Goal: Task Accomplishment & Management: Use online tool/utility

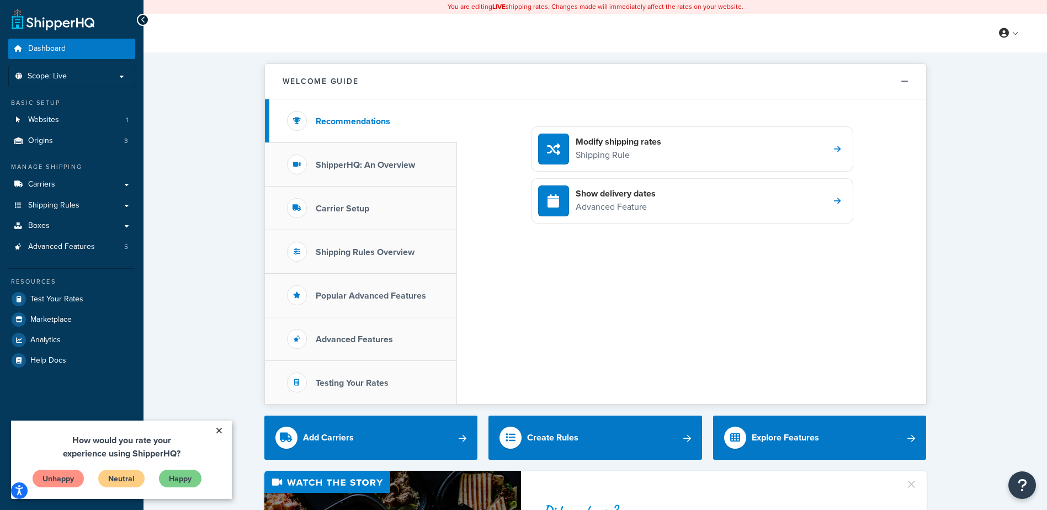
click at [222, 433] on link "×" at bounding box center [218, 431] width 19 height 20
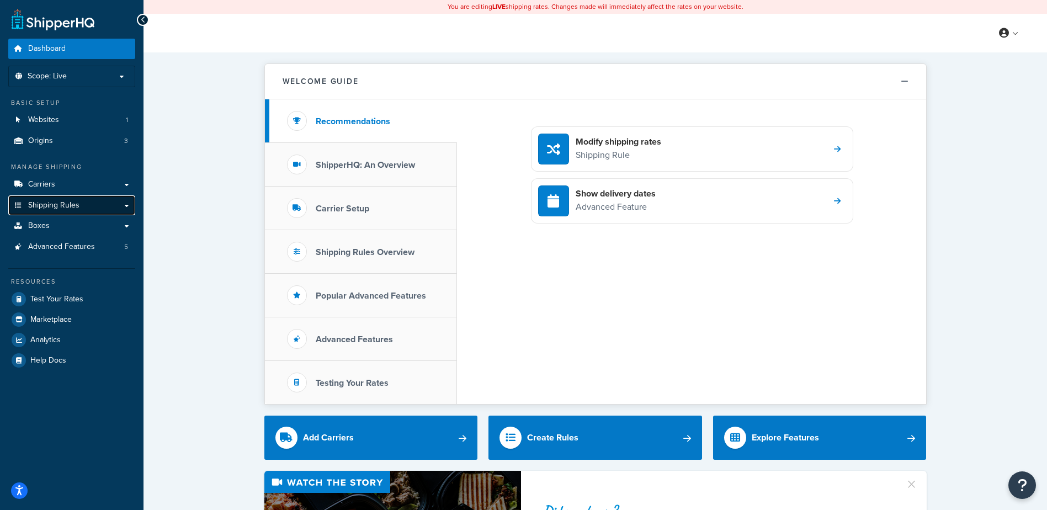
click at [71, 211] on link "Shipping Rules" at bounding box center [71, 205] width 127 height 20
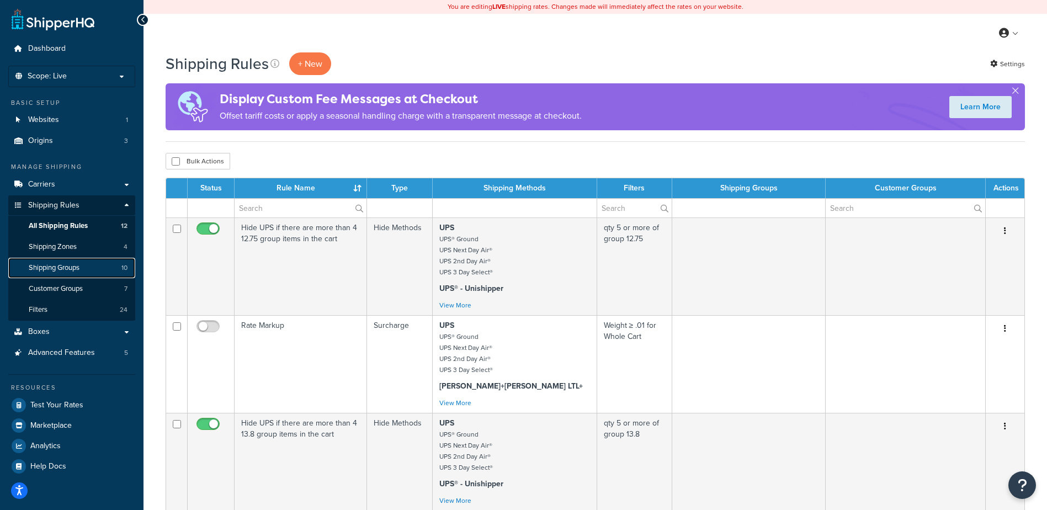
click at [74, 267] on span "Shipping Groups" at bounding box center [54, 267] width 51 height 9
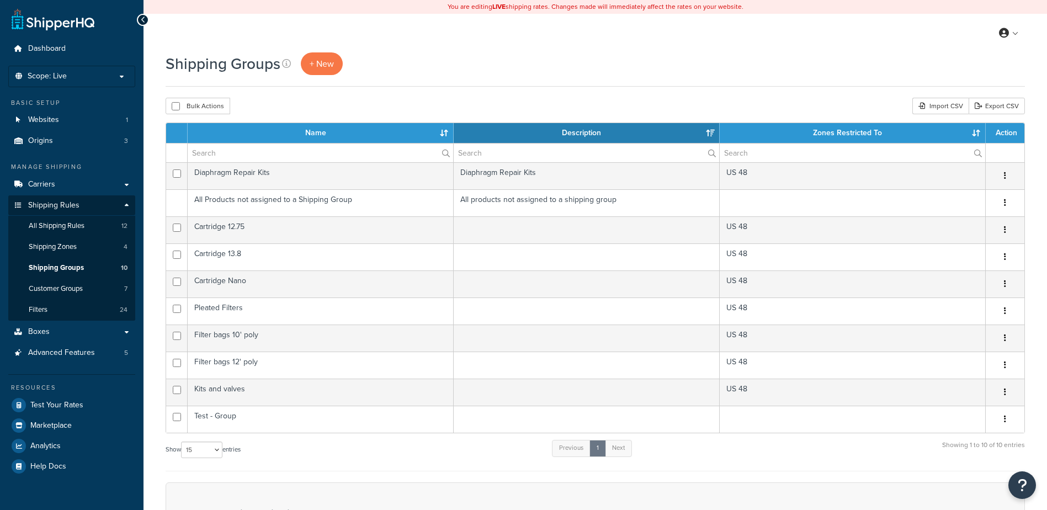
select select "15"
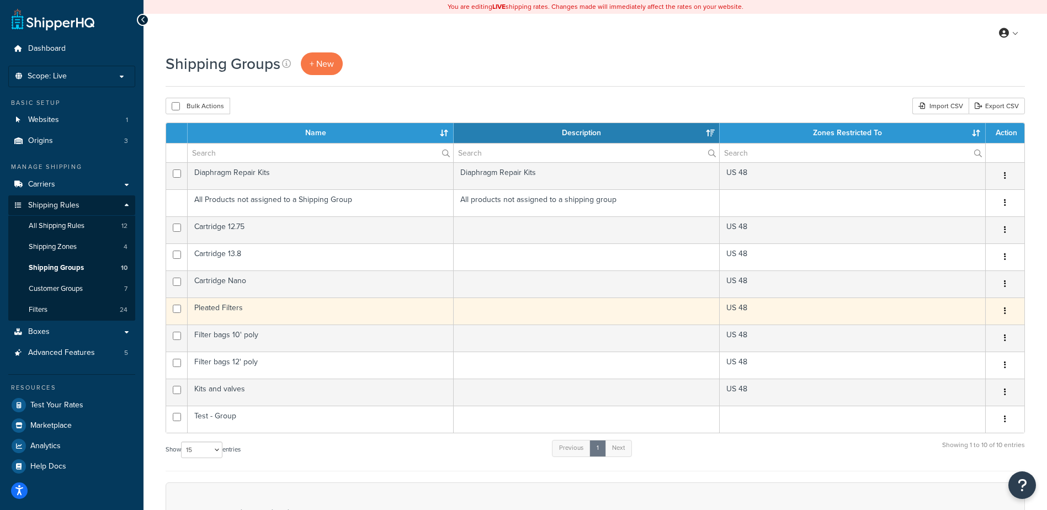
click at [219, 307] on td "Pleated Filters" at bounding box center [321, 310] width 266 height 27
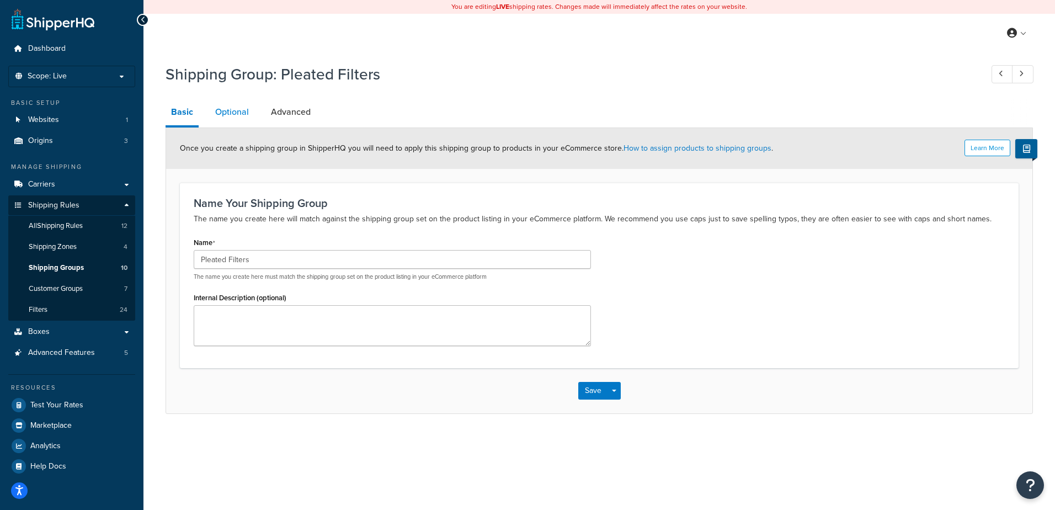
click at [241, 115] on link "Optional" at bounding box center [232, 112] width 45 height 26
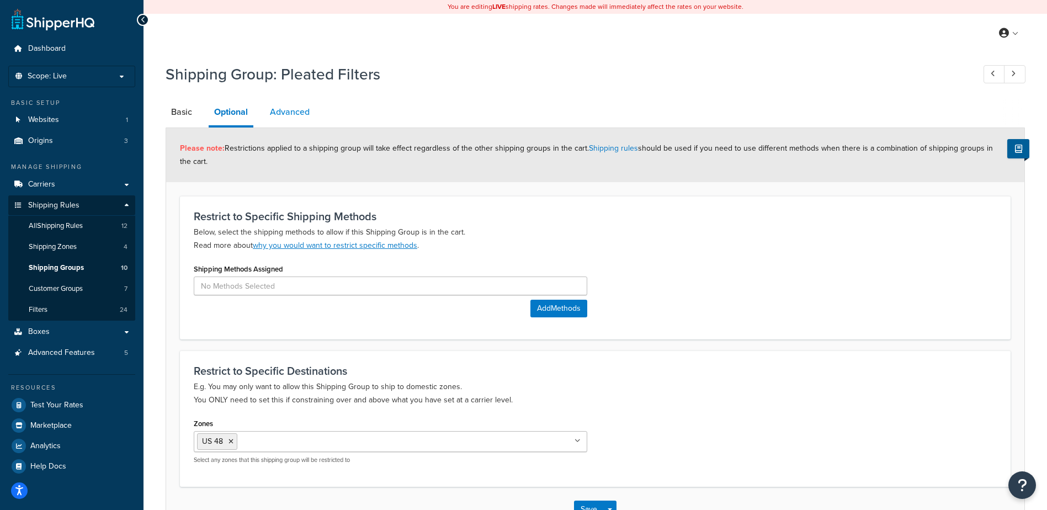
click at [304, 108] on link "Advanced" at bounding box center [289, 112] width 51 height 26
select select "175"
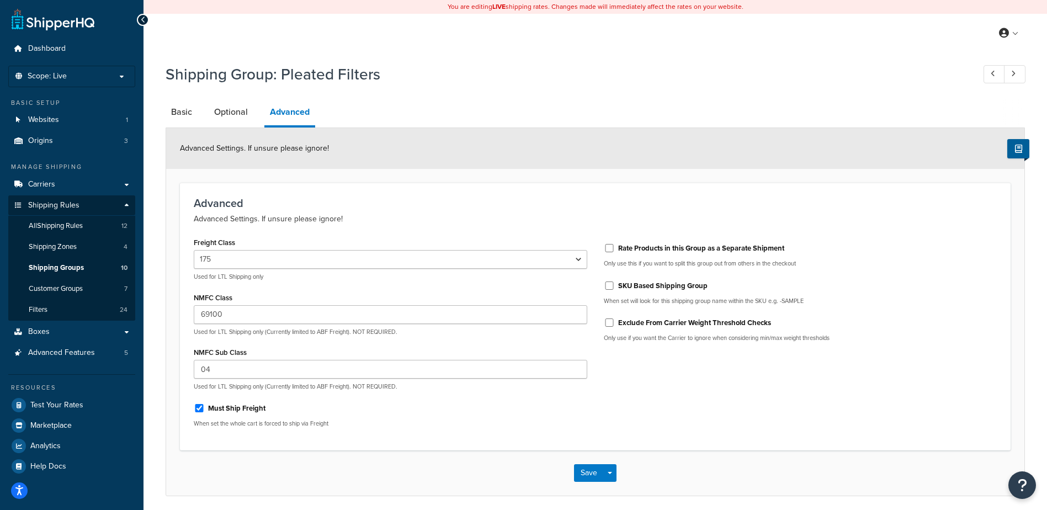
scroll to position [42, 0]
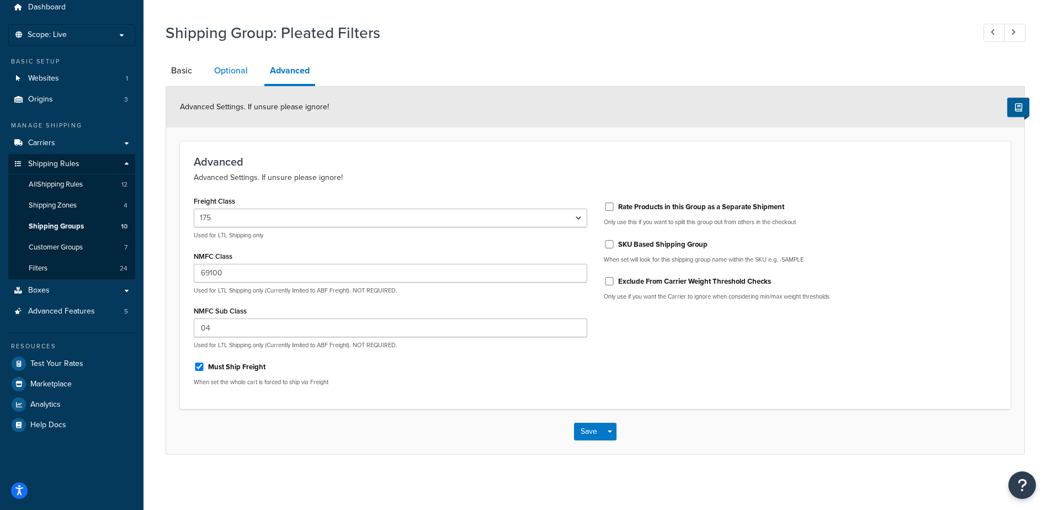
click at [233, 73] on link "Optional" at bounding box center [231, 70] width 45 height 26
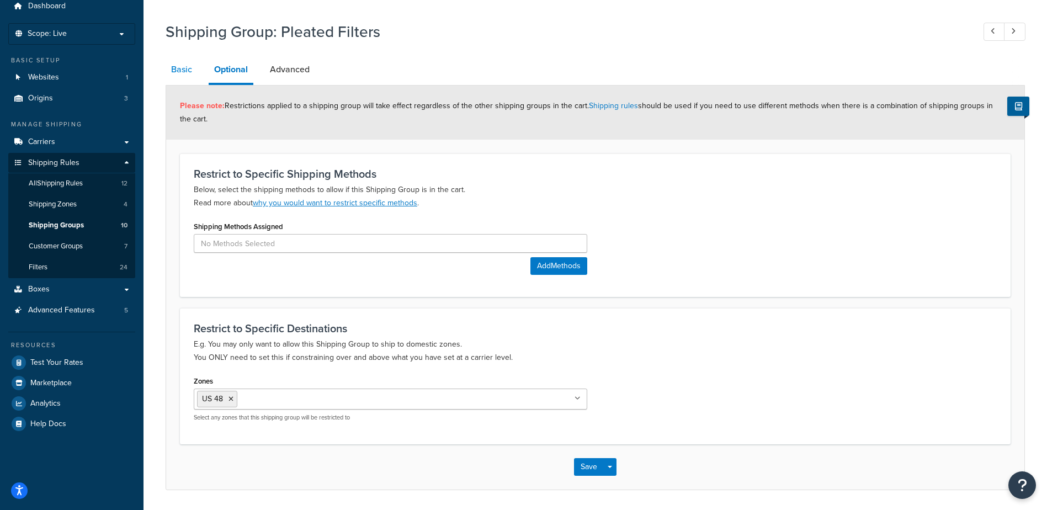
click at [185, 71] on link "Basic" at bounding box center [182, 69] width 32 height 26
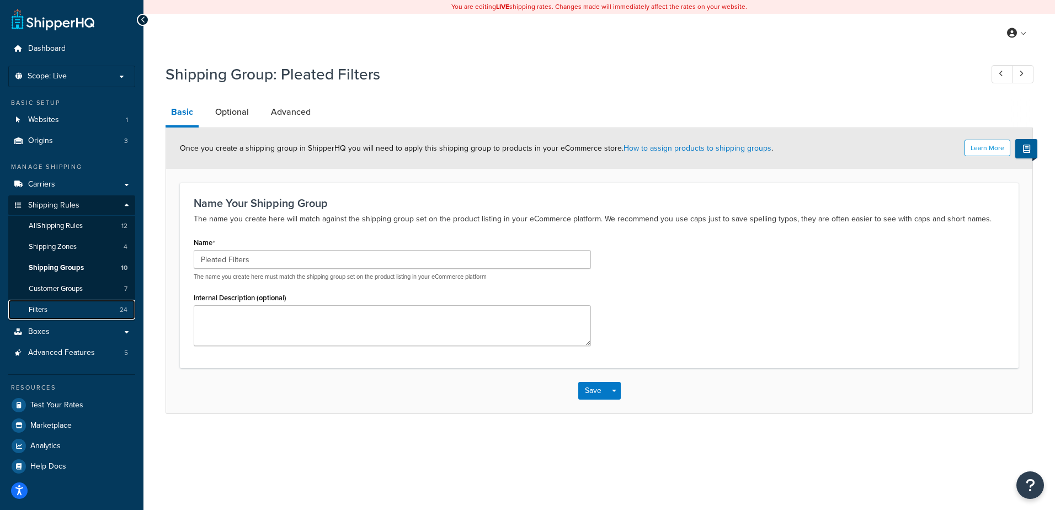
click at [60, 312] on link "Filters 24" at bounding box center [71, 310] width 127 height 20
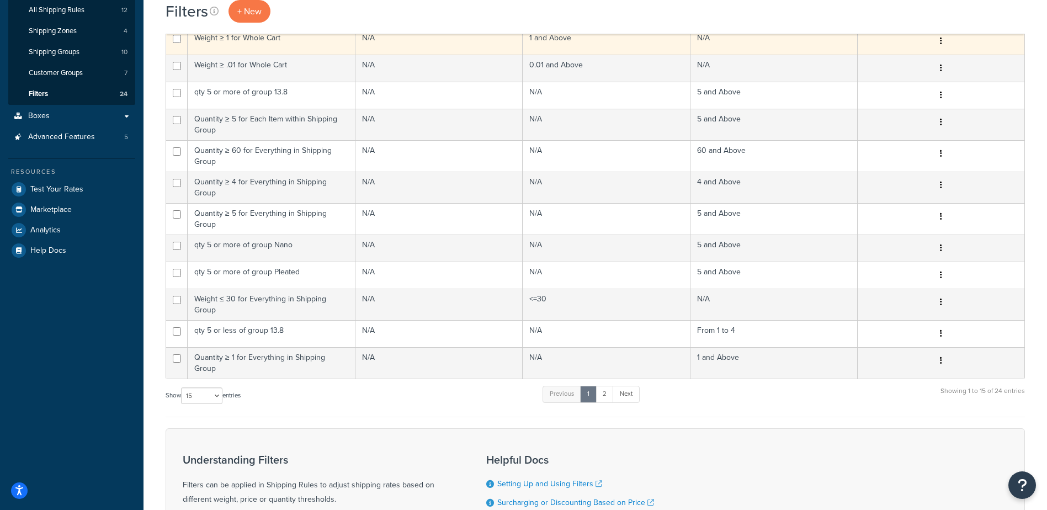
scroll to position [221, 0]
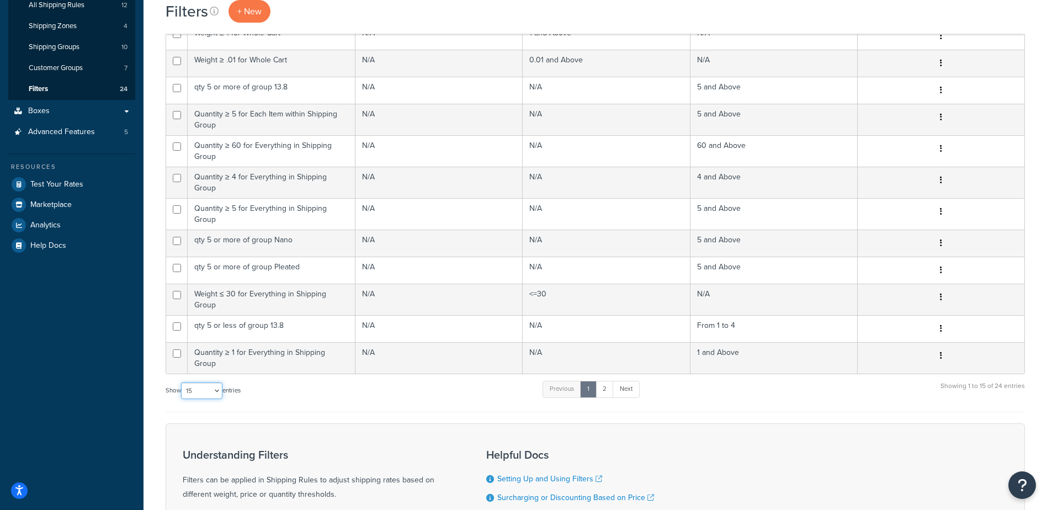
click at [198, 382] on select "10 15 25 50 100" at bounding box center [201, 390] width 41 height 17
select select "100"
click at [182, 399] on select "10 15 25 50 100" at bounding box center [201, 390] width 41 height 17
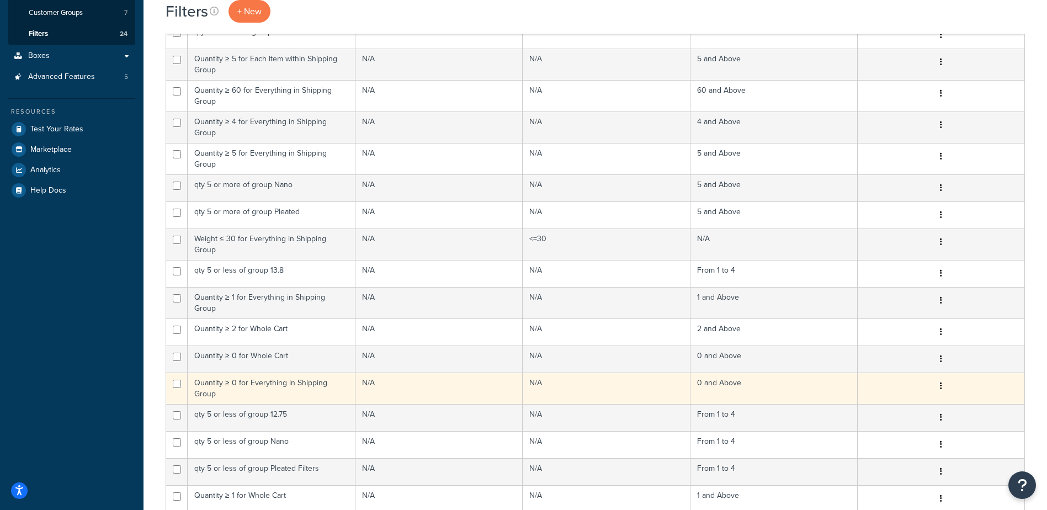
scroll to position [331, 0]
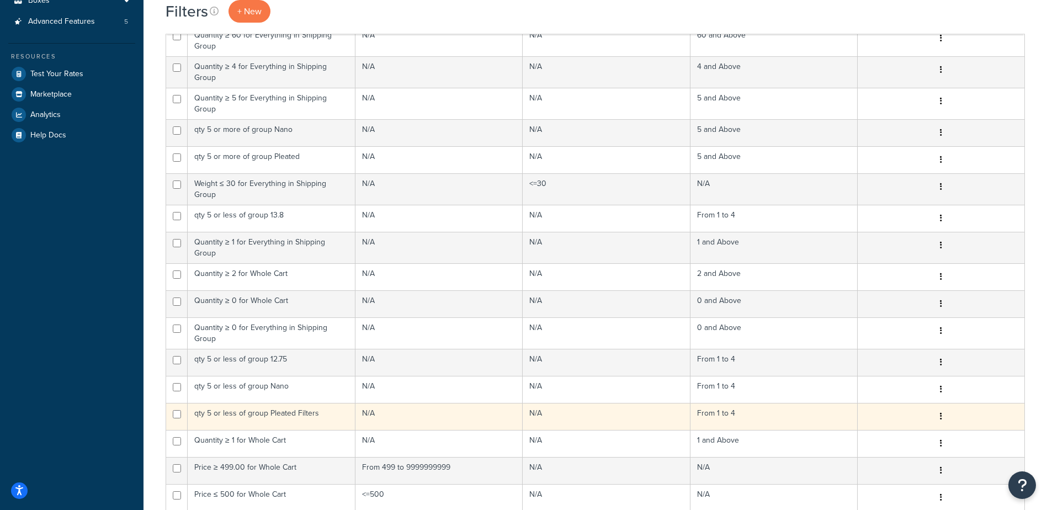
click at [303, 403] on td "qty 5 or less of group Pleated Filters" at bounding box center [272, 416] width 168 height 27
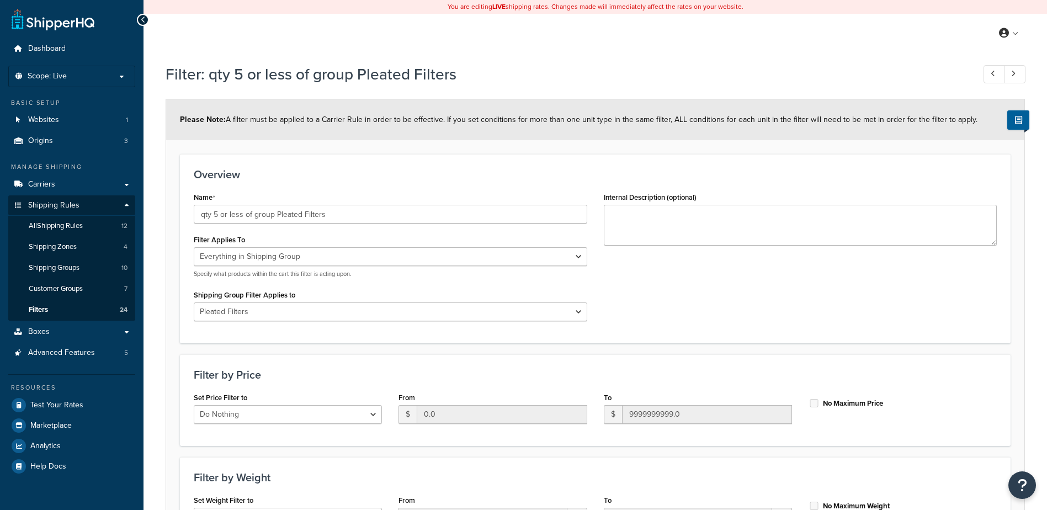
select select "SHIPPING_GROUP"
select select "239985"
select select "range"
click at [743, 305] on div "Name qty 5 or less of group Pleated Filters Filter Applies To Whole Cart Everyt…" at bounding box center [595, 259] width 820 height 140
click at [761, 301] on div "Name qty 5 or less of group Pleated Filters Filter Applies To Whole Cart Everyt…" at bounding box center [595, 259] width 820 height 140
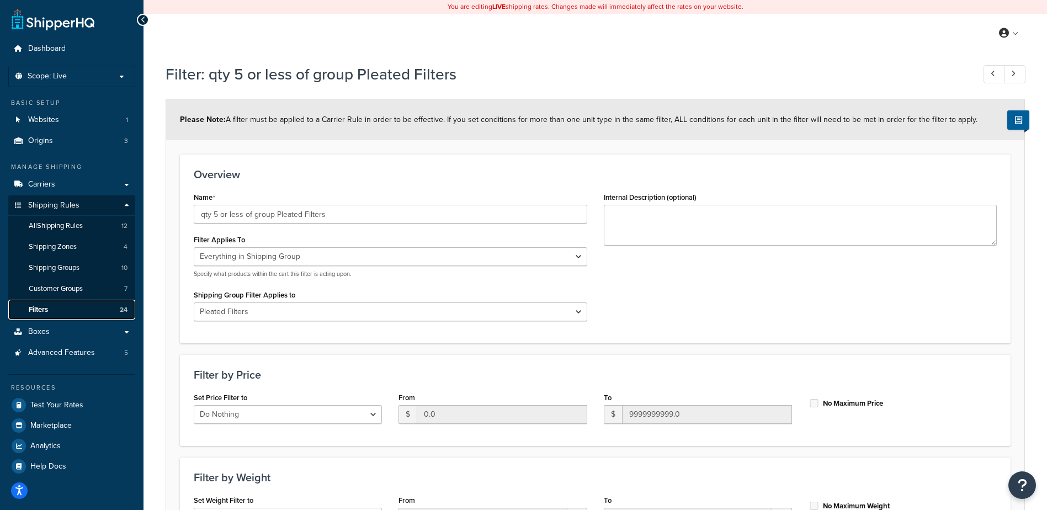
click at [39, 306] on span "Filters" at bounding box center [38, 309] width 19 height 9
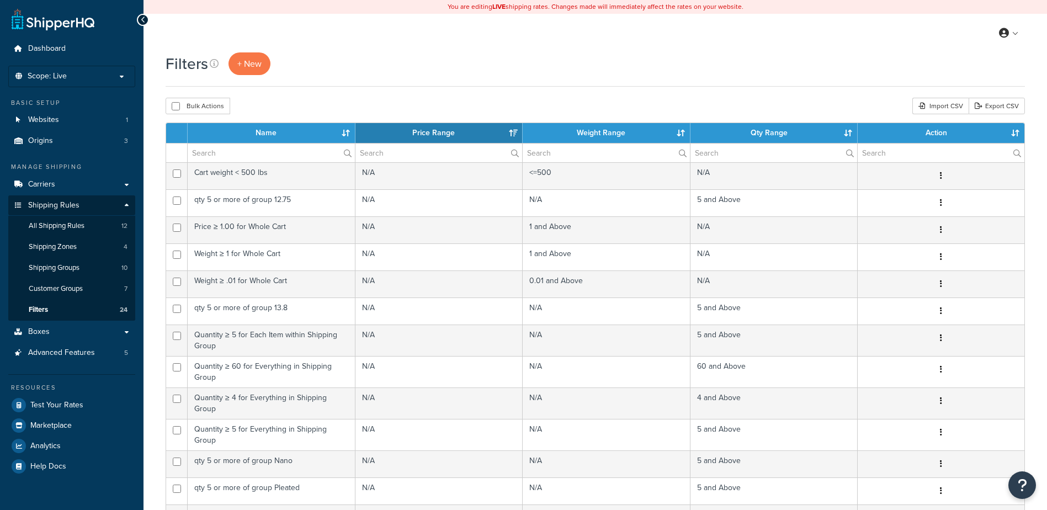
select select "15"
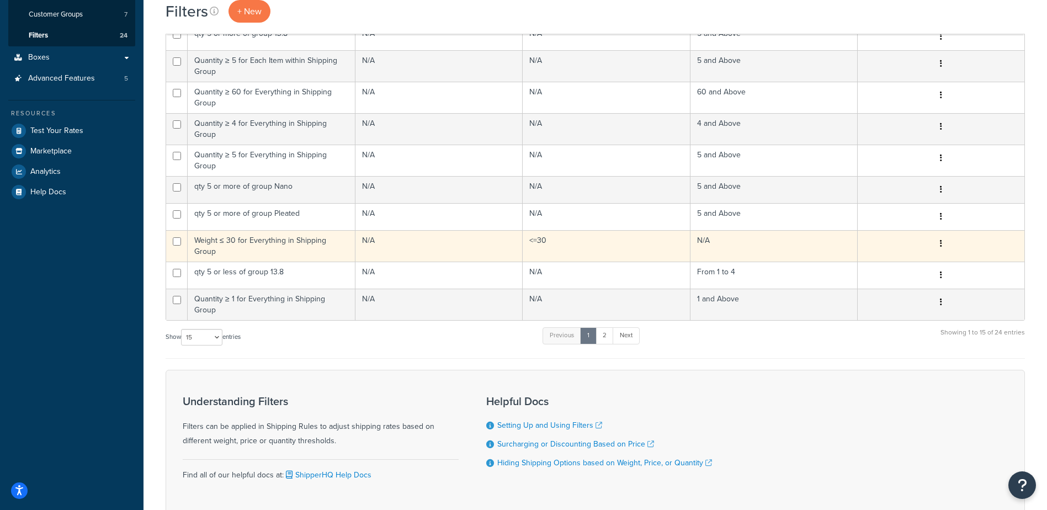
scroll to position [219, 0]
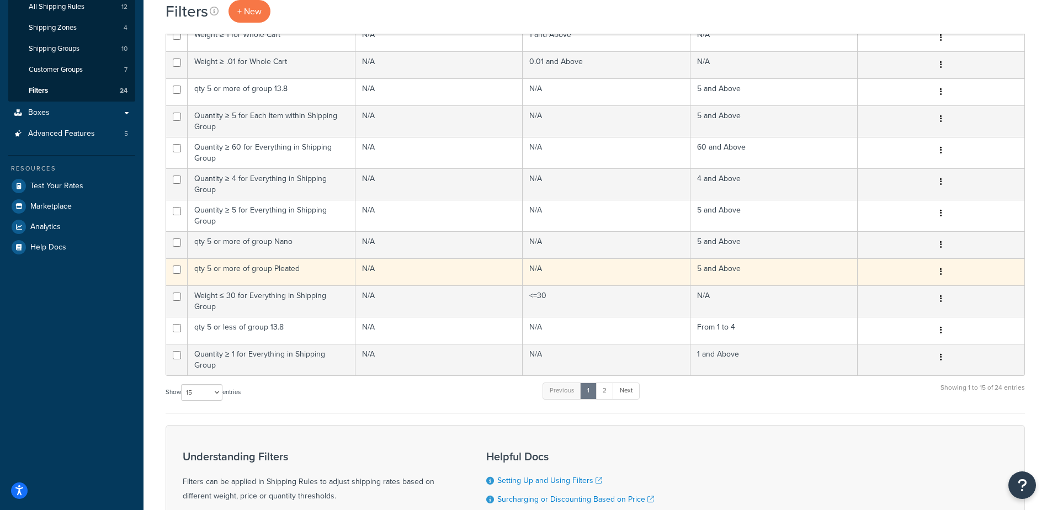
click at [448, 264] on td "N/A" at bounding box center [439, 271] width 168 height 27
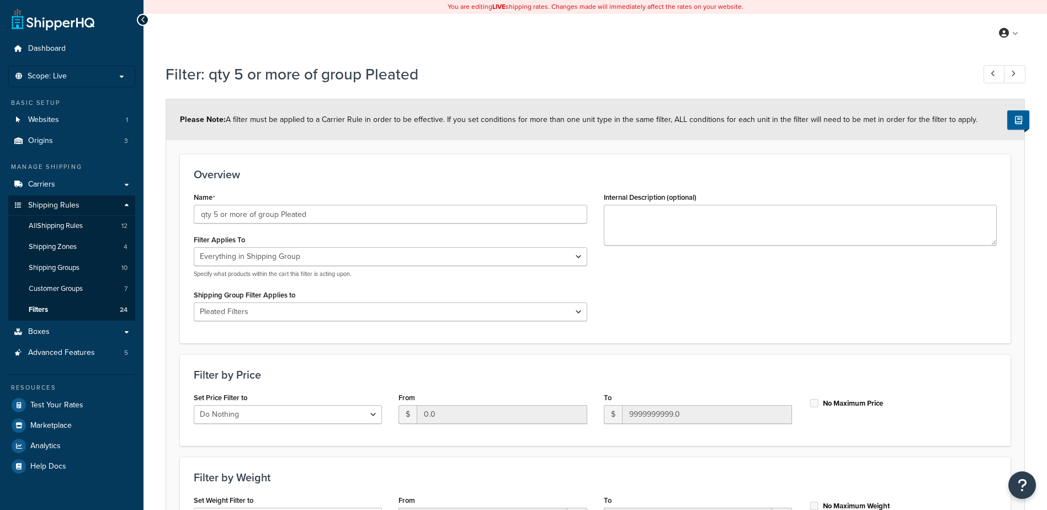
select select "SHIPPING_GROUP"
select select "239985"
select select "range"
click at [985, 77] on link at bounding box center [994, 74] width 22 height 18
type input "qty 5 or more of group Nano"
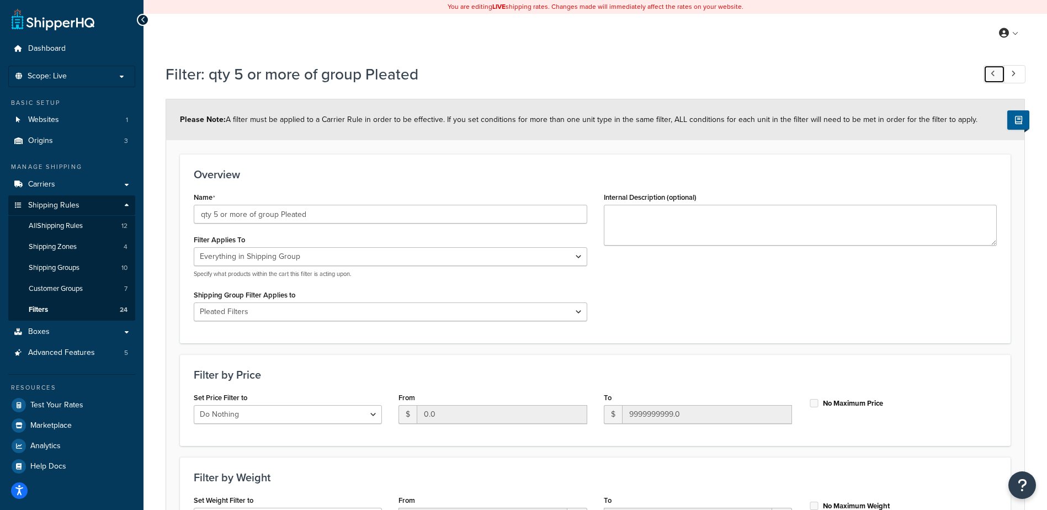
select select "239984"
click at [78, 305] on link "Filters 24" at bounding box center [71, 310] width 127 height 20
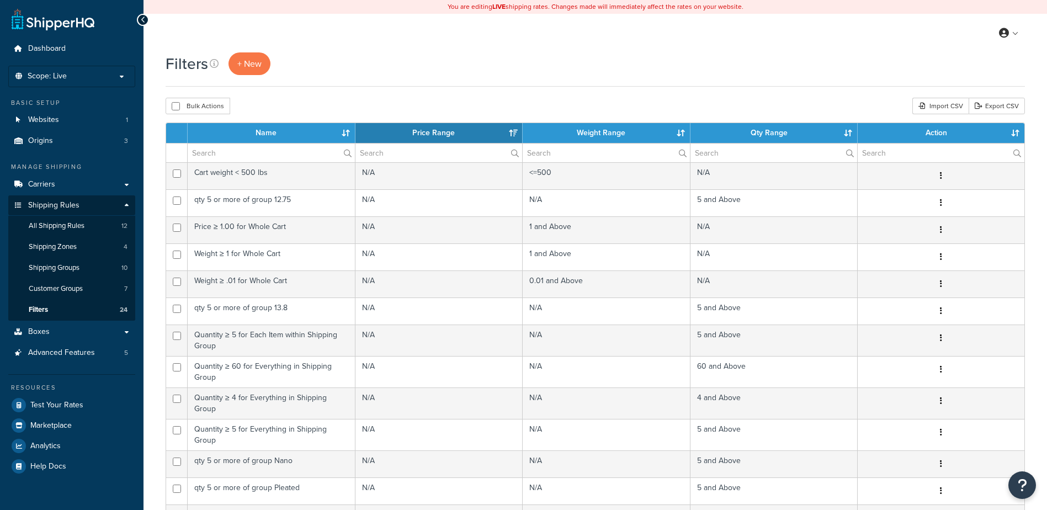
select select "15"
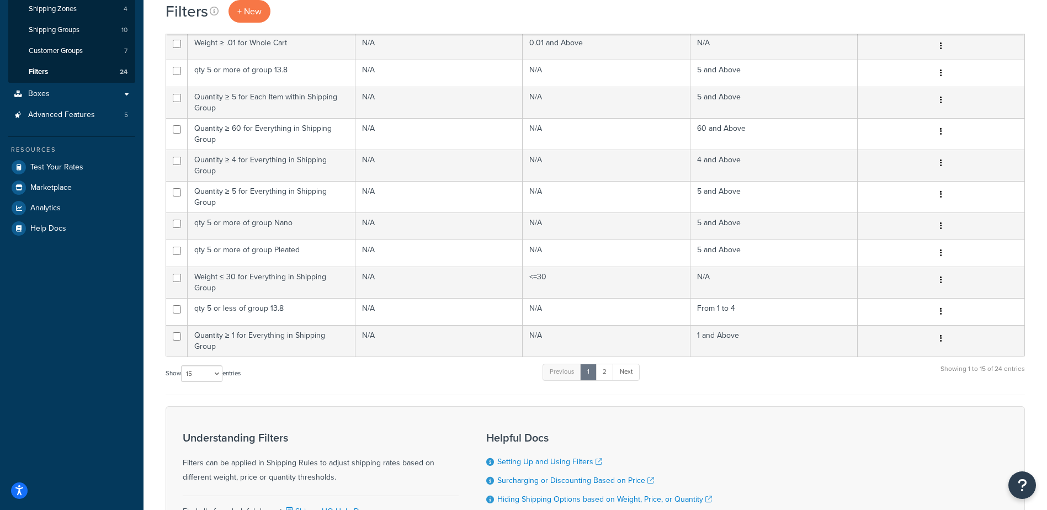
scroll to position [219, 0]
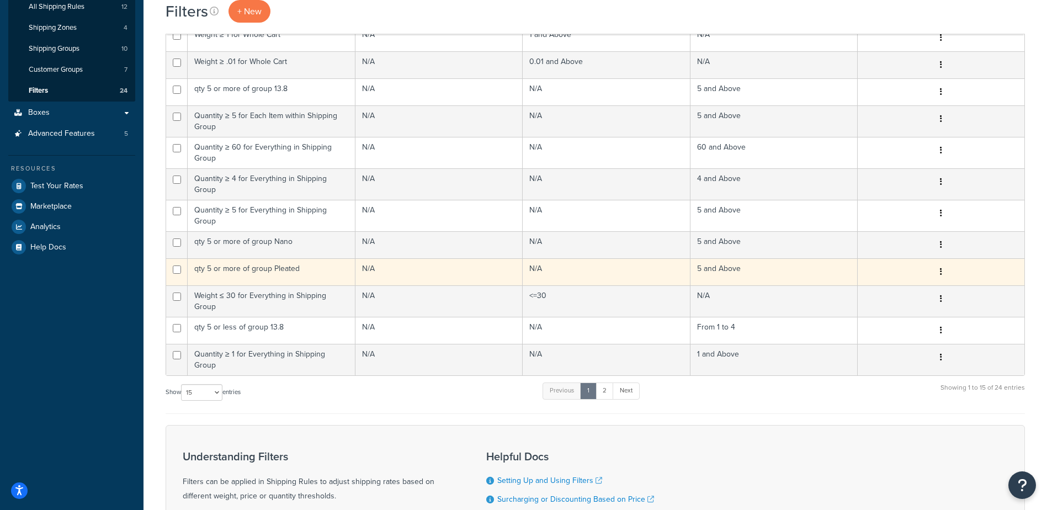
click at [940, 268] on icon "button" at bounding box center [941, 272] width 2 height 8
click at [752, 287] on link "Edit" at bounding box center [774, 285] width 87 height 23
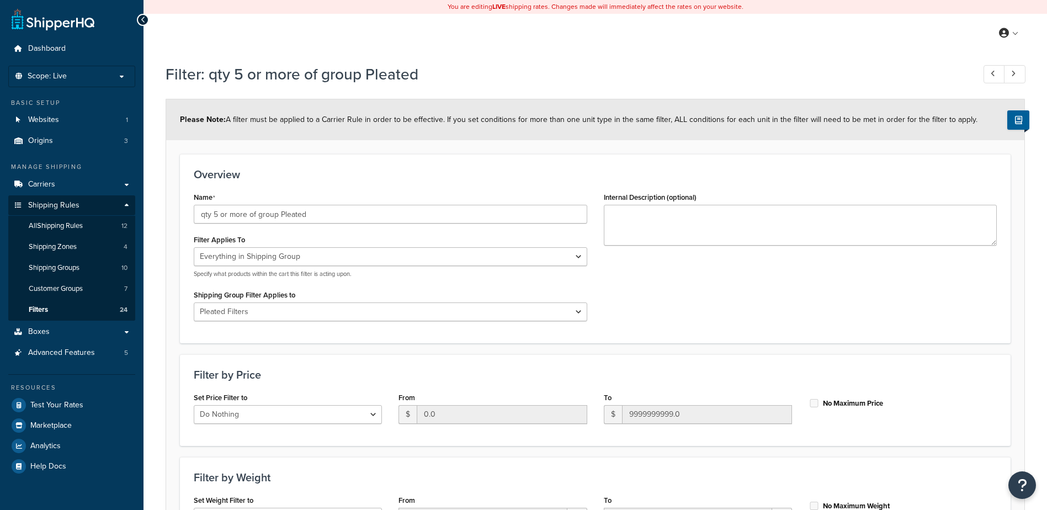
select select "SHIPPING_GROUP"
select select "239985"
select select "range"
click at [44, 190] on link "Carriers" at bounding box center [71, 184] width 127 height 20
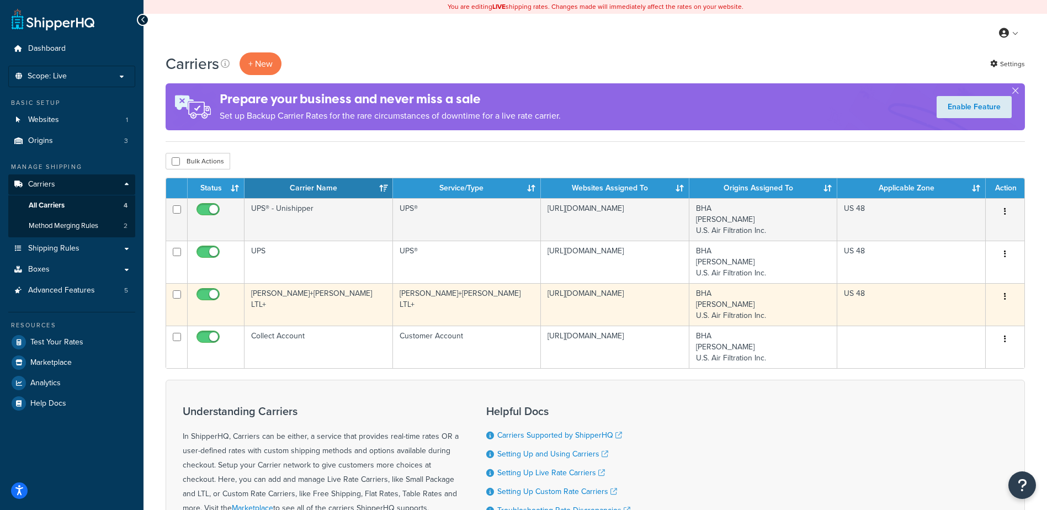
click at [567, 302] on td "https://www.usairfiltration.com/" at bounding box center [615, 304] width 148 height 42
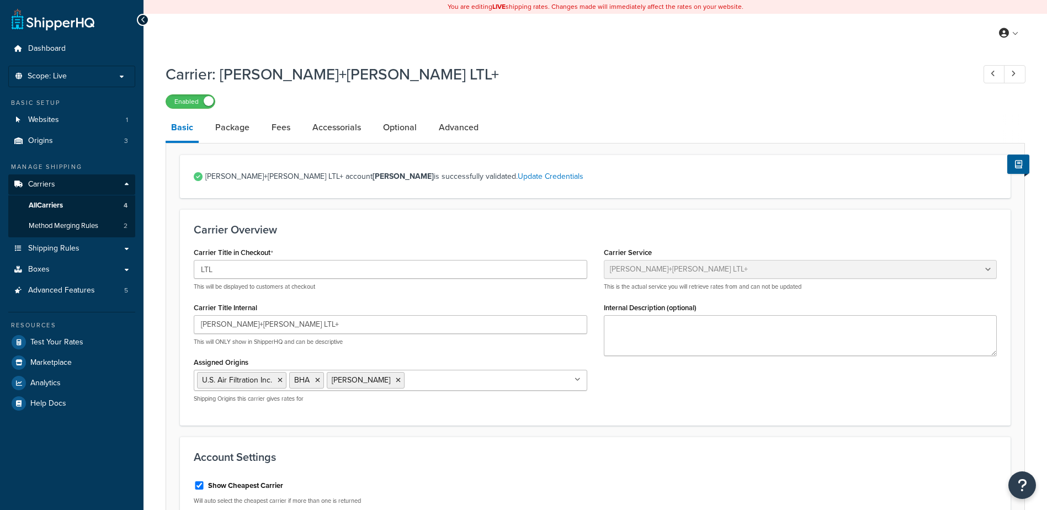
select select "reTransFreight"
click at [84, 249] on link "Shipping Rules" at bounding box center [71, 248] width 127 height 20
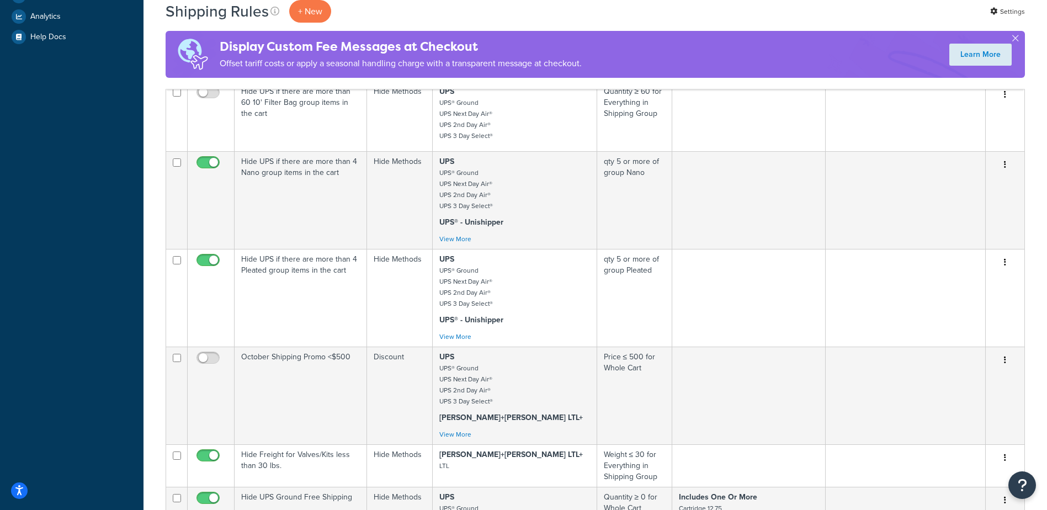
scroll to position [442, 0]
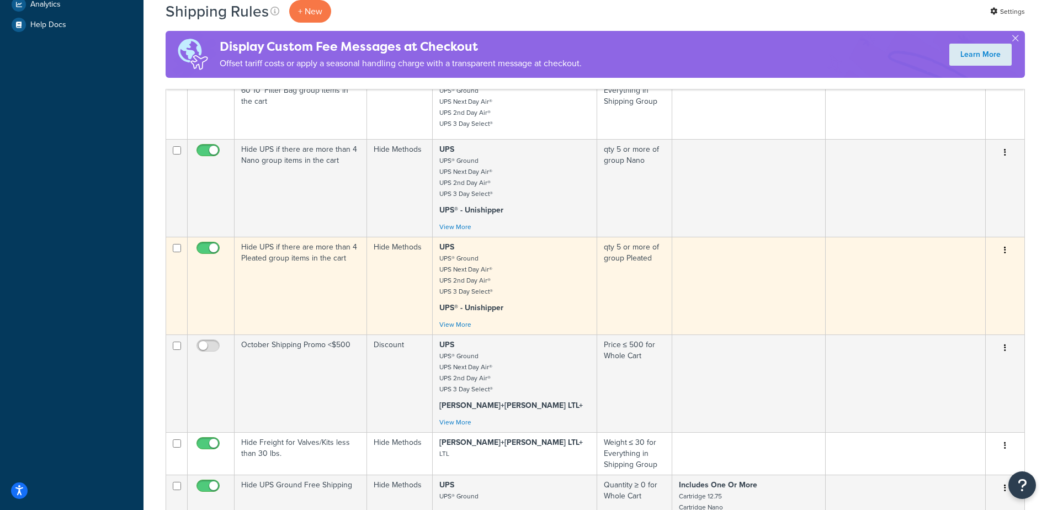
click at [815, 288] on td at bounding box center [748, 286] width 153 height 98
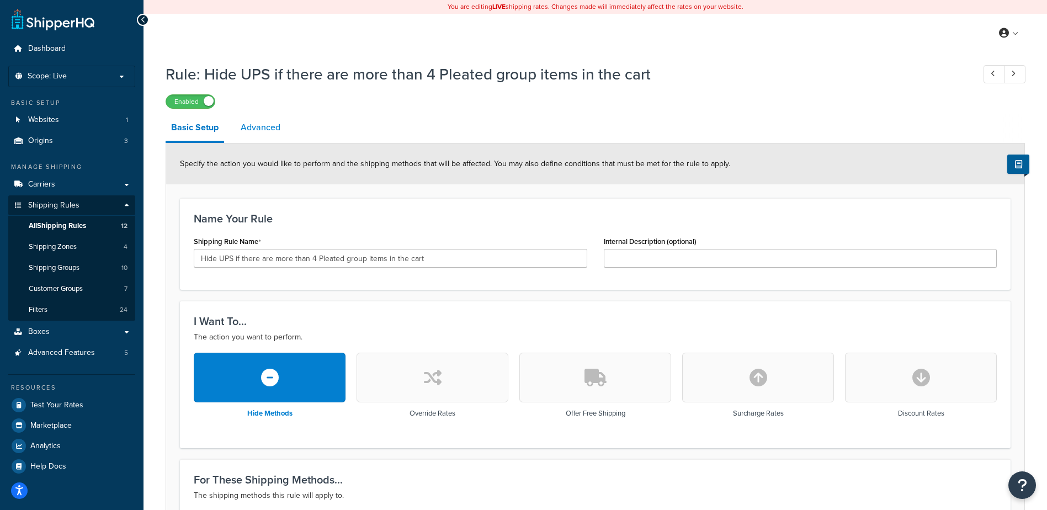
click at [260, 133] on link "Advanced" at bounding box center [260, 127] width 51 height 26
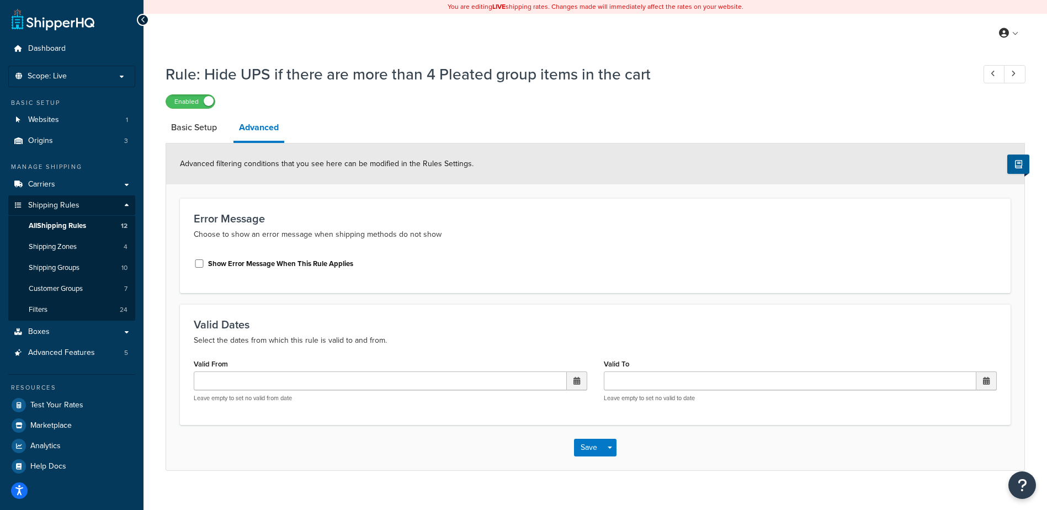
click at [818, 102] on div "Enabled" at bounding box center [595, 100] width 859 height 15
click at [81, 224] on span "All Shipping Rules" at bounding box center [57, 225] width 57 height 9
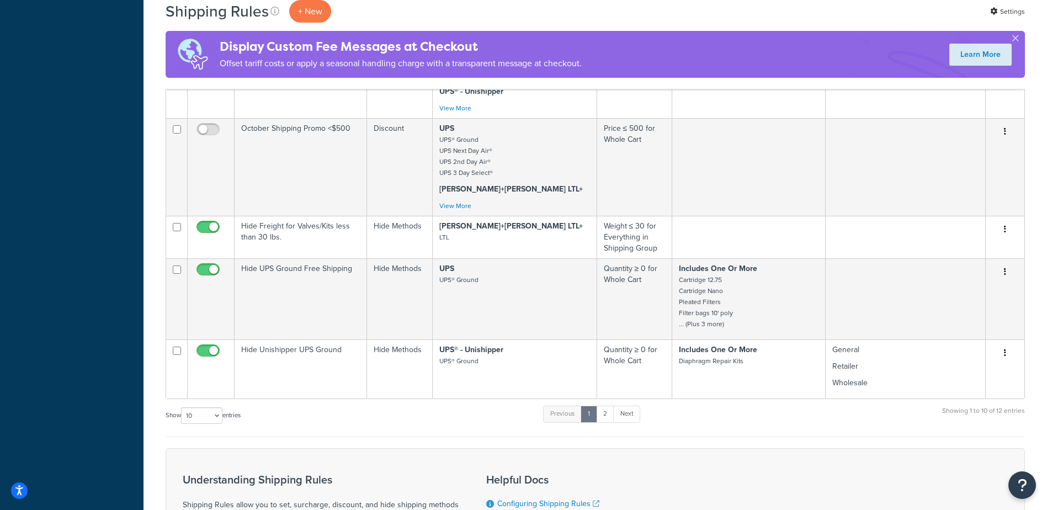
scroll to position [662, 0]
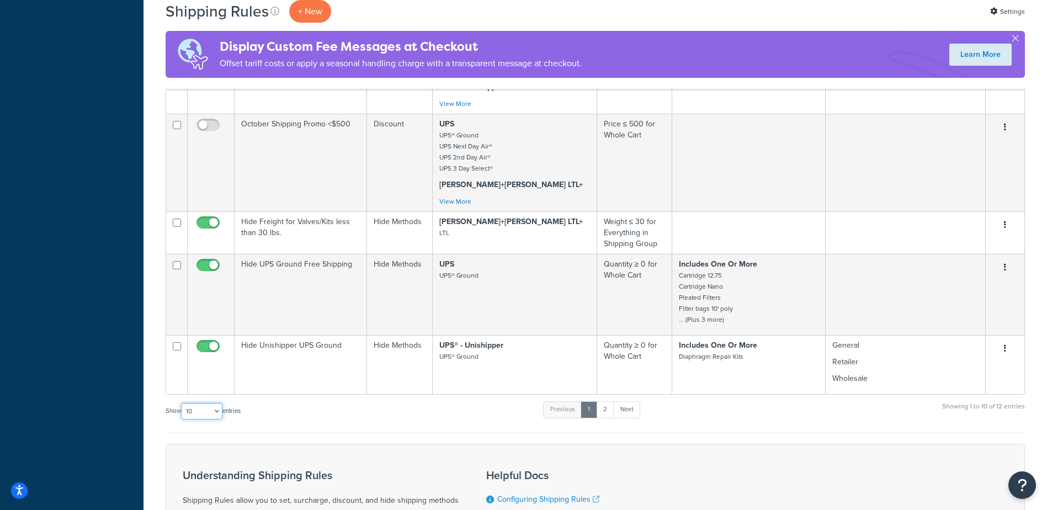
click at [203, 417] on select "10 15 25 50 100 1000" at bounding box center [201, 411] width 41 height 17
select select "1000"
click at [182, 411] on select "10 15 25 50 100 1000" at bounding box center [201, 411] width 41 height 17
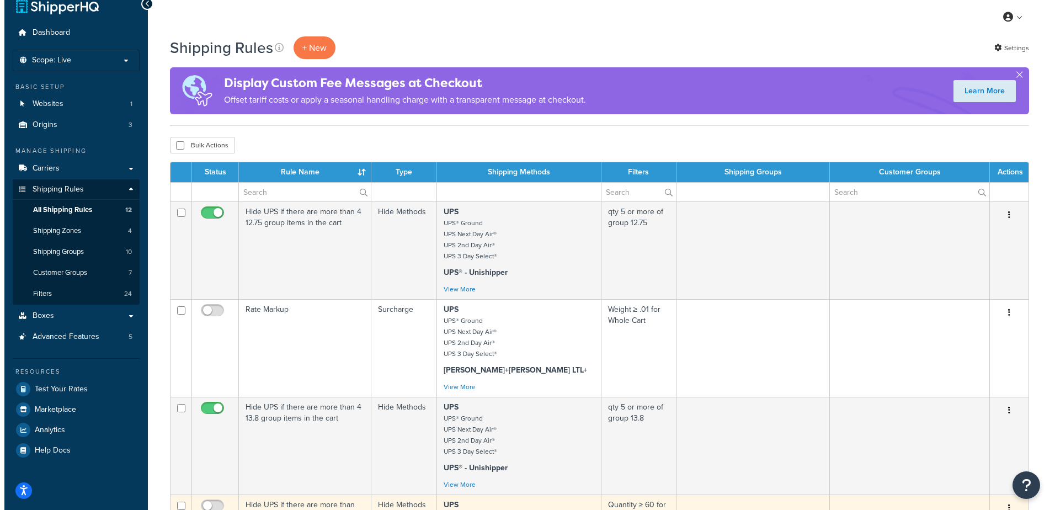
scroll to position [0, 0]
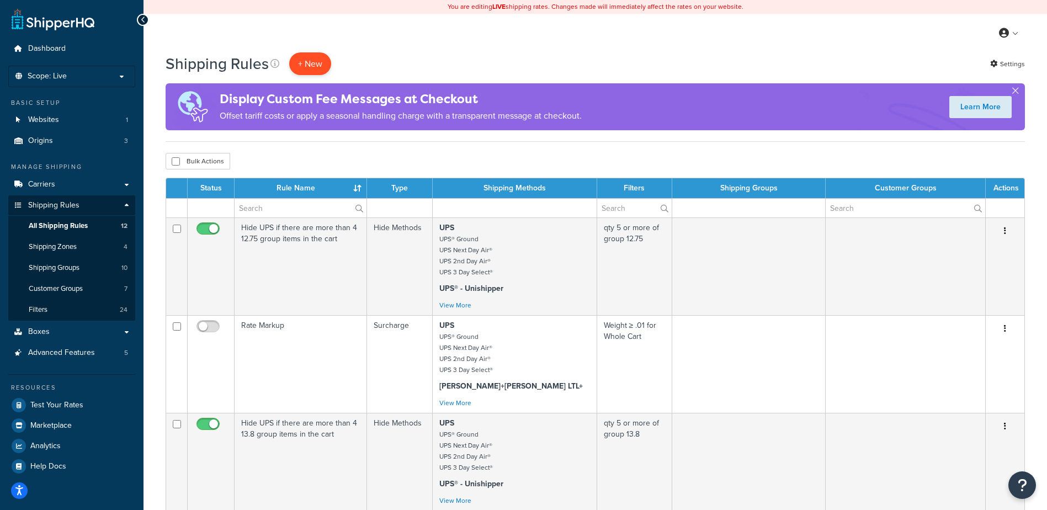
click at [306, 60] on p "+ New" at bounding box center [310, 63] width 42 height 23
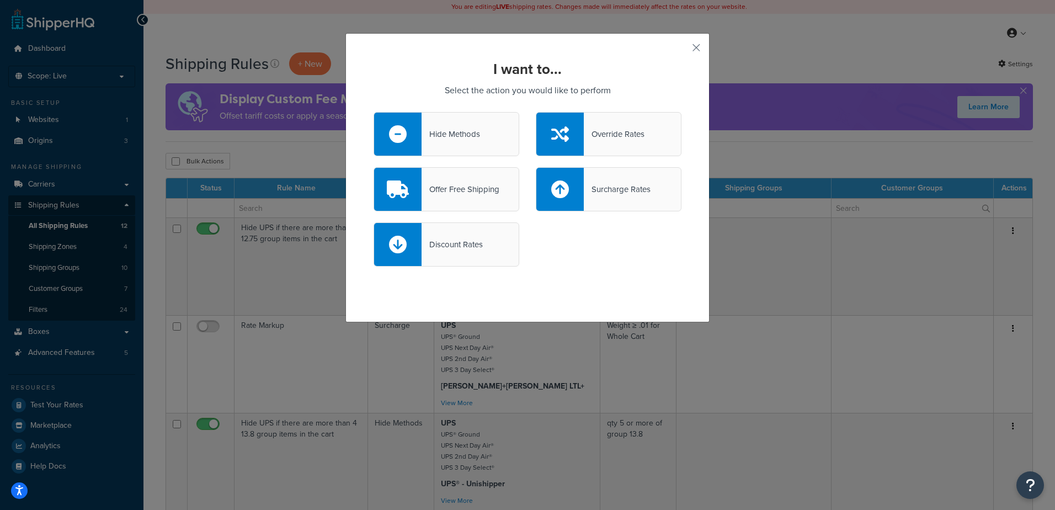
click at [624, 191] on div "Surcharge Rates" at bounding box center [617, 189] width 67 height 15
click at [0, 0] on input "Surcharge Rates" at bounding box center [0, 0] width 0 height 0
select select "CART"
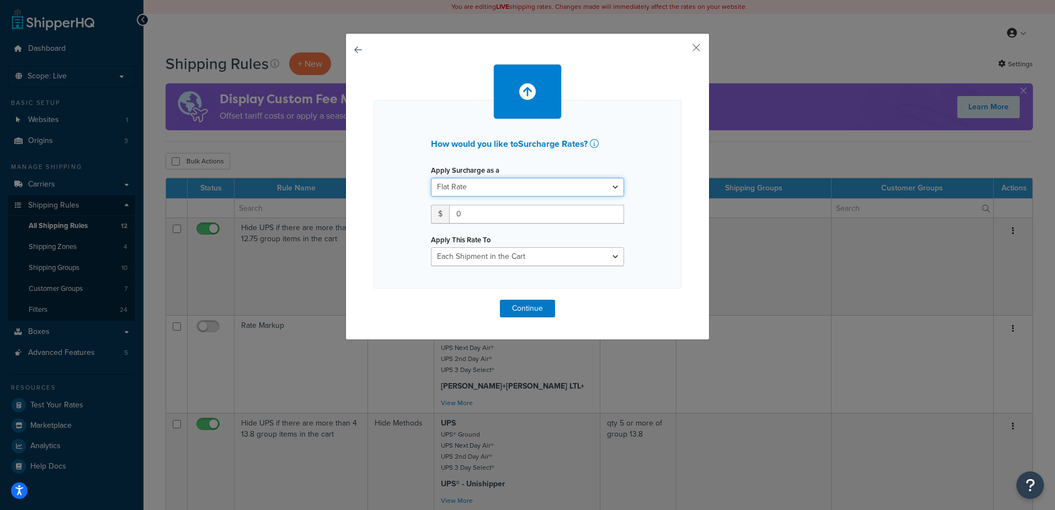
click at [469, 187] on select "Flat Rate Percentage Flat Rate & Percentage" at bounding box center [527, 187] width 193 height 19
select select "PERCENTAGE"
click at [431, 178] on select "Flat Rate Percentage Flat Rate & Percentage" at bounding box center [527, 187] width 193 height 19
click at [461, 219] on input "number" at bounding box center [465, 214] width 69 height 19
type input "10"
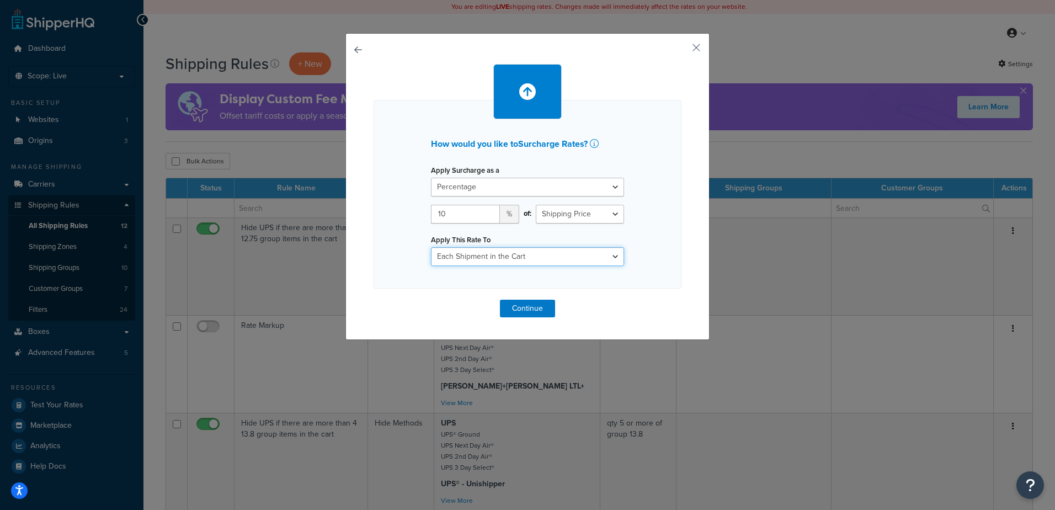
click at [567, 256] on select "Entire Cart Each Shipment in the Cart Each Origin in the Cart Each Shipping Gro…" at bounding box center [527, 256] width 193 height 19
select select "SHIPPING_GROUP"
click at [431, 247] on select "Entire Cart Each Shipment in the Cart Each Origin in the Cart Each Shipping Gro…" at bounding box center [527, 256] width 193 height 19
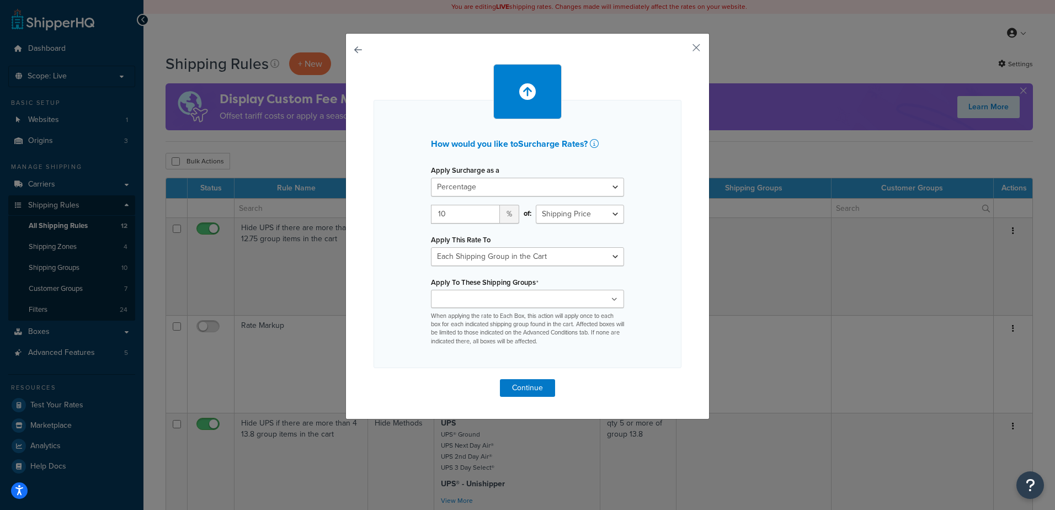
click at [566, 296] on ul at bounding box center [527, 299] width 193 height 18
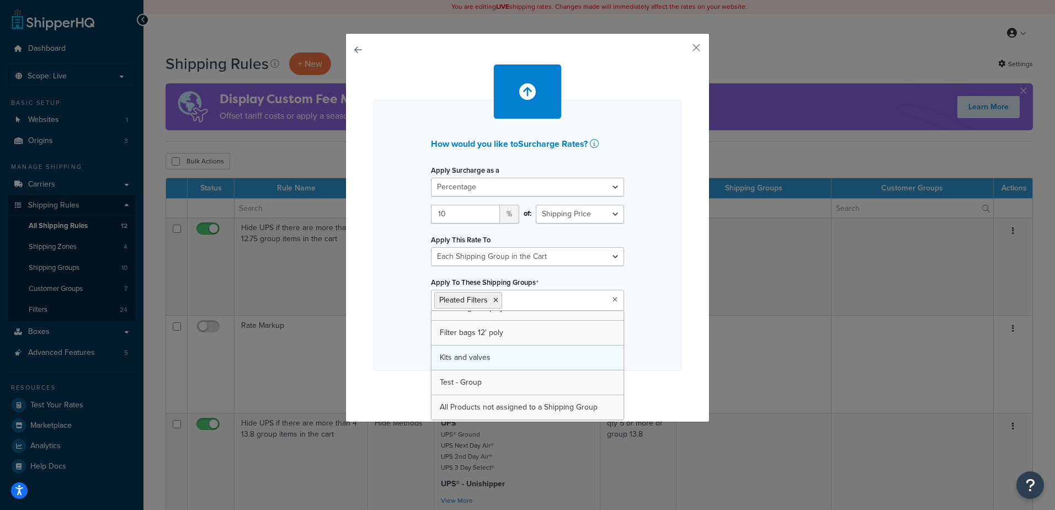
scroll to position [114, 0]
click at [667, 301] on div "How would you like to Surcharge Rates ? Apply Surcharge as a Flat Rate Percenta…" at bounding box center [528, 235] width 308 height 271
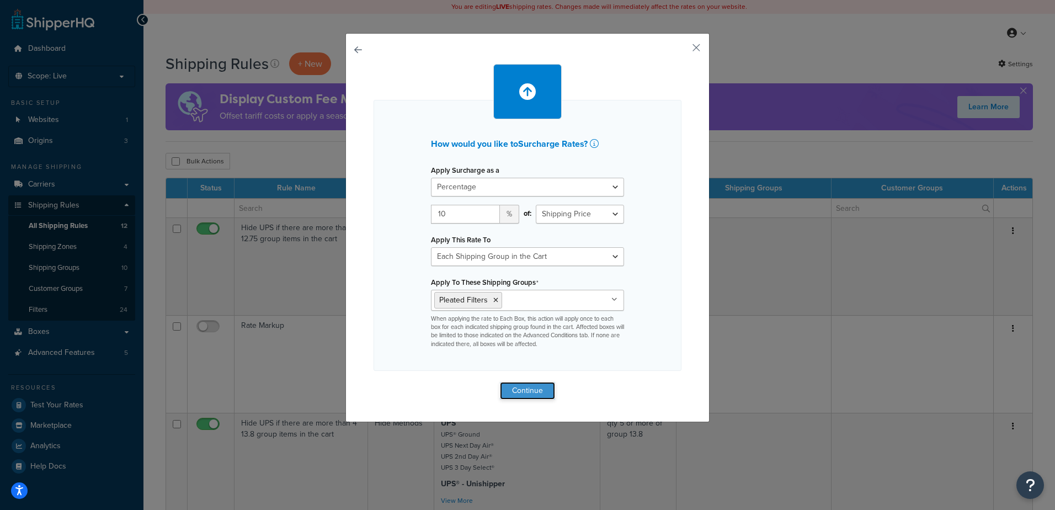
click at [520, 391] on button "Continue" at bounding box center [527, 391] width 55 height 18
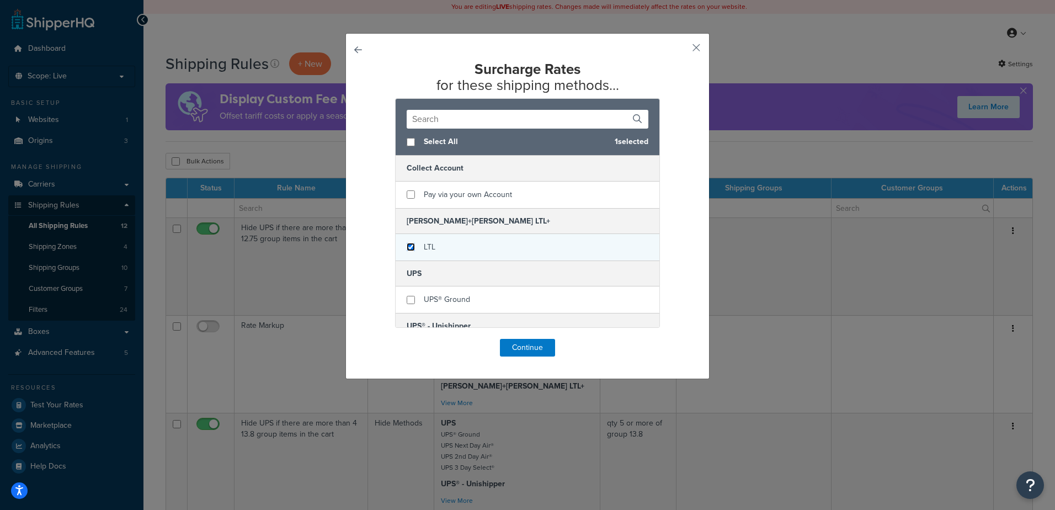
click at [407, 250] on input "checkbox" at bounding box center [411, 247] width 8 height 8
checkbox input "true"
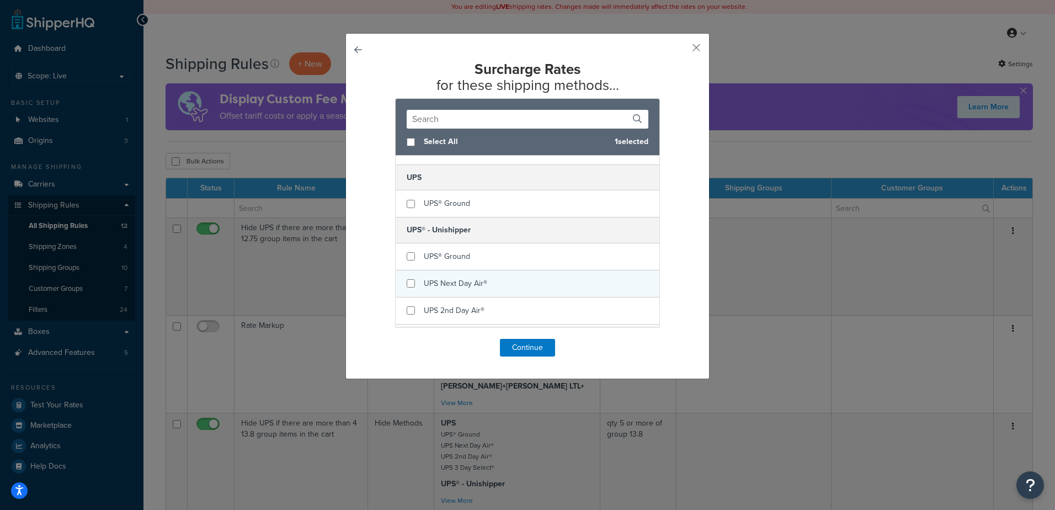
scroll to position [110, 0]
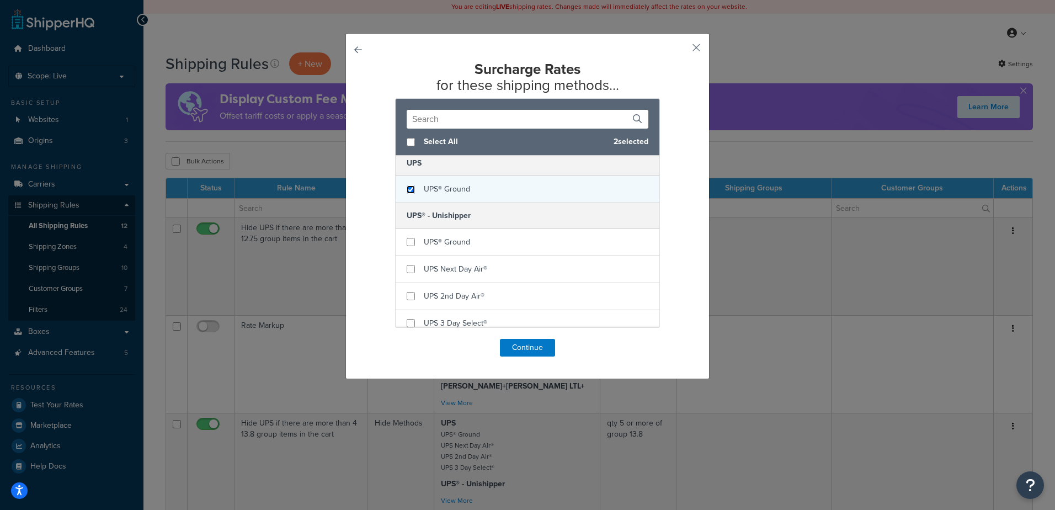
click at [407, 190] on input "checkbox" at bounding box center [411, 189] width 8 height 8
checkbox input "true"
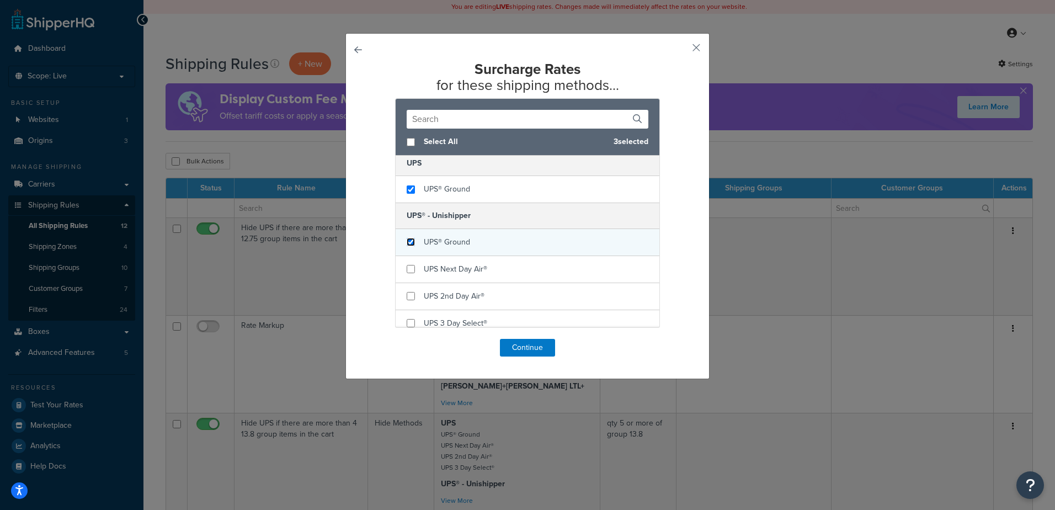
click at [409, 241] on input "checkbox" at bounding box center [411, 242] width 8 height 8
checkbox input "true"
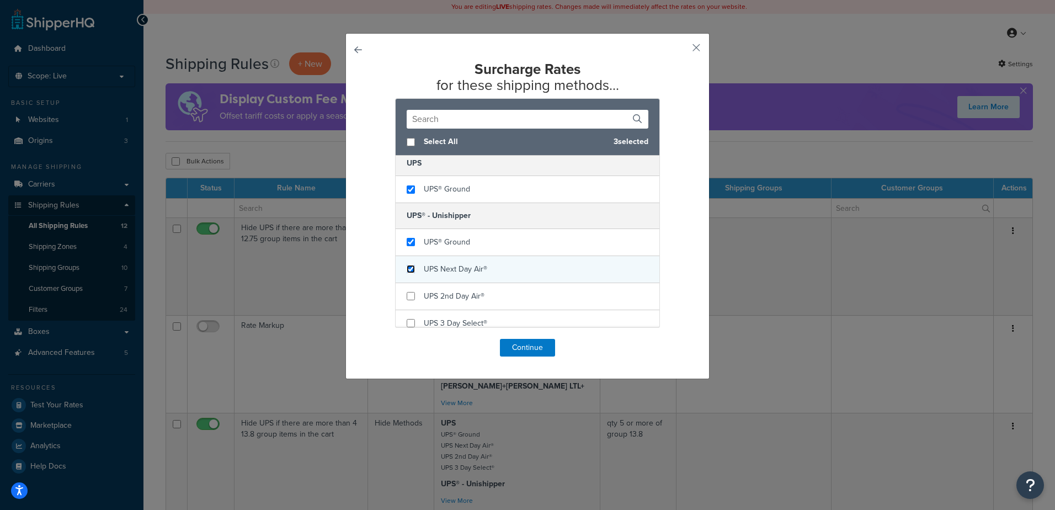
click at [407, 268] on input "checkbox" at bounding box center [411, 269] width 8 height 8
checkbox input "true"
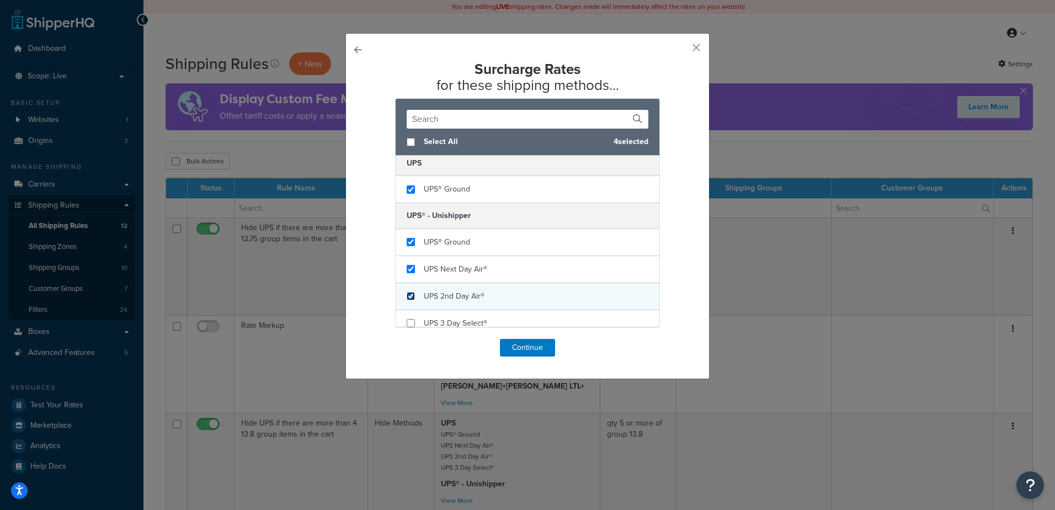
click at [407, 292] on input "checkbox" at bounding box center [411, 296] width 8 height 8
checkbox input "true"
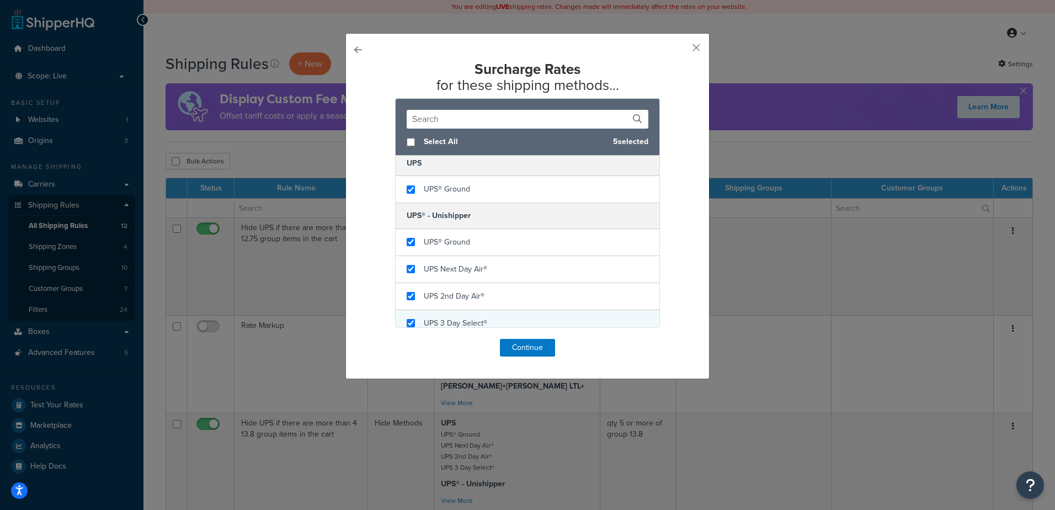
checkbox input "true"
click at [405, 317] on div "UPS 3 Day Select®" at bounding box center [528, 323] width 264 height 26
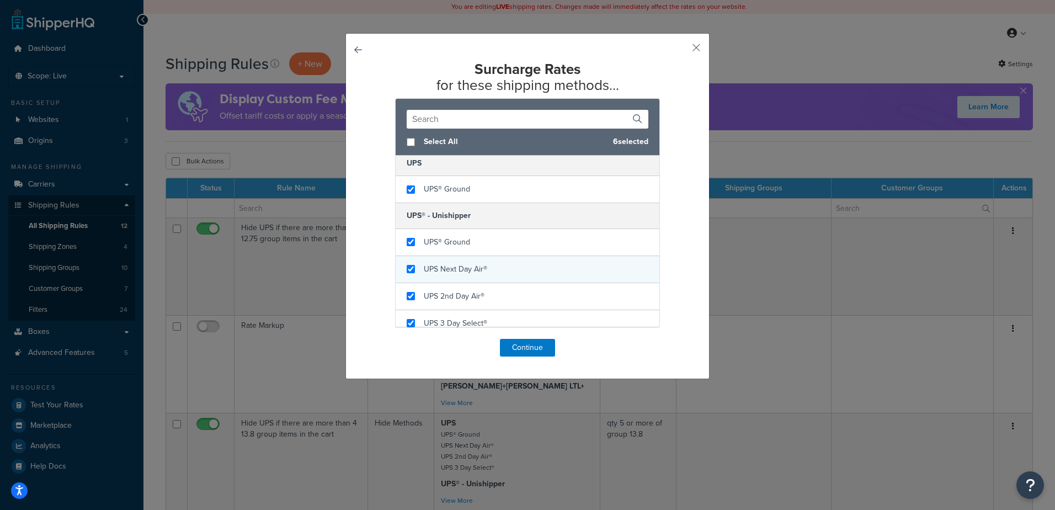
scroll to position [120, 0]
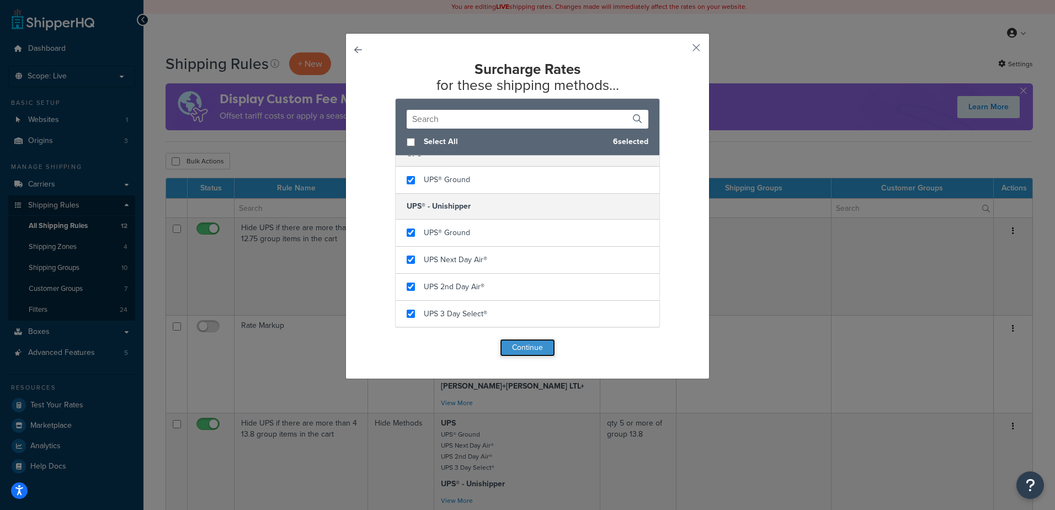
click at [513, 342] on button "Continue" at bounding box center [527, 348] width 55 height 18
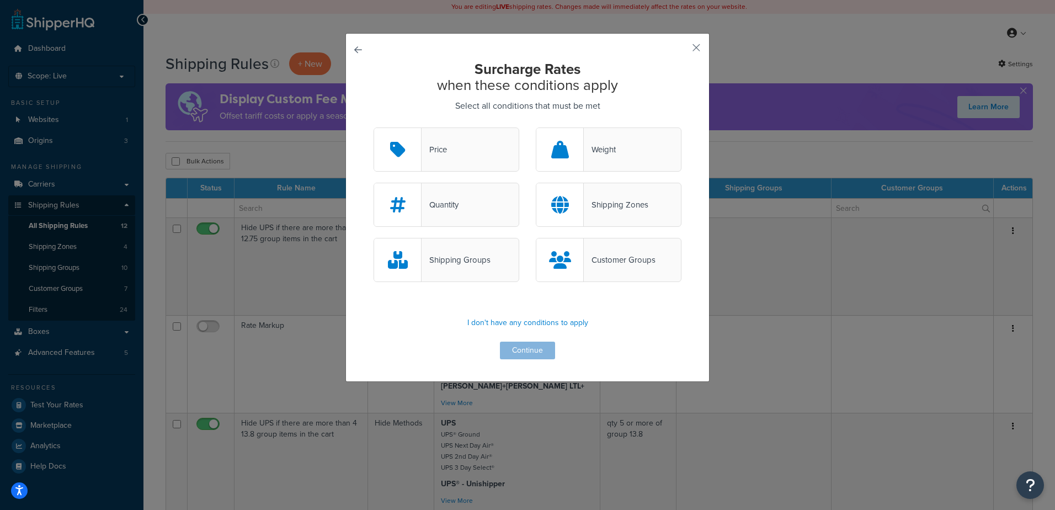
click at [458, 248] on div "Shipping Groups" at bounding box center [447, 260] width 146 height 44
click at [0, 0] on input "Shipping Groups" at bounding box center [0, 0] width 0 height 0
click at [544, 348] on button "Continue" at bounding box center [527, 351] width 55 height 18
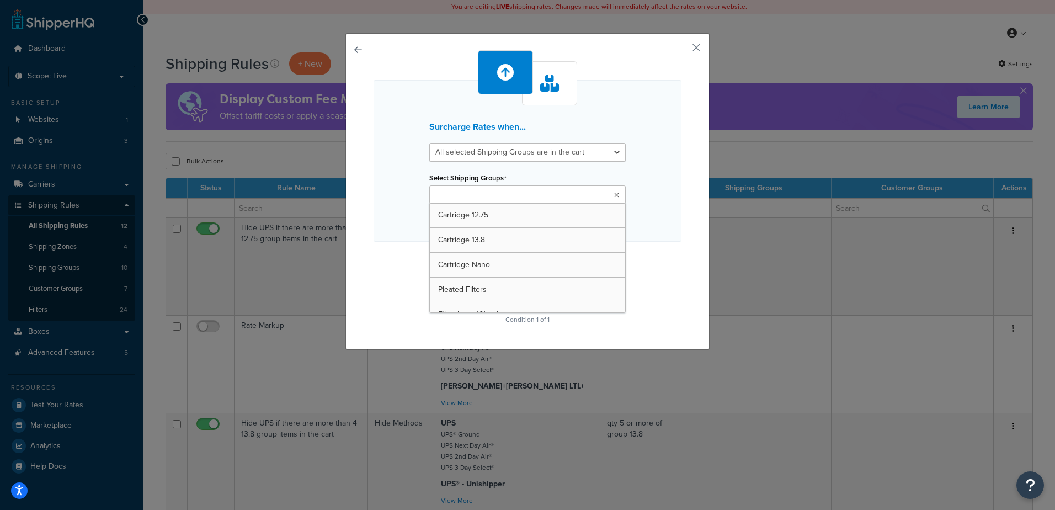
click at [526, 199] on ul at bounding box center [527, 194] width 196 height 18
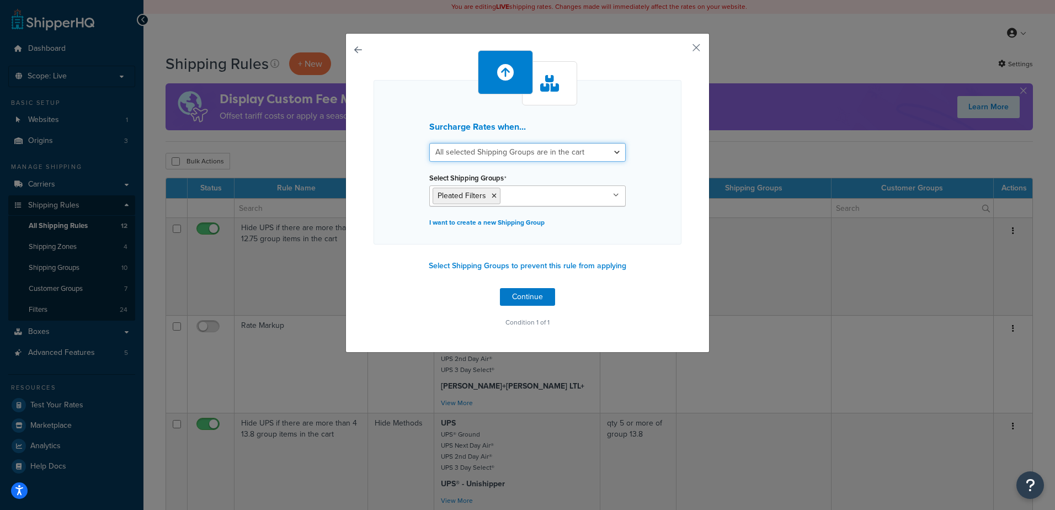
click at [569, 152] on select "All selected Shipping Groups are in the cart Any selected Shipping Groups are i…" at bounding box center [527, 152] width 196 height 19
select select "any"
click at [429, 143] on select "All selected Shipping Groups are in the cart Any selected Shipping Groups are i…" at bounding box center [527, 152] width 196 height 19
click at [530, 295] on button "Continue" at bounding box center [527, 297] width 55 height 18
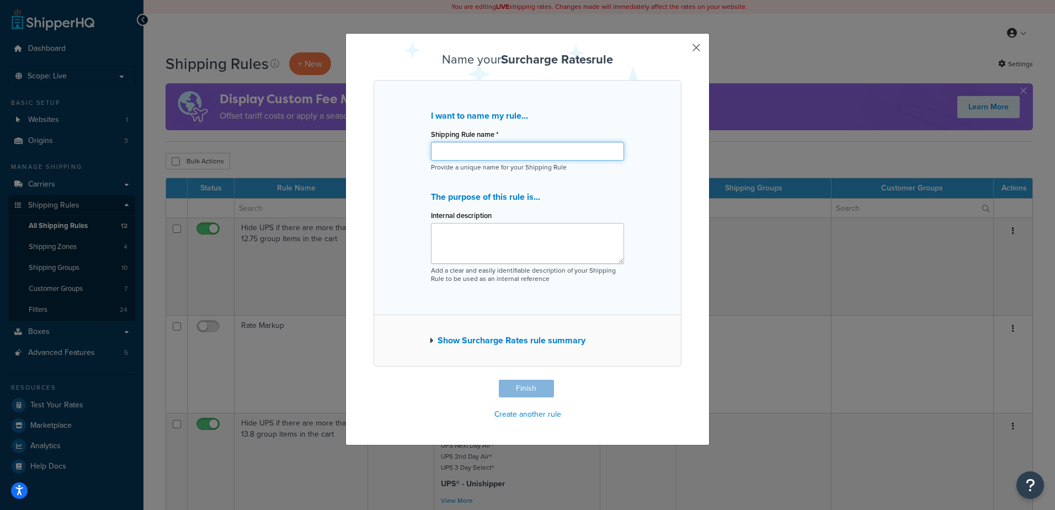
click at [512, 156] on input "Shipping Rule name *" at bounding box center [527, 151] width 193 height 19
type input "Surcharge for Pleated Filters"
drag, startPoint x: 524, startPoint y: 389, endPoint x: 523, endPoint y: 253, distance: 135.2
click at [515, 271] on div "Name your Surcharge Rates rule I want to name my rule... Shipping Rule name * S…" at bounding box center [528, 238] width 308 height 370
click at [523, 251] on textarea "Internal description" at bounding box center [527, 243] width 193 height 41
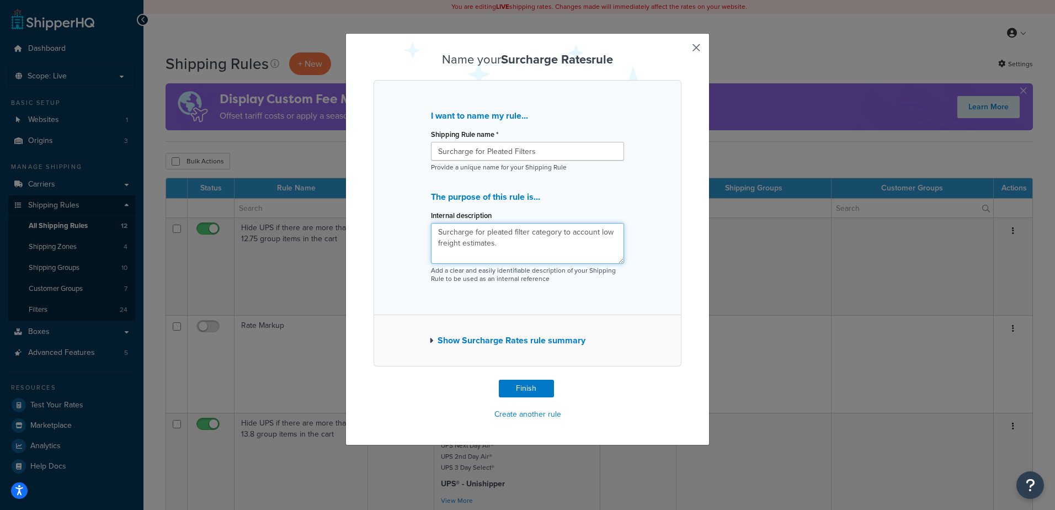
type textarea "Surcharge for pleated filter category to account low freight estimates."
click at [530, 341] on button "Show Surcharge Rates rule summary" at bounding box center [507, 340] width 156 height 15
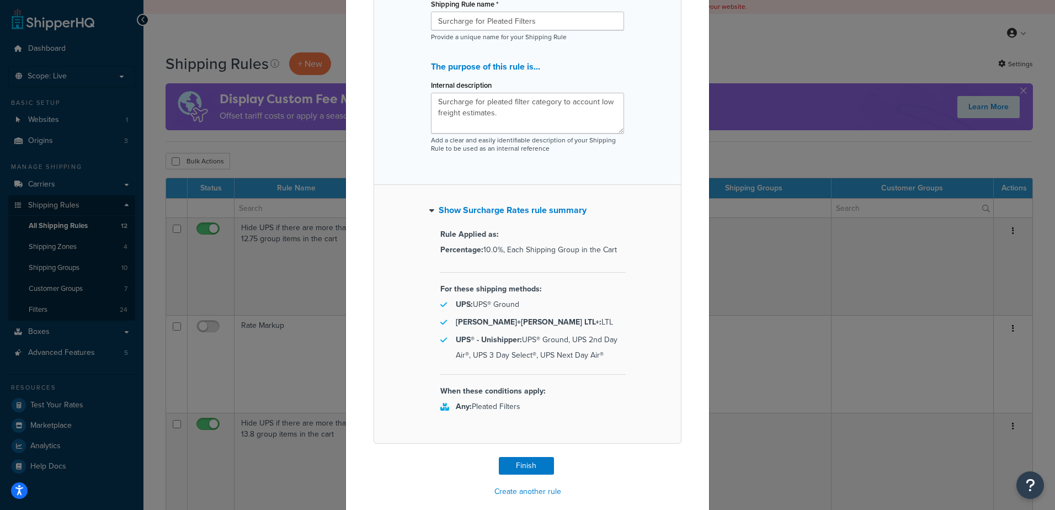
scroll to position [146, 0]
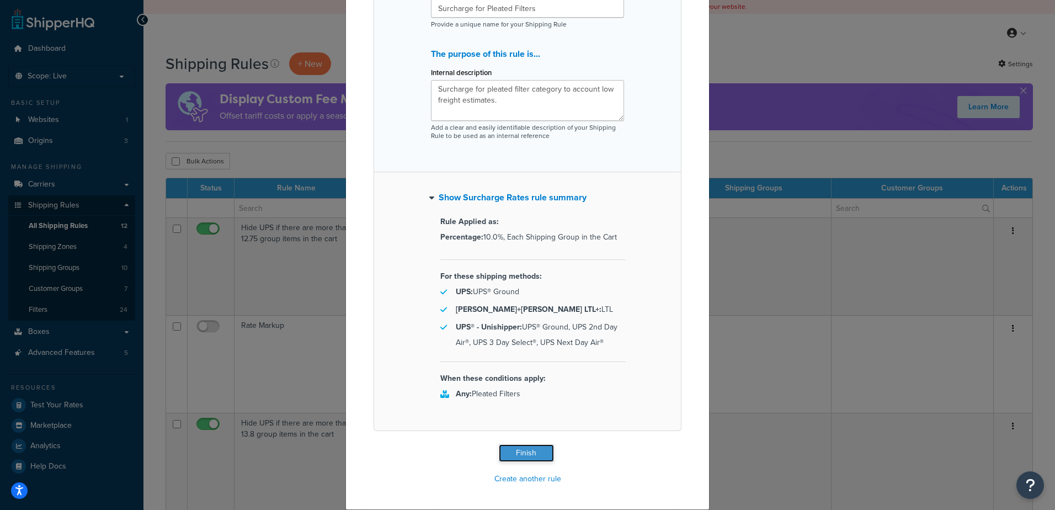
click at [525, 453] on button "Finish" at bounding box center [526, 453] width 55 height 18
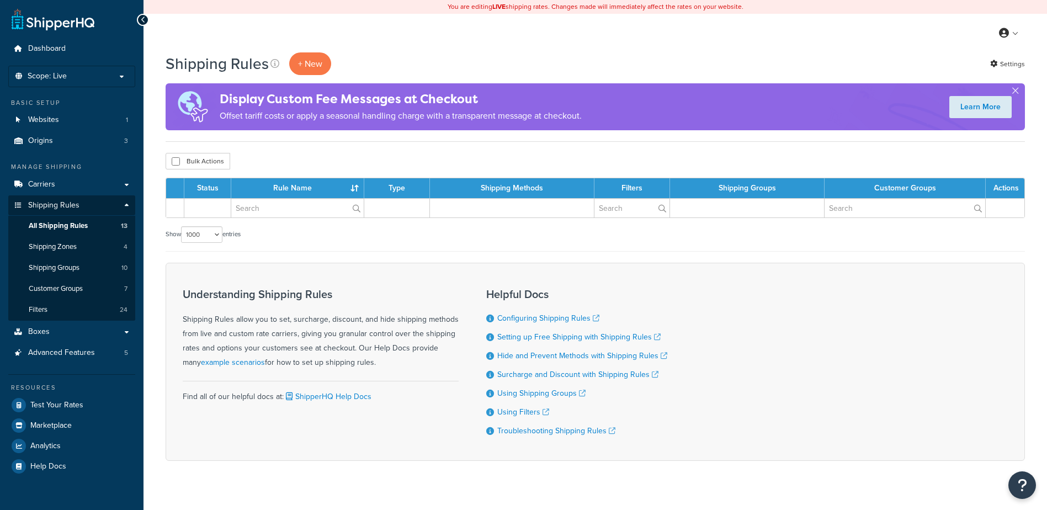
select select "1000"
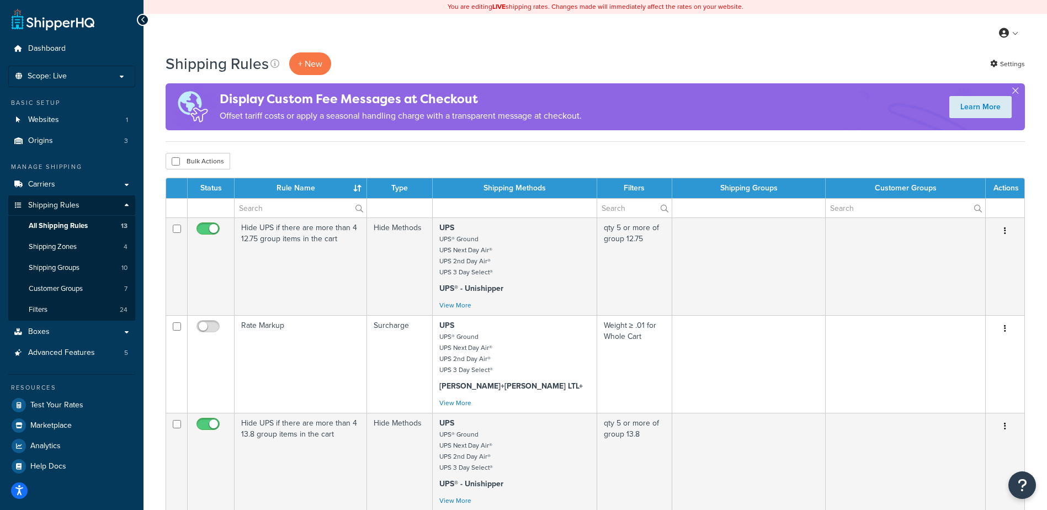
click at [449, 45] on div "My Profile Billing Global Settings Contact Us Logout" at bounding box center [594, 33] width 903 height 39
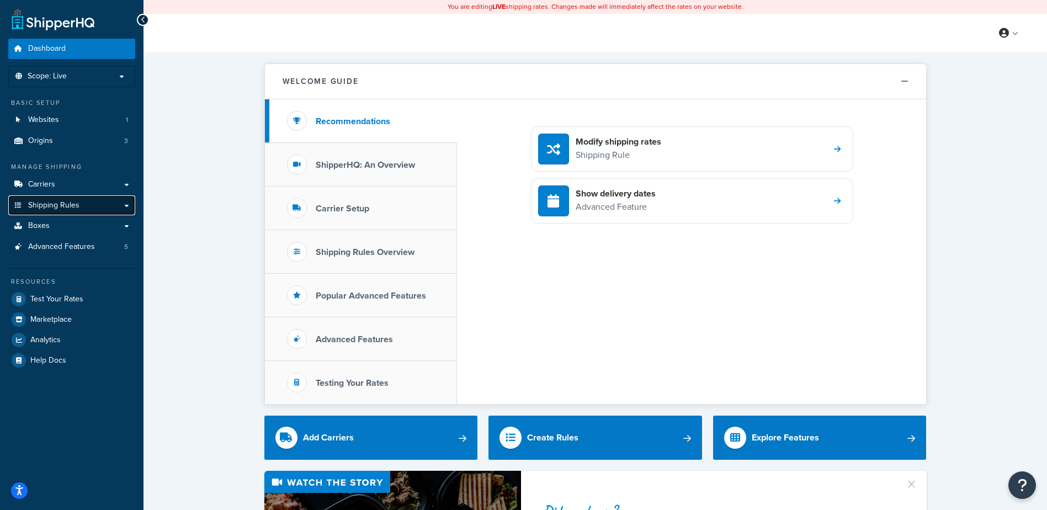
click at [63, 205] on span "Shipping Rules" at bounding box center [53, 205] width 51 height 9
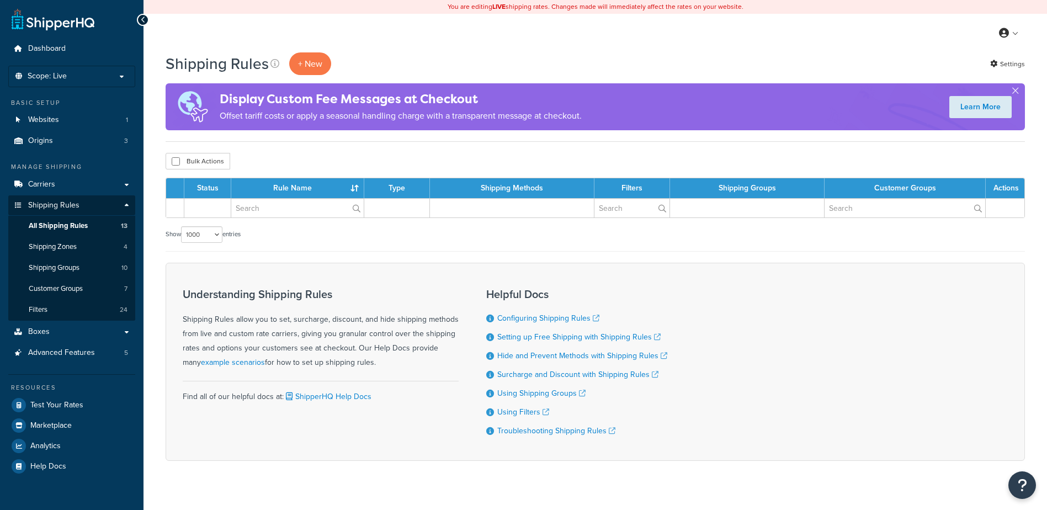
select select "1000"
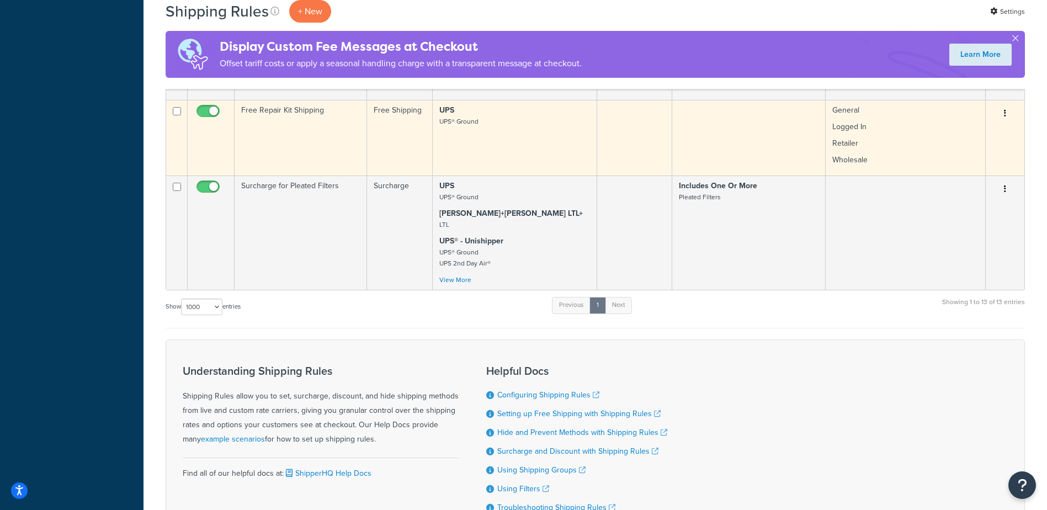
scroll to position [1049, 0]
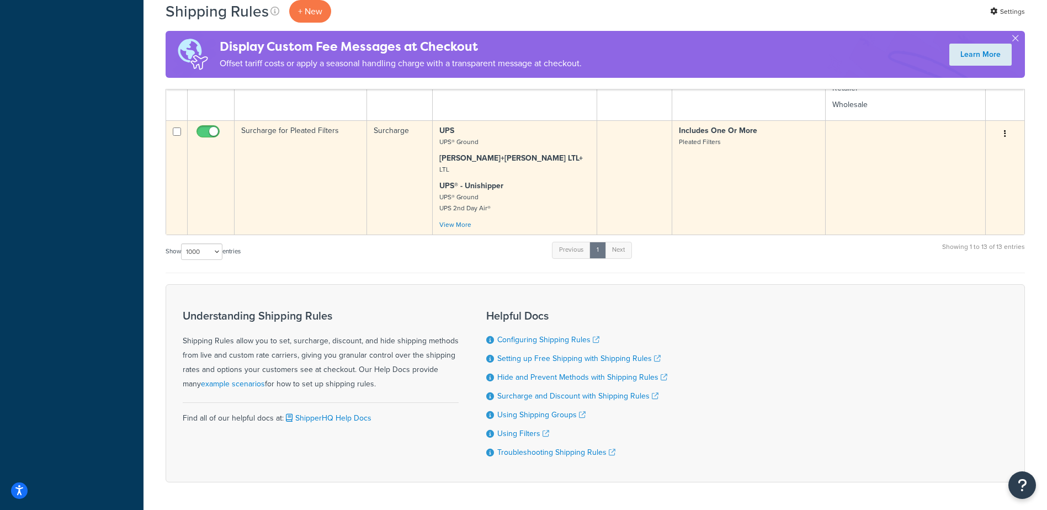
click at [309, 172] on td "Surcharge for Pleated Filters" at bounding box center [301, 177] width 132 height 114
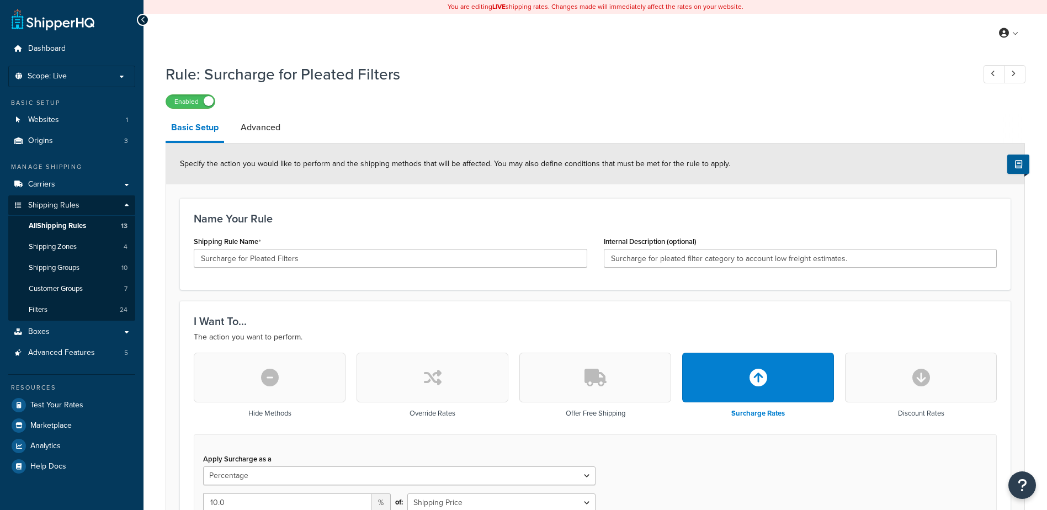
select select "PERCENTAGE"
select select "SHIPPING_GROUP"
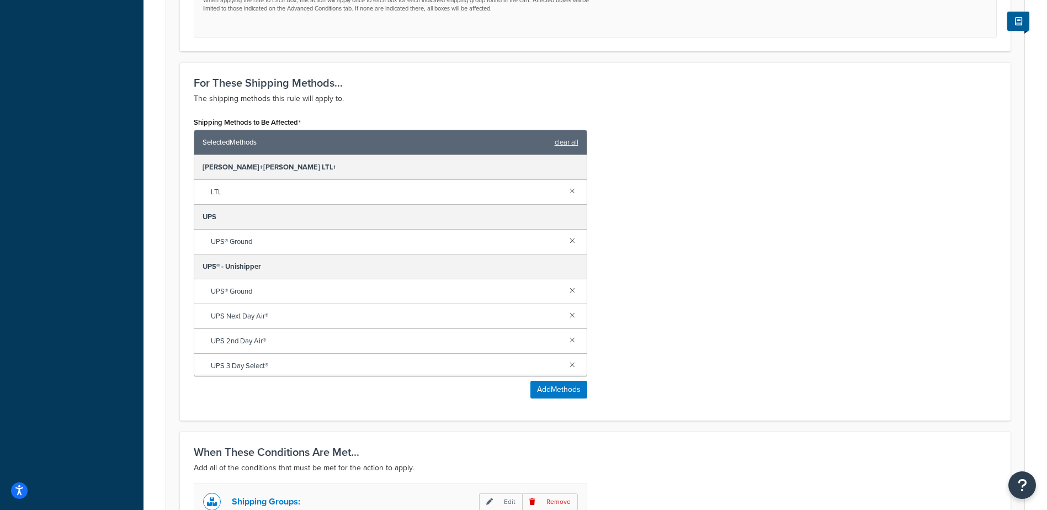
click at [693, 232] on div "Shipping Methods to Be Affected Selected Methods clear all Kuehne+Nagel LTL+ LT…" at bounding box center [595, 260] width 820 height 292
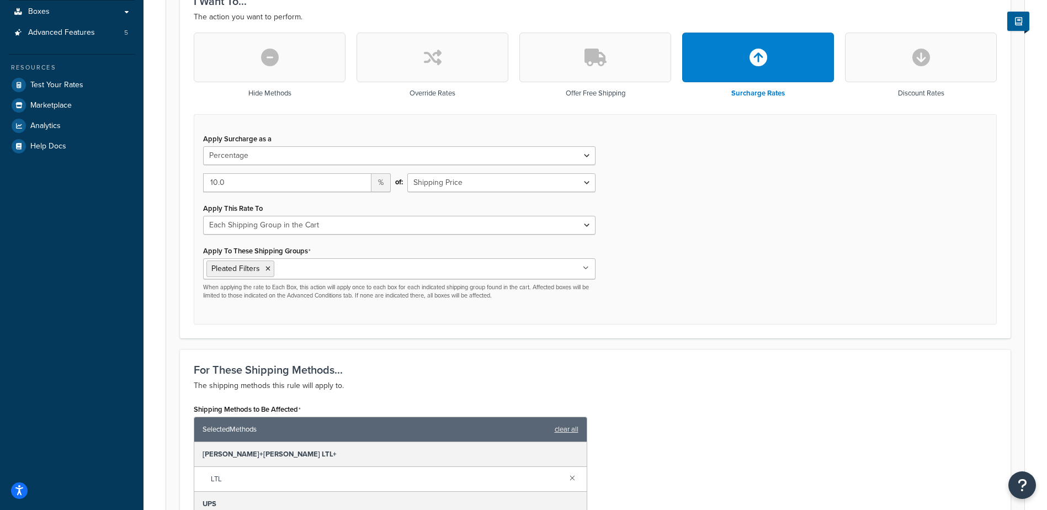
scroll to position [261, 0]
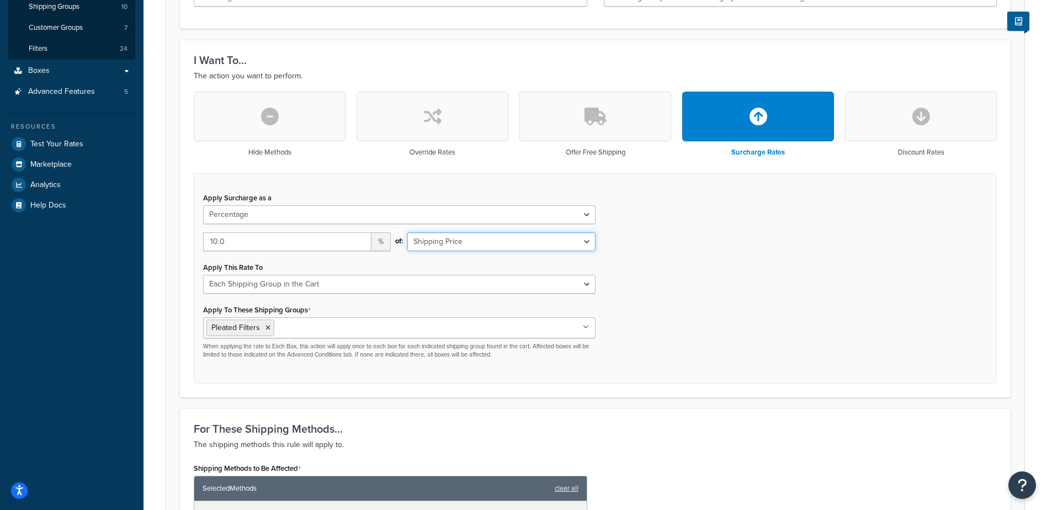
click at [498, 243] on select "Shipping Price Order Value" at bounding box center [501, 241] width 188 height 19
click at [698, 249] on div "Apply Surcharge as a Flat Rate Percentage Flat Rate & Percentage 10.0 % of: Shi…" at bounding box center [595, 278] width 803 height 211
click at [241, 221] on select "Flat Rate Percentage Flat Rate & Percentage" at bounding box center [399, 214] width 392 height 19
select select "FLAT_RATE_AND_PERCENTAGE"
click at [203, 206] on select "Flat Rate Percentage Flat Rate & Percentage" at bounding box center [399, 214] width 392 height 19
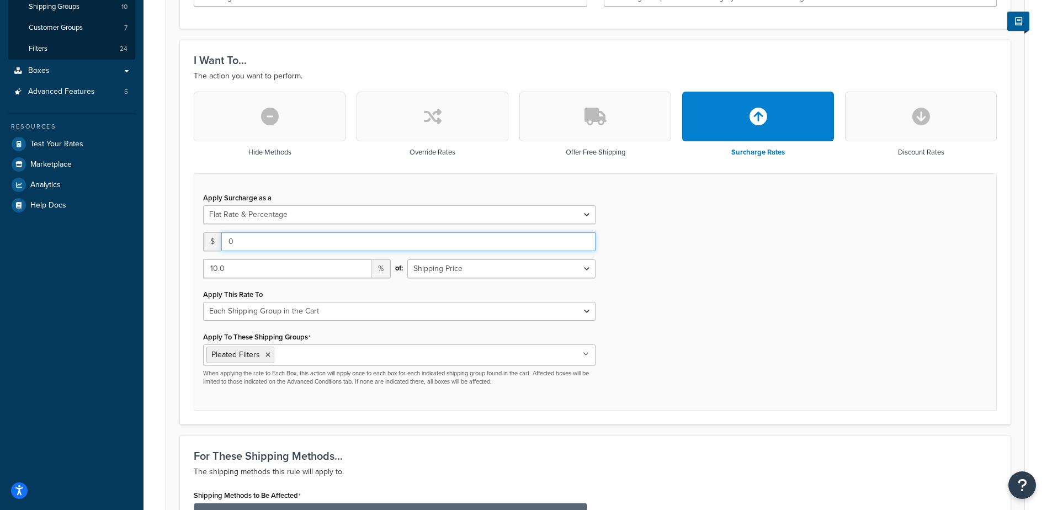
drag, startPoint x: 243, startPoint y: 248, endPoint x: 166, endPoint y: 236, distance: 77.8
click at [166, 236] on form "Specify the action you would like to perform and the shipping methods that will…" at bounding box center [595, 457] width 858 height 1150
type input "10"
drag, startPoint x: 303, startPoint y: 264, endPoint x: 22, endPoint y: 275, distance: 281.7
click at [22, 275] on div "Dashboard Scope: Live Basic Setup Websites 1 Origins 3 Manage Shipping Carriers…" at bounding box center [523, 413] width 1047 height 1349
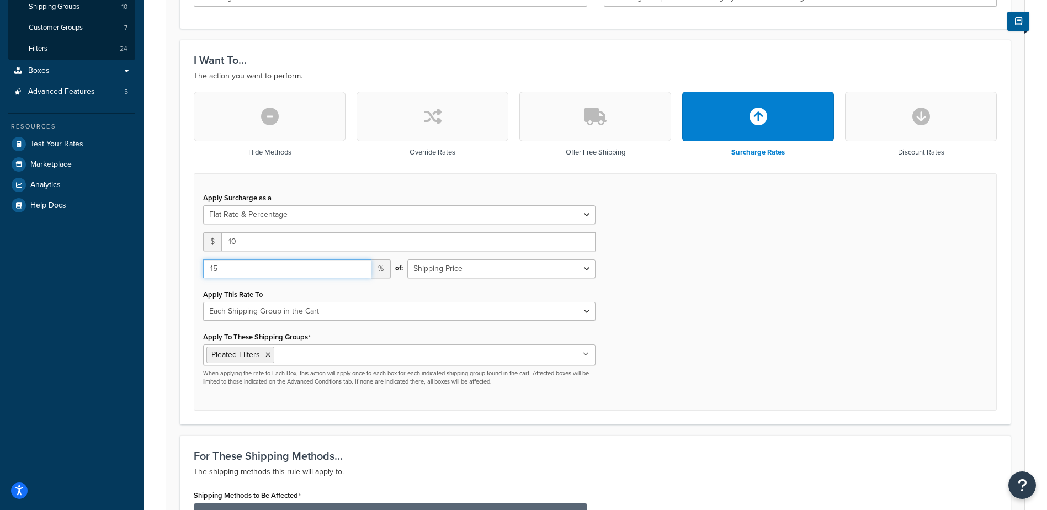
type input "15"
drag, startPoint x: 735, startPoint y: 280, endPoint x: 741, endPoint y: 279, distance: 6.3
click at [736, 280] on div "Apply Surcharge as a Flat Rate Percentage Flat Rate & Percentage $ 10 15 % of: …" at bounding box center [595, 292] width 803 height 238
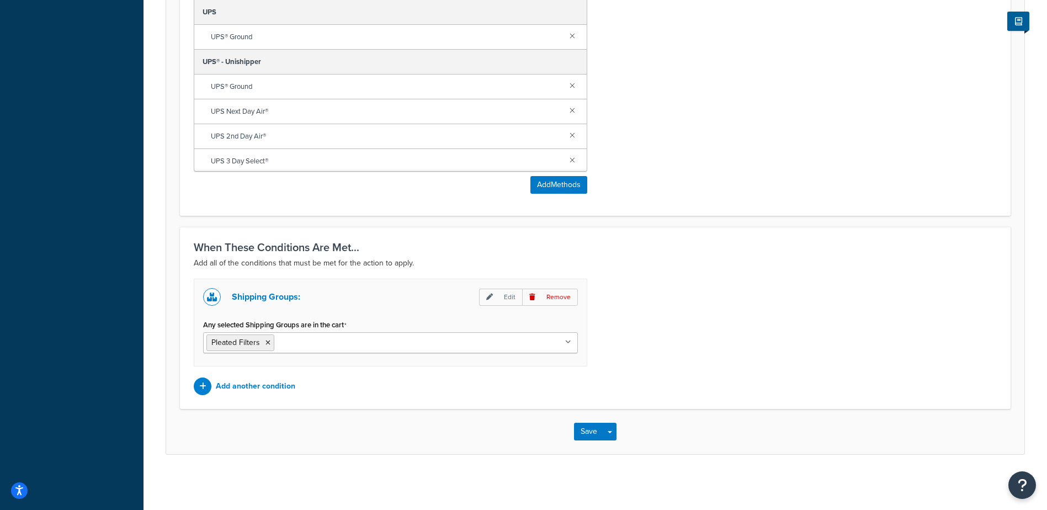
scroll to position [840, 0]
click at [586, 429] on button "Save" at bounding box center [589, 432] width 30 height 18
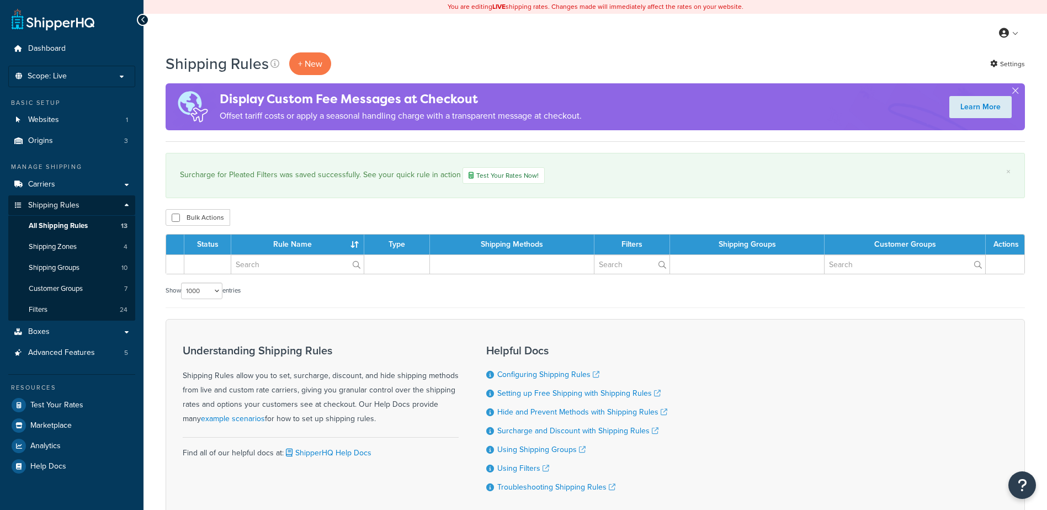
select select "1000"
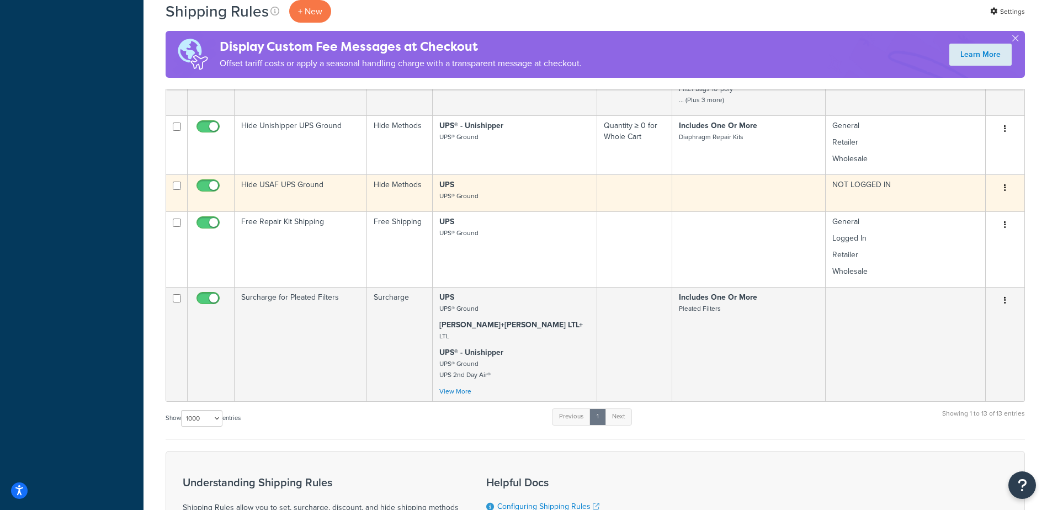
scroll to position [993, 0]
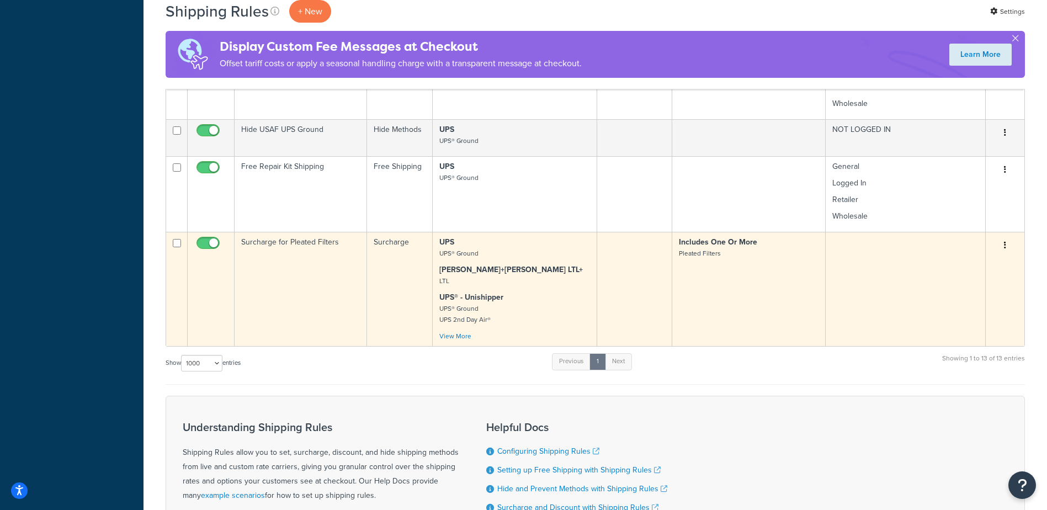
click at [316, 297] on td "Surcharge for Pleated Filters" at bounding box center [301, 289] width 132 height 114
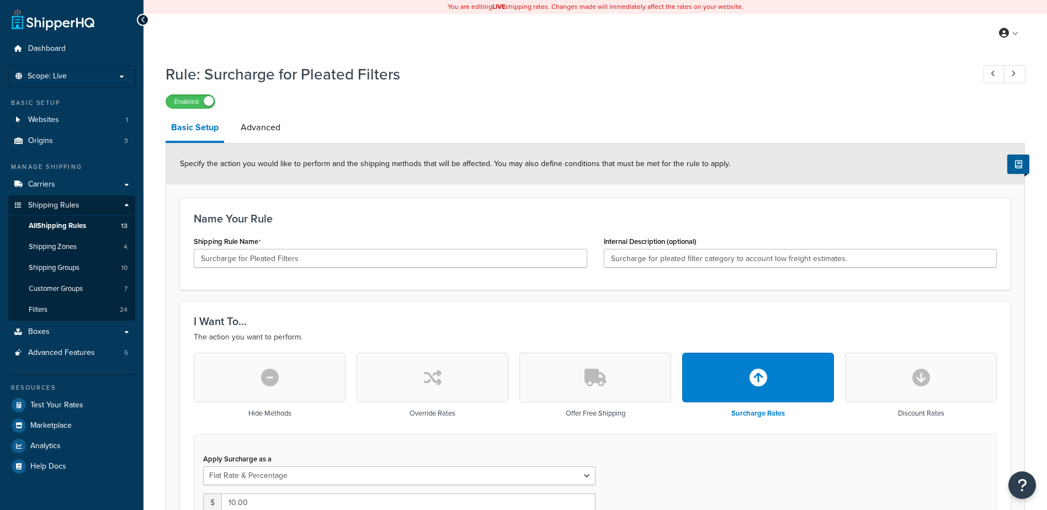
select select "FLAT_RATE_AND_PERCENTAGE"
select select "SHIPPING_GROUP"
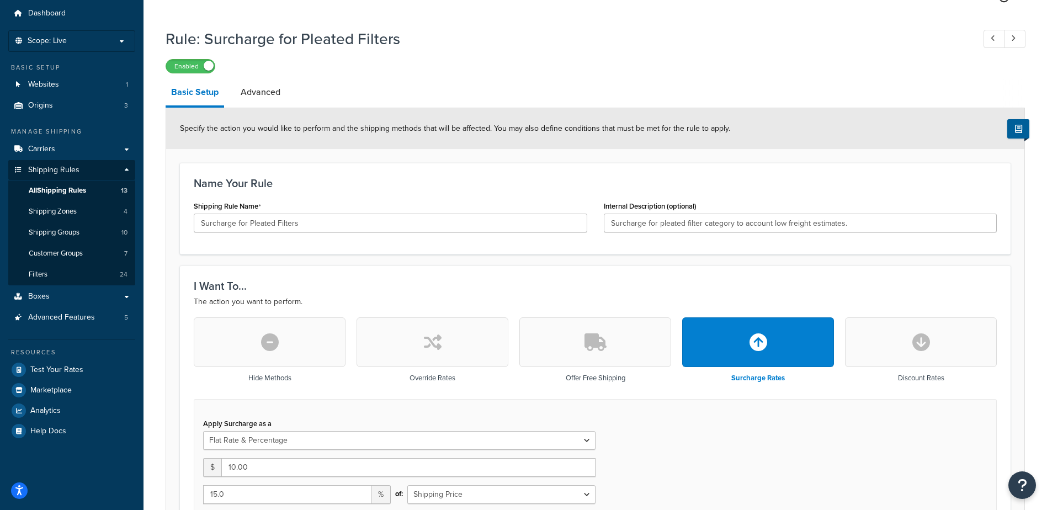
scroll to position [221, 0]
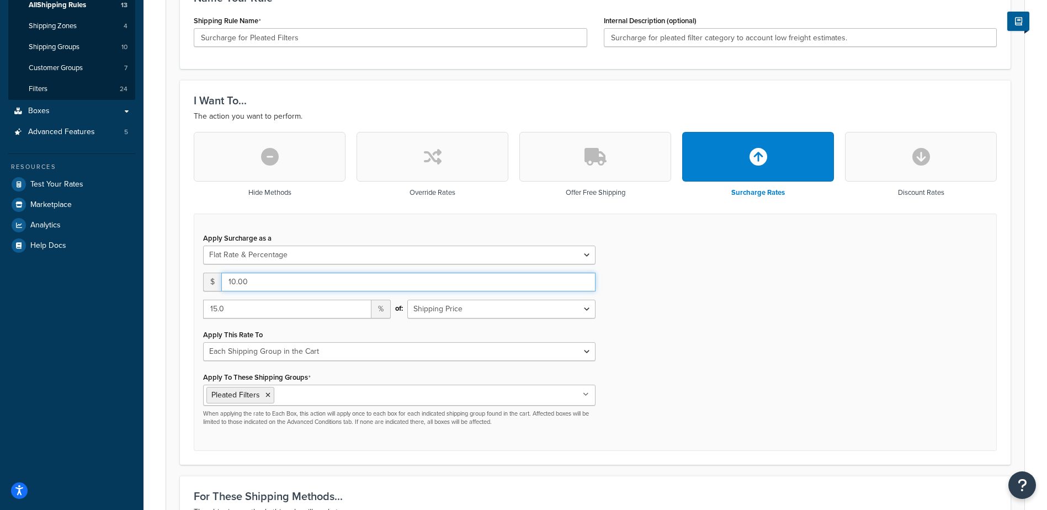
drag, startPoint x: 272, startPoint y: 286, endPoint x: 179, endPoint y: 291, distance: 92.8
click at [179, 291] on form "Specify the action you would like to perform and the shipping methods that will…" at bounding box center [595, 498] width 858 height 1150
type input "20.00"
drag, startPoint x: 268, startPoint y: 311, endPoint x: 174, endPoint y: 323, distance: 95.1
click at [174, 323] on form "Specify the action you would like to perform and the shipping methods that will…" at bounding box center [595, 498] width 858 height 1150
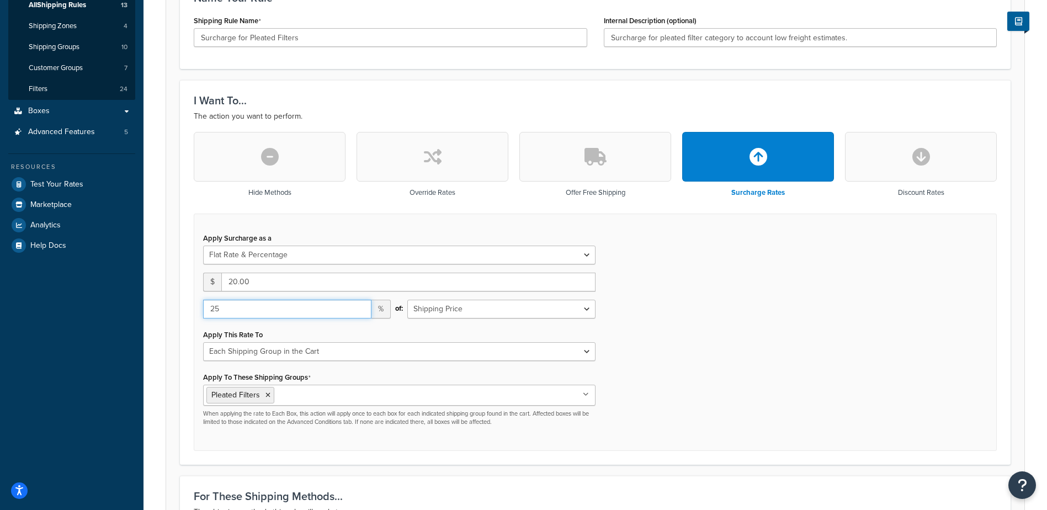
type input "25"
click at [693, 334] on div "Apply Surcharge as a Flat Rate Percentage Flat Rate & Percentage $ 20.00 25 % o…" at bounding box center [595, 333] width 803 height 238
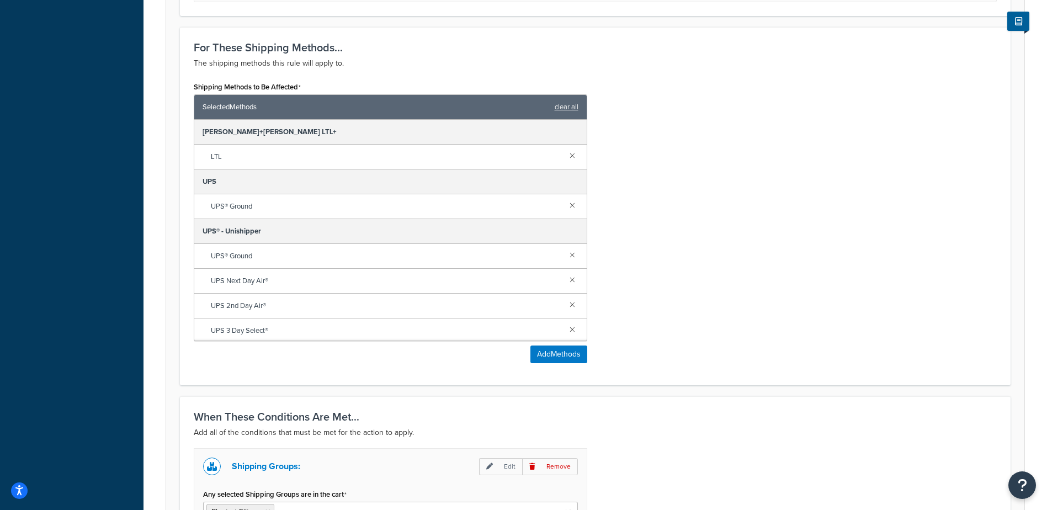
scroll to position [840, 0]
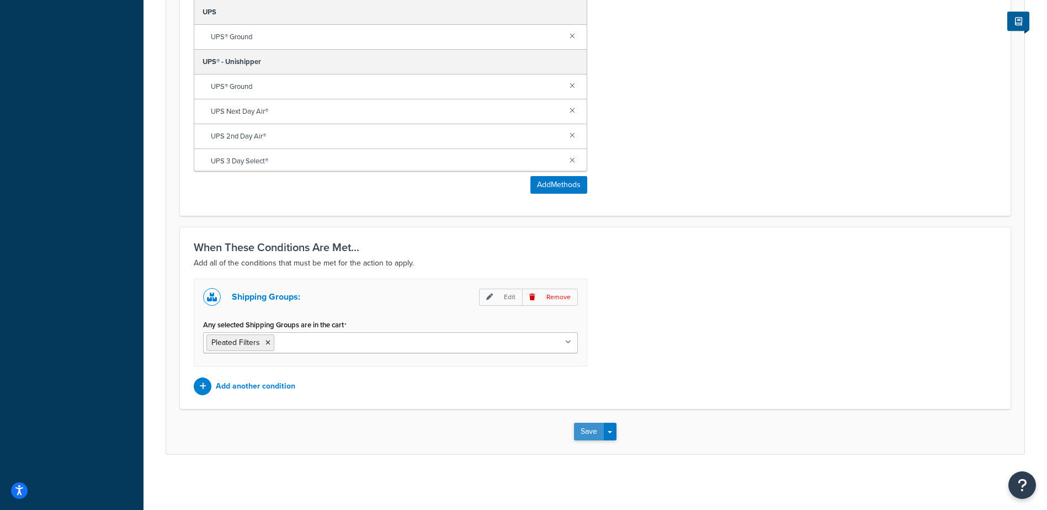
click at [593, 434] on button "Save" at bounding box center [589, 432] width 30 height 18
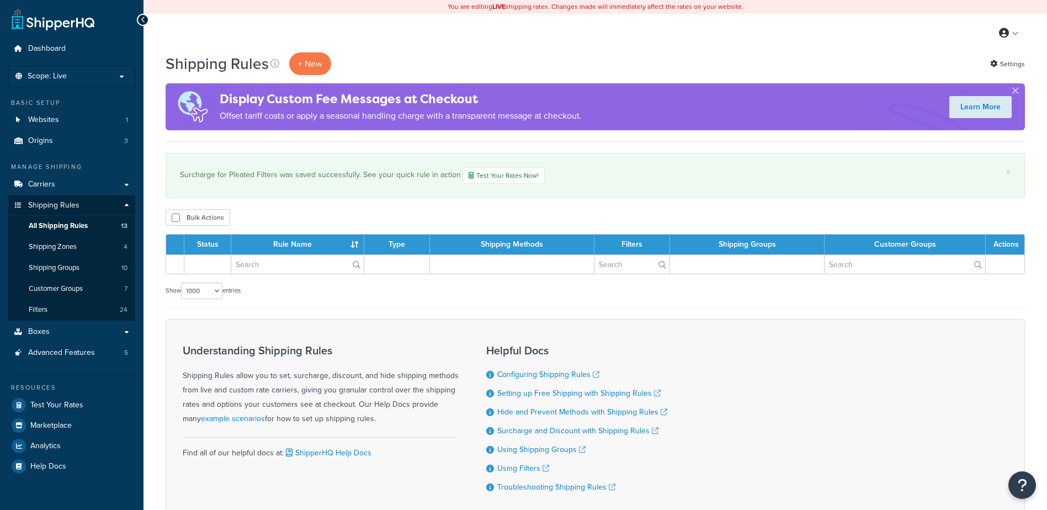
select select "1000"
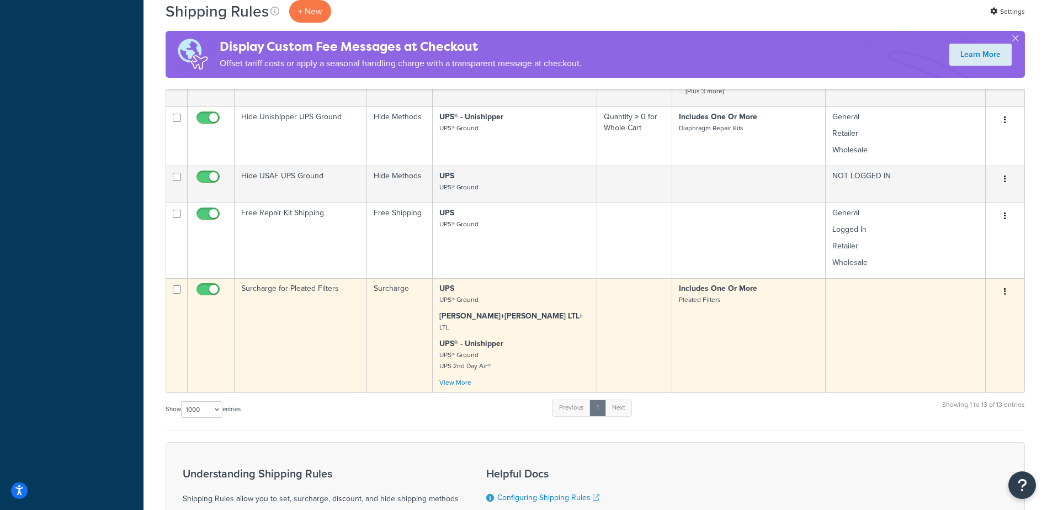
scroll to position [1104, 0]
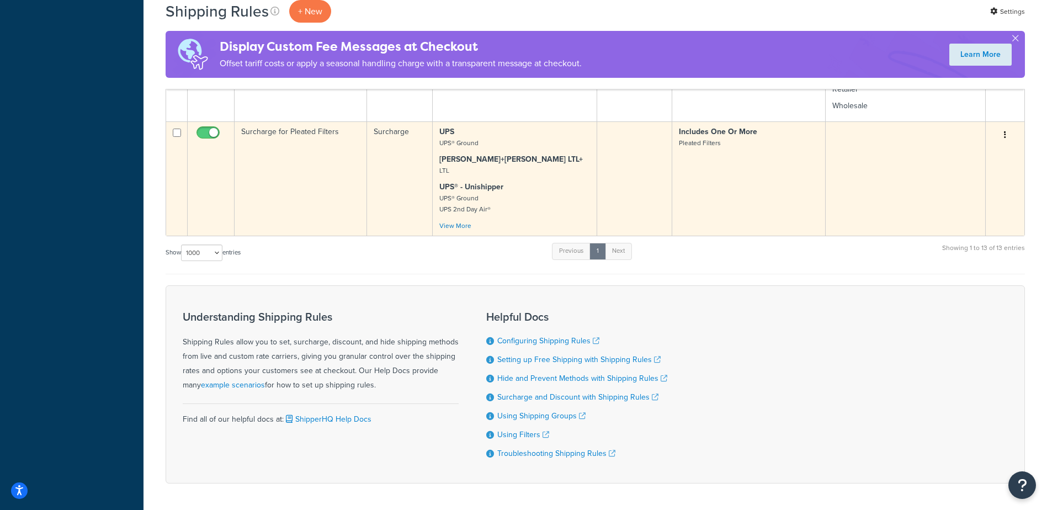
click at [320, 203] on td "Surcharge for Pleated Filters" at bounding box center [301, 178] width 132 height 114
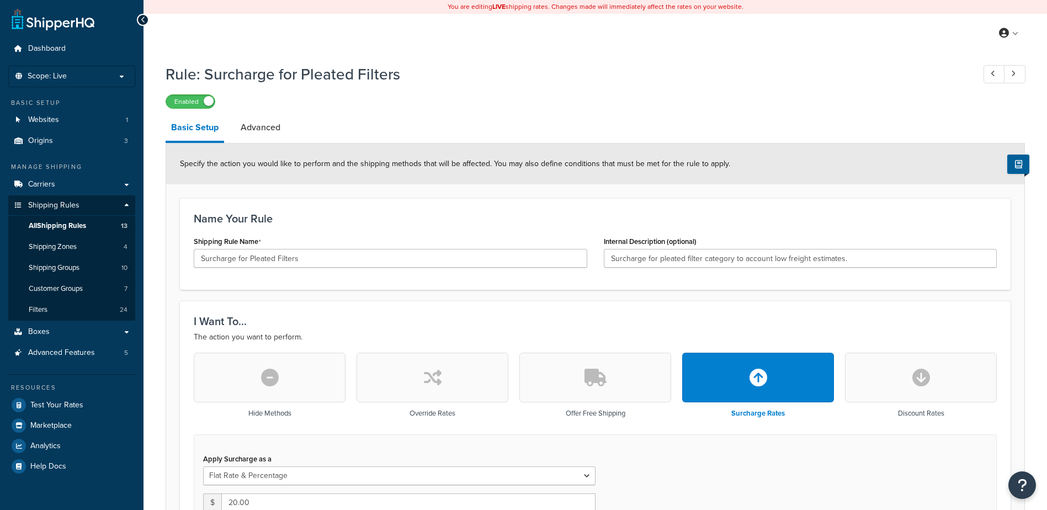
select select "FLAT_RATE_AND_PERCENTAGE"
select select "SHIPPING_GROUP"
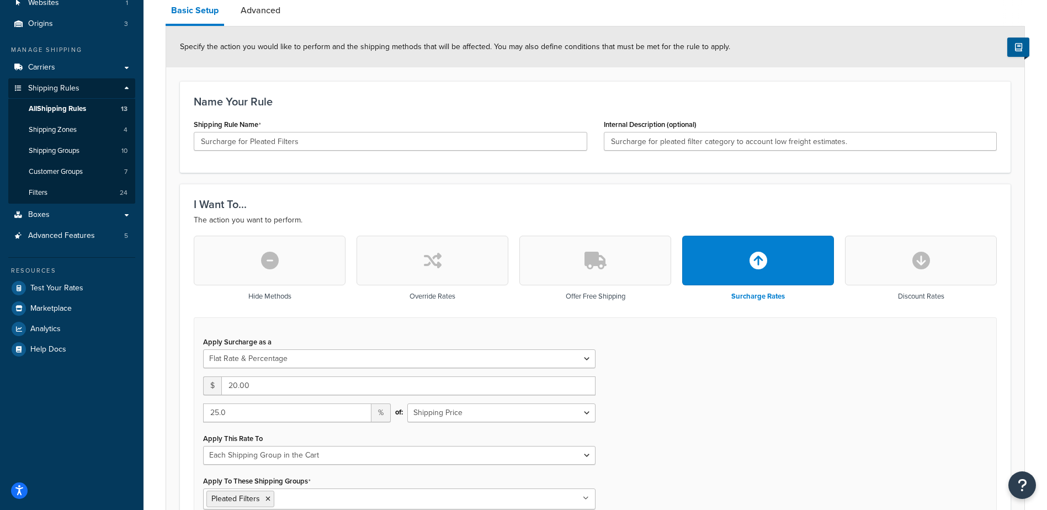
scroll to position [221, 0]
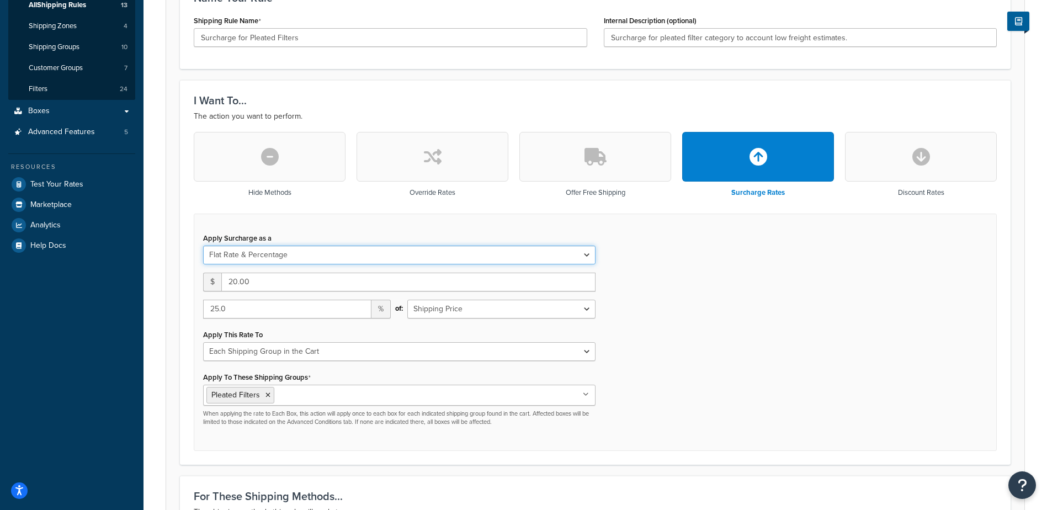
click at [296, 252] on select "Flat Rate Percentage Flat Rate & Percentage" at bounding box center [399, 255] width 392 height 19
select select "PERCENTAGE"
click at [203, 246] on select "Flat Rate Percentage Flat Rate & Percentage" at bounding box center [399, 255] width 392 height 19
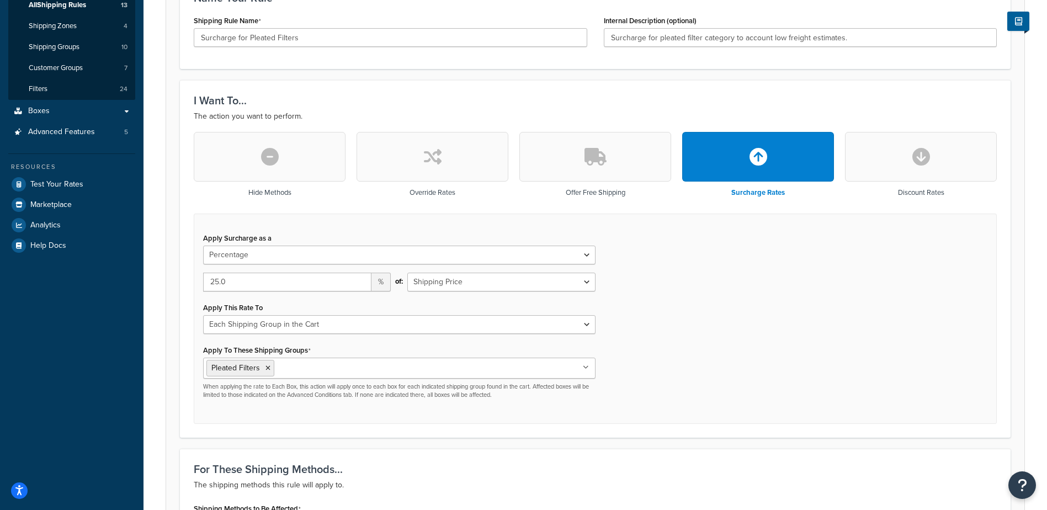
click at [779, 324] on div "Apply Surcharge as a Flat Rate Percentage Flat Rate & Percentage 25.0 % of: Shi…" at bounding box center [595, 319] width 803 height 211
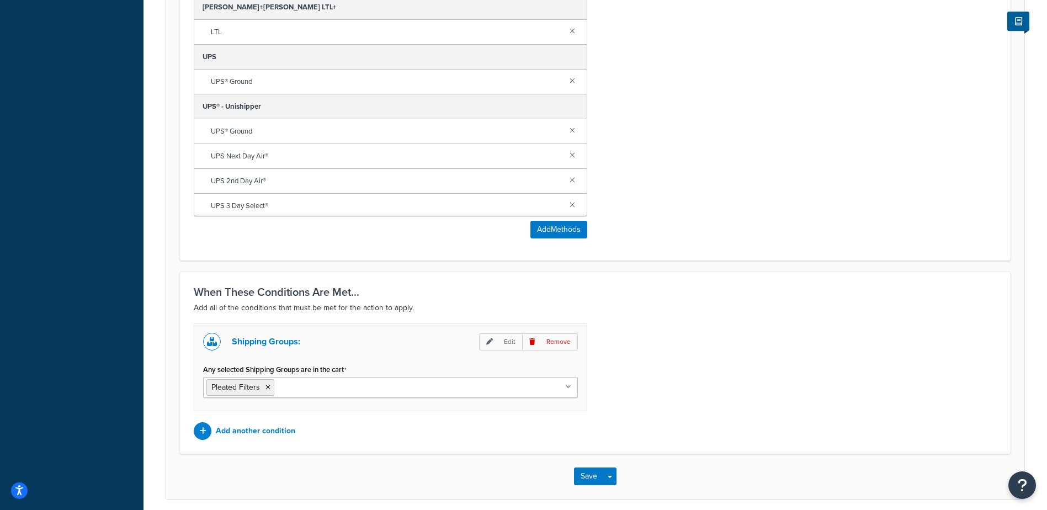
scroll to position [773, 0]
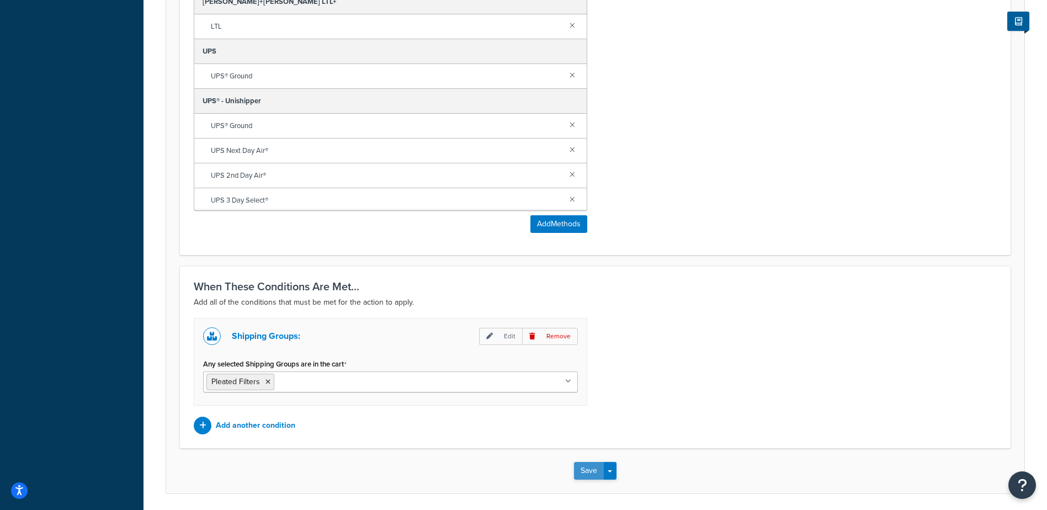
click at [592, 476] on button "Save" at bounding box center [589, 471] width 30 height 18
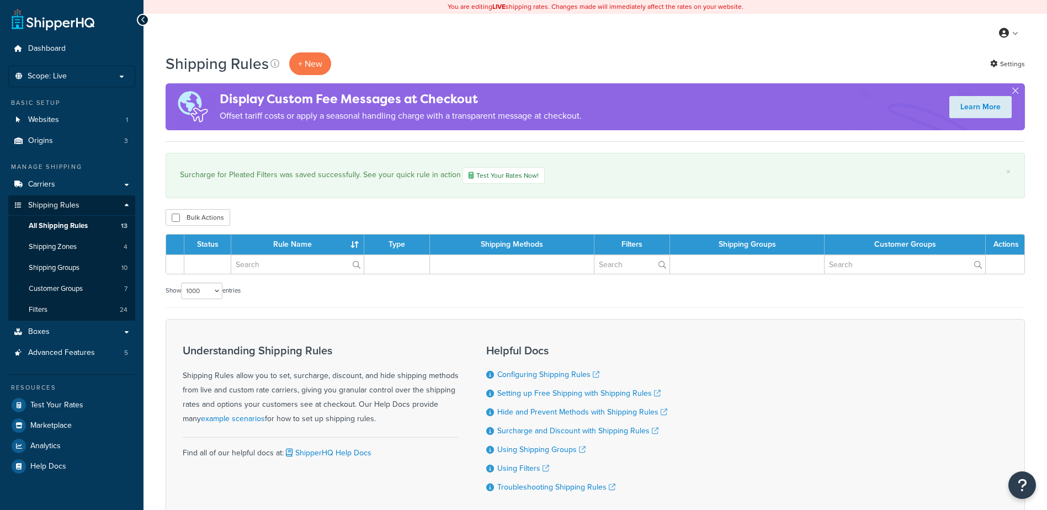
select select "1000"
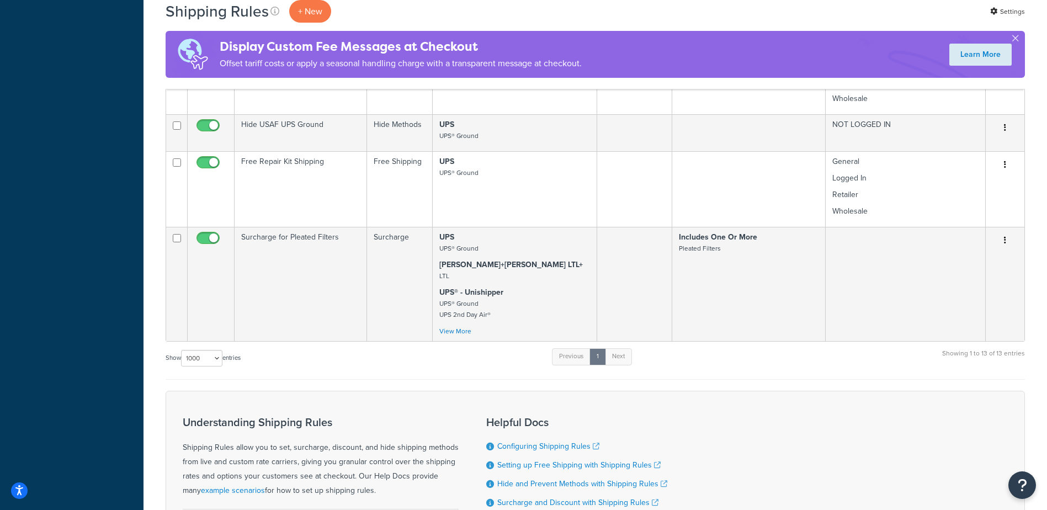
scroll to position [988, 0]
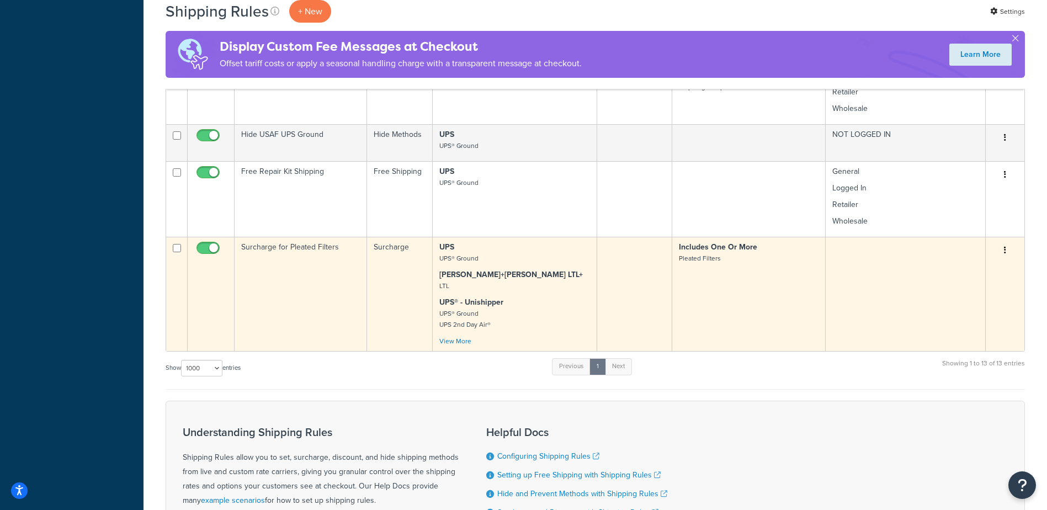
click at [1004, 254] on icon "button" at bounding box center [1005, 250] width 2 height 8
click at [973, 304] on link "Duplicate" at bounding box center [968, 294] width 87 height 23
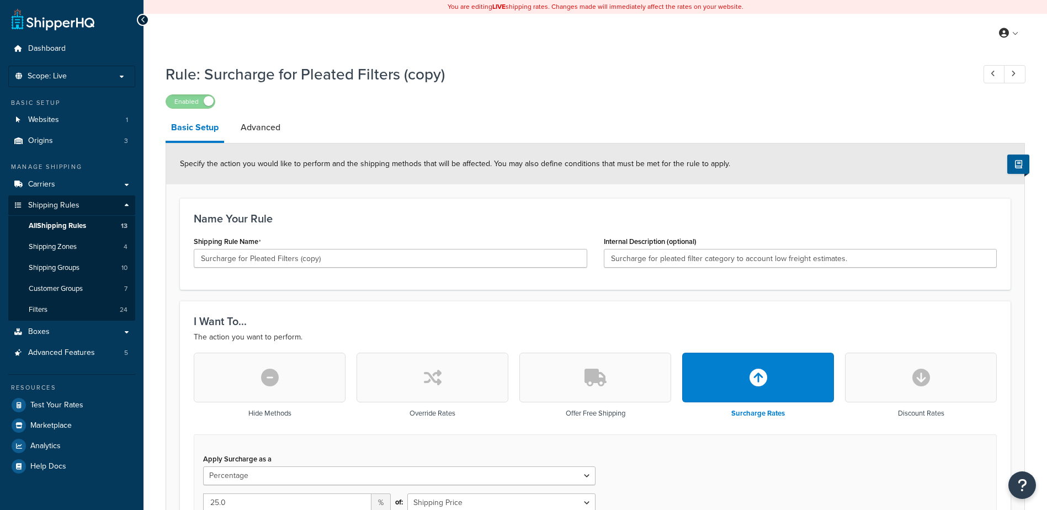
select select "PERCENTAGE"
select select "SHIPPING_GROUP"
click at [331, 257] on input "Surcharge for Pleated Filters (copy)" at bounding box center [390, 258] width 393 height 19
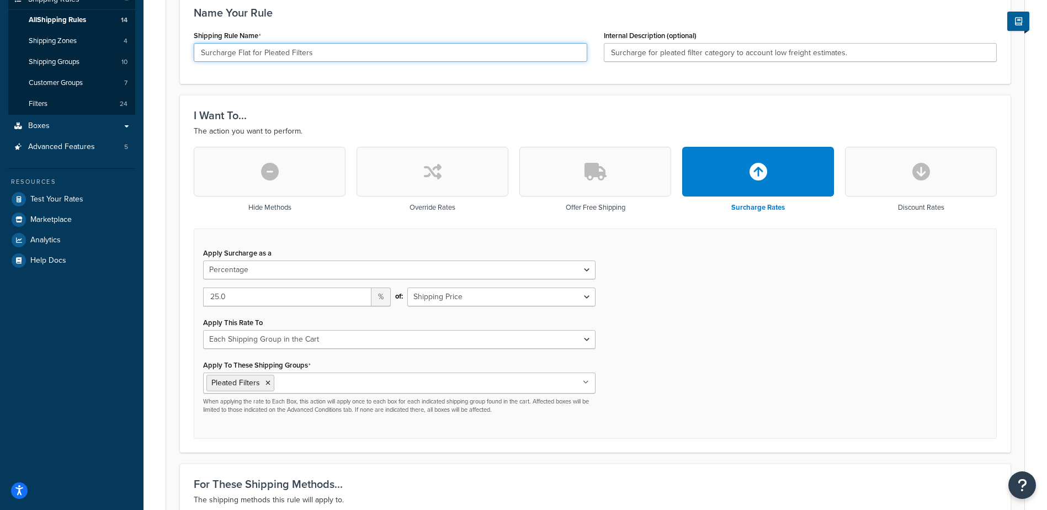
scroll to position [221, 0]
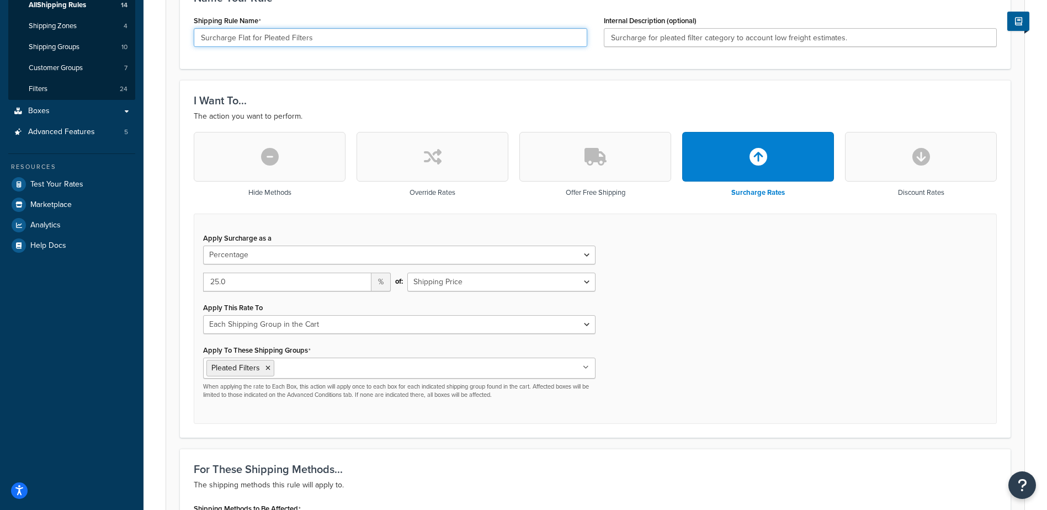
type input "Surcharge Flat for Pleated Filters"
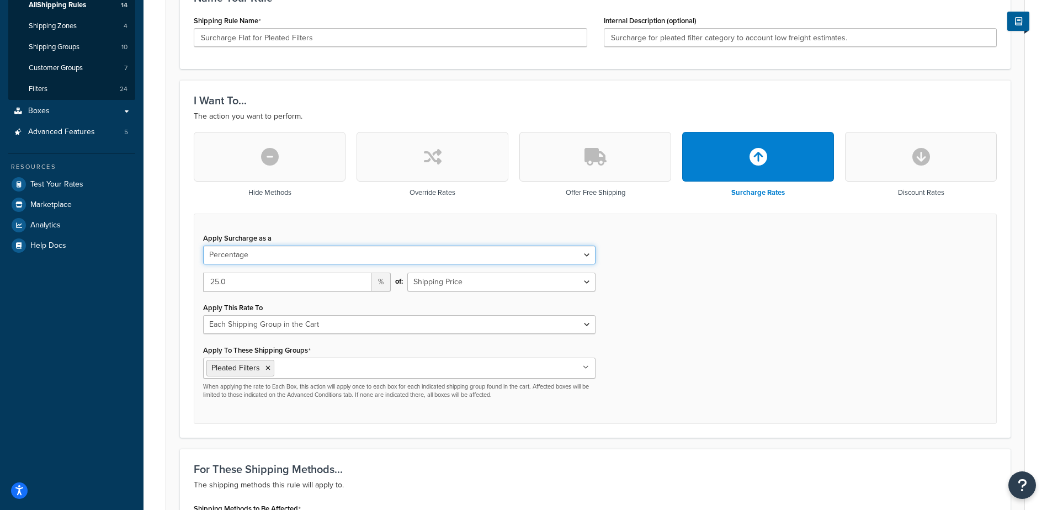
click at [343, 264] on select "Flat Rate Percentage Flat Rate & Percentage" at bounding box center [399, 255] width 392 height 19
select select "FLAT_RATE"
click at [203, 246] on select "Flat Rate Percentage Flat Rate & Percentage" at bounding box center [399, 255] width 392 height 19
drag, startPoint x: 304, startPoint y: 283, endPoint x: 180, endPoint y: 290, distance: 124.4
click at [180, 290] on div "I Want To... The action you want to perform. Hide Methods Override Rates Offer …" at bounding box center [595, 259] width 831 height 358
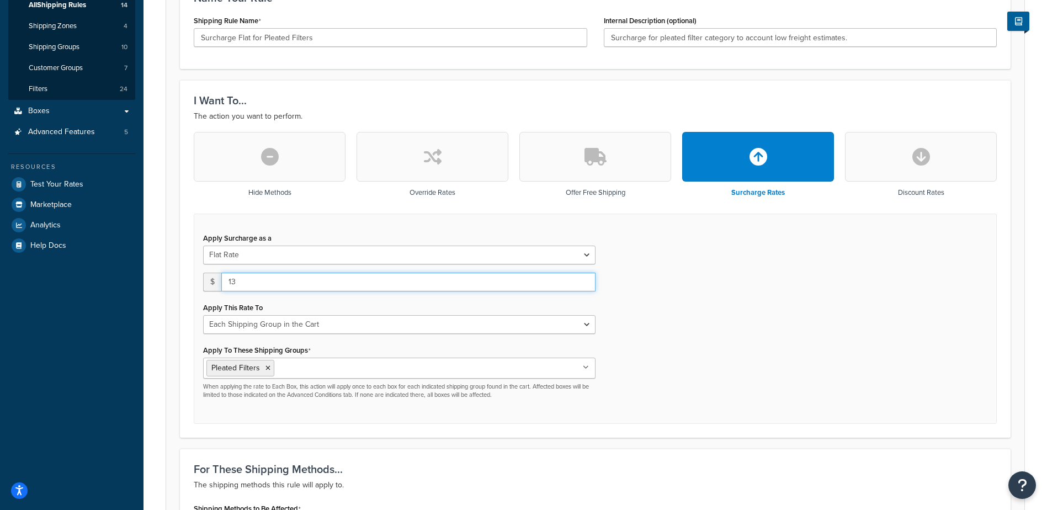
type input "13"
click at [241, 321] on select "Entire Cart Each Shipment in the Cart Each Origin in the Cart Each Shipping Gro…" at bounding box center [399, 324] width 392 height 19
select select "ITEM"
click at [203, 316] on select "Entire Cart Each Shipment in the Cart Each Origin in the Cart Each Shipping Gro…" at bounding box center [399, 324] width 392 height 19
click at [689, 377] on div "Apply Surcharge as a Flat Rate Percentage Flat Rate & Percentage $ 13 Apply Thi…" at bounding box center [595, 319] width 803 height 211
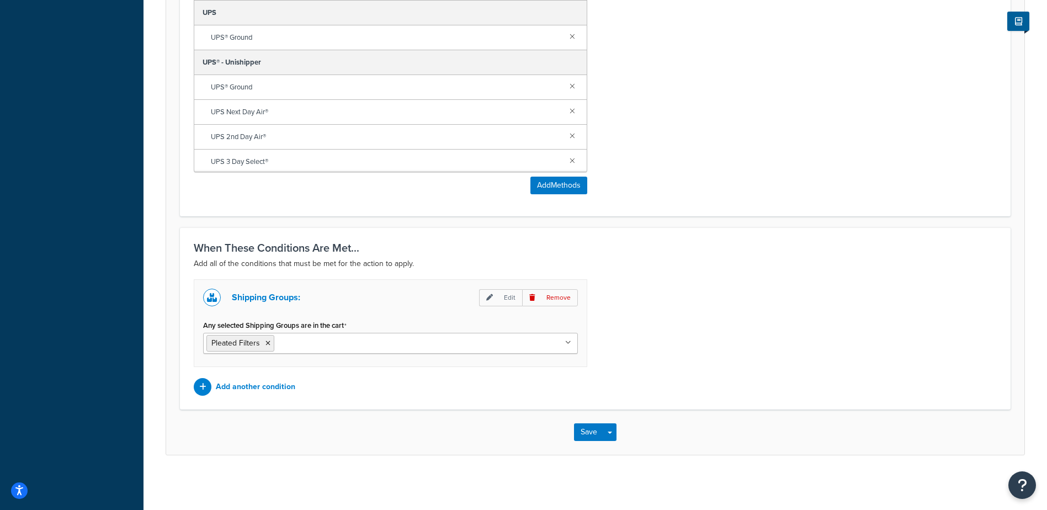
scroll to position [813, 0]
click at [591, 437] on button "Save" at bounding box center [589, 432] width 30 height 18
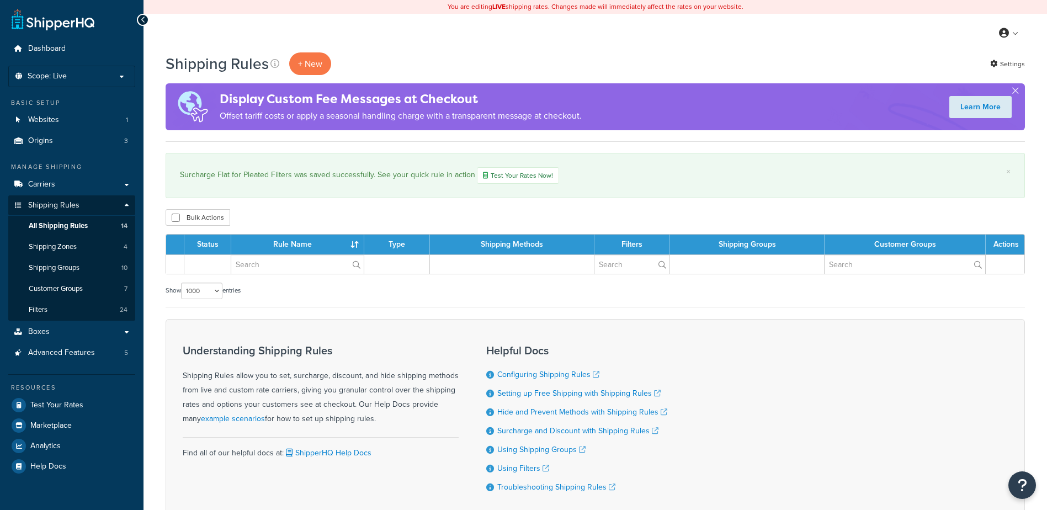
select select "1000"
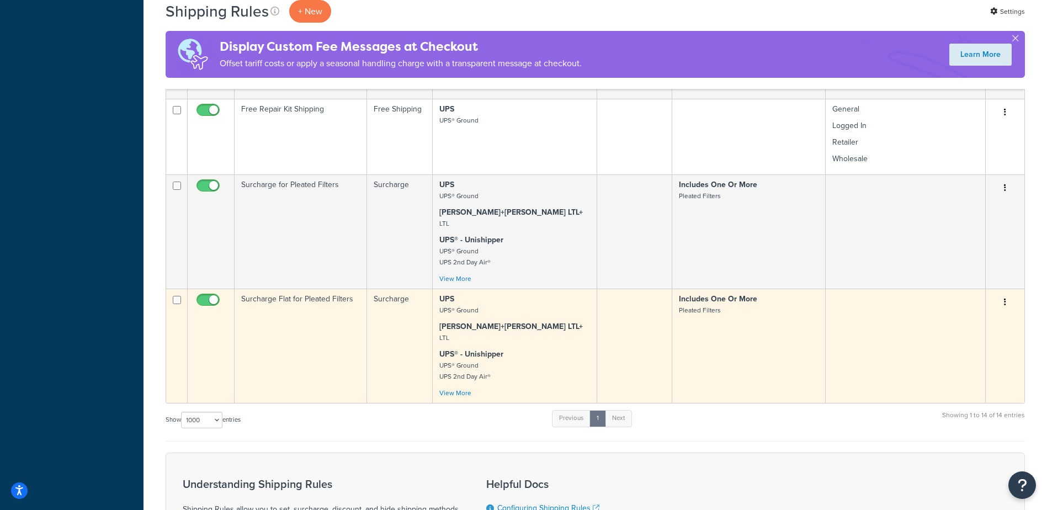
scroll to position [1049, 0]
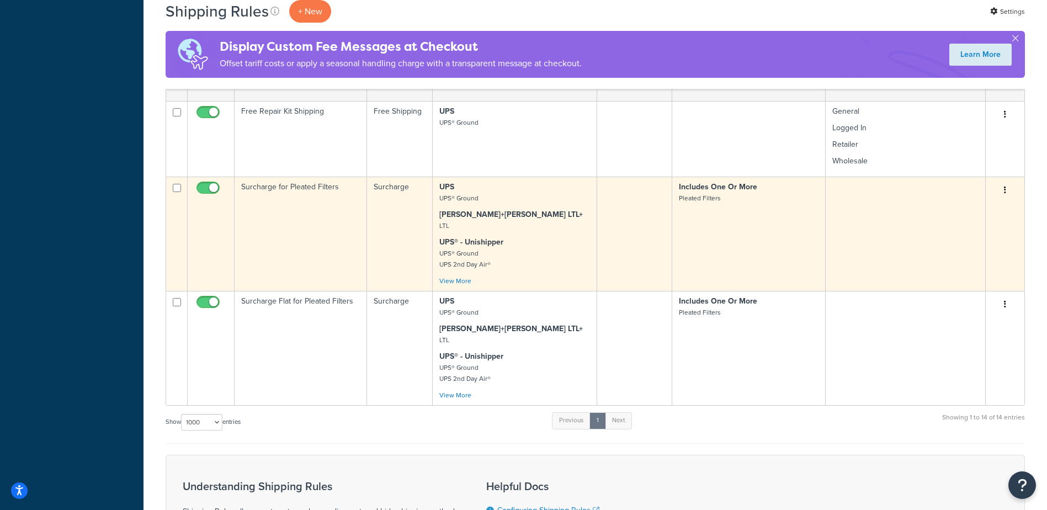
click at [314, 240] on td "Surcharge for Pleated Filters" at bounding box center [301, 234] width 132 height 114
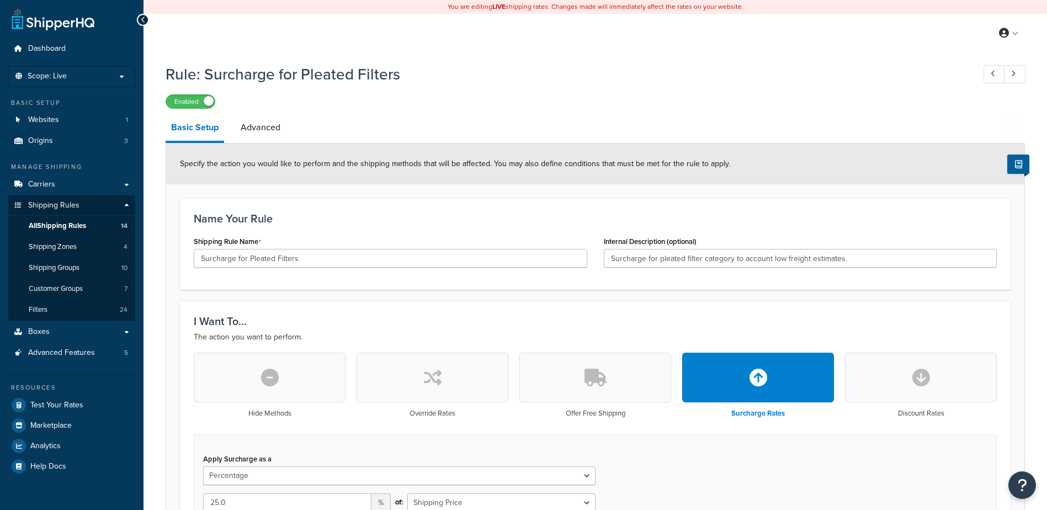
select select "PERCENTAGE"
select select "SHIPPING_GROUP"
click at [235, 258] on input "Surcharge for Pleated Filters" at bounding box center [390, 258] width 393 height 19
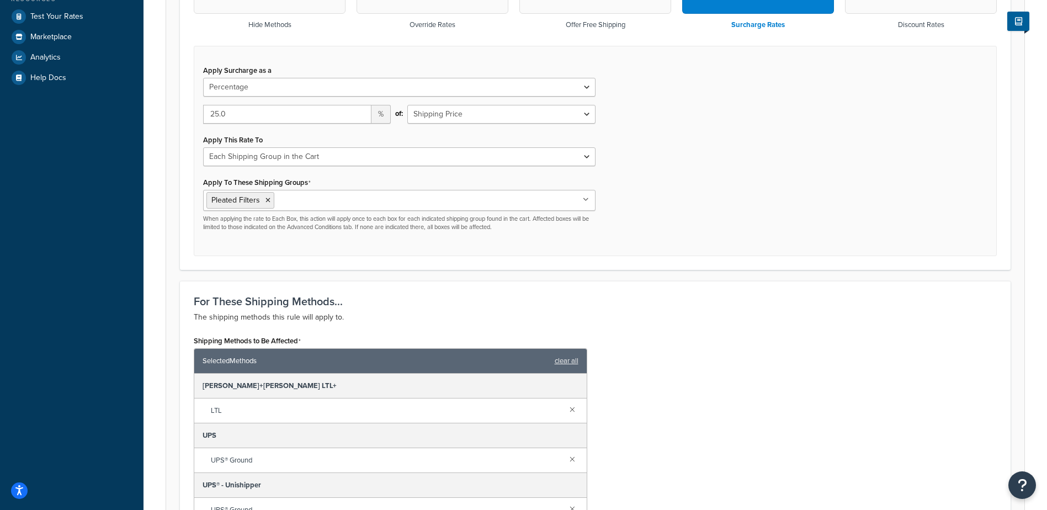
scroll to position [813, 0]
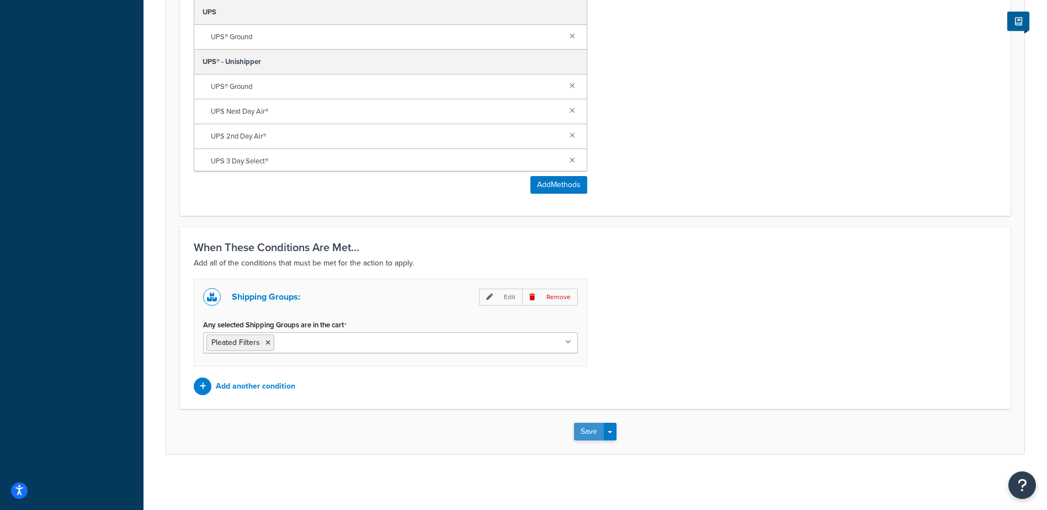
type input "Surcharge % for Pleated Filters"
click at [589, 428] on button "Save" at bounding box center [589, 432] width 30 height 18
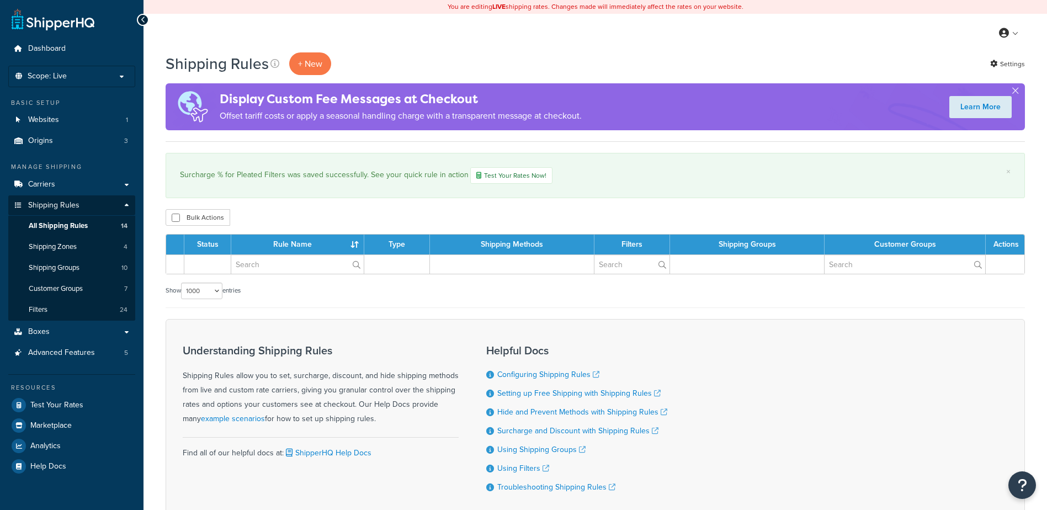
select select "1000"
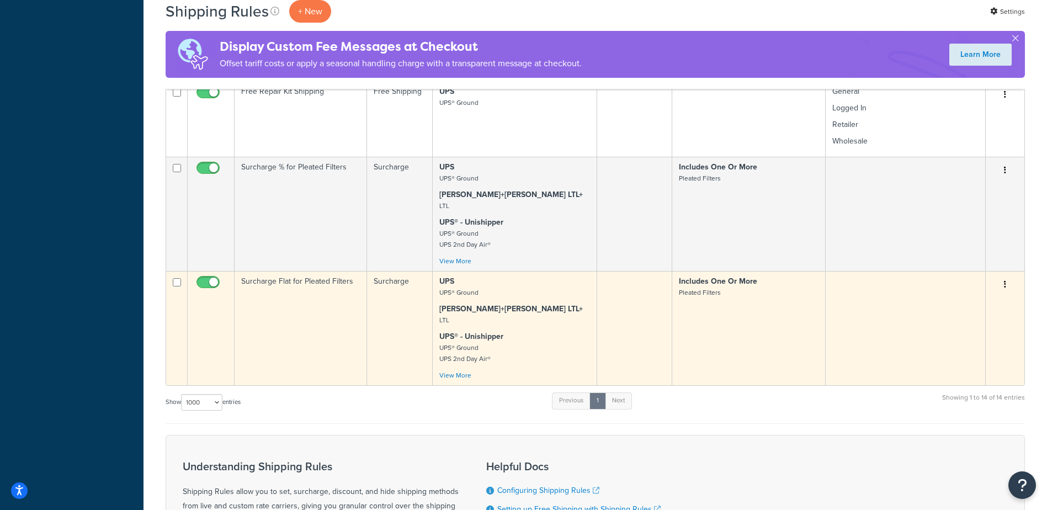
scroll to position [1049, 0]
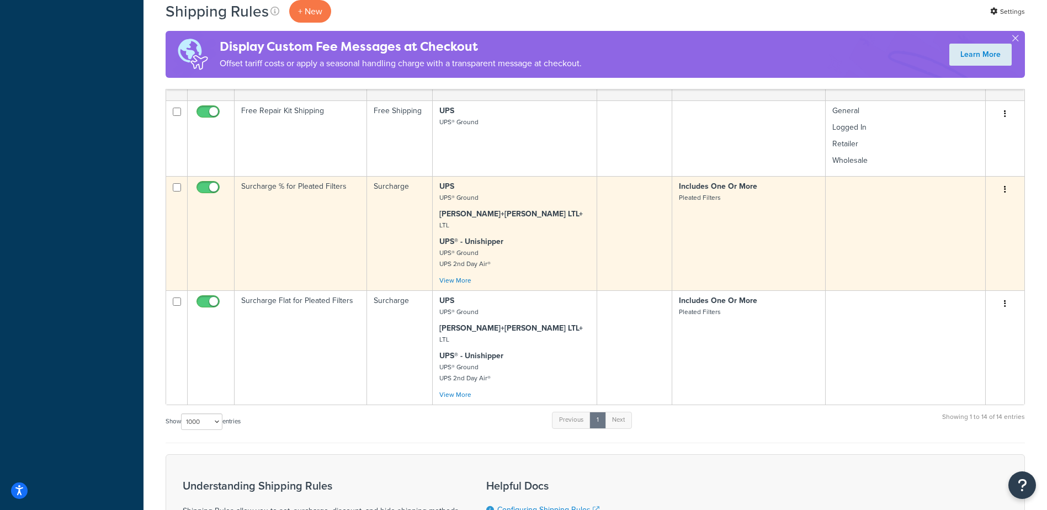
click at [317, 268] on td "Surcharge % for Pleated Filters" at bounding box center [301, 233] width 132 height 114
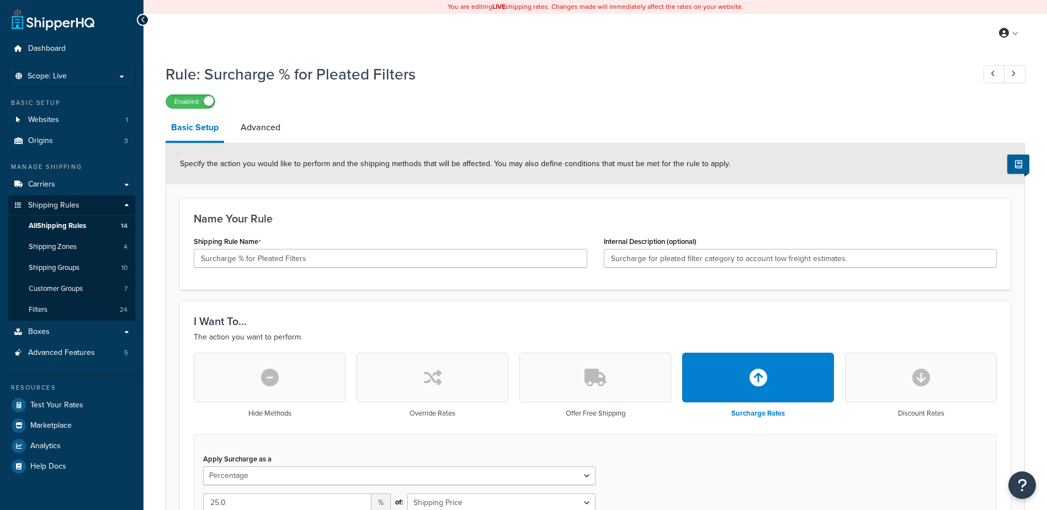
select select "PERCENTAGE"
select select "SHIPPING_GROUP"
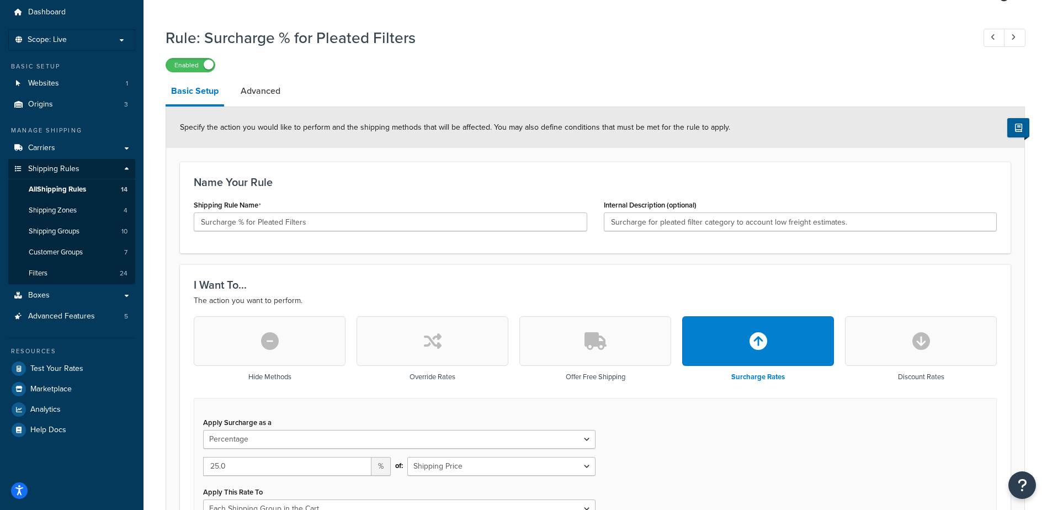
scroll to position [166, 0]
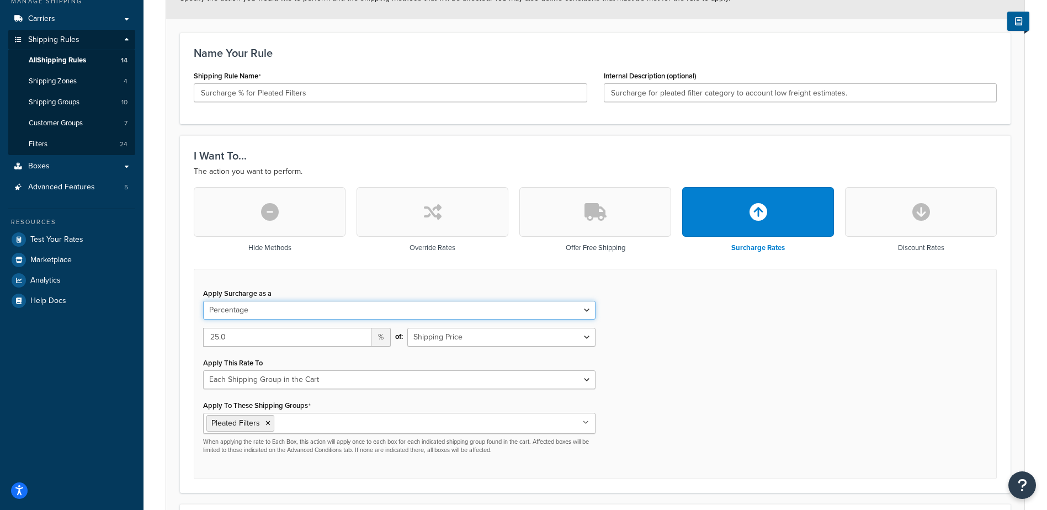
click at [292, 317] on select "Flat Rate Percentage Flat Rate & Percentage" at bounding box center [399, 310] width 392 height 19
select select "FLAT_RATE_AND_PERCENTAGE"
click at [203, 301] on select "Flat Rate Percentage Flat Rate & Percentage" at bounding box center [399, 310] width 392 height 19
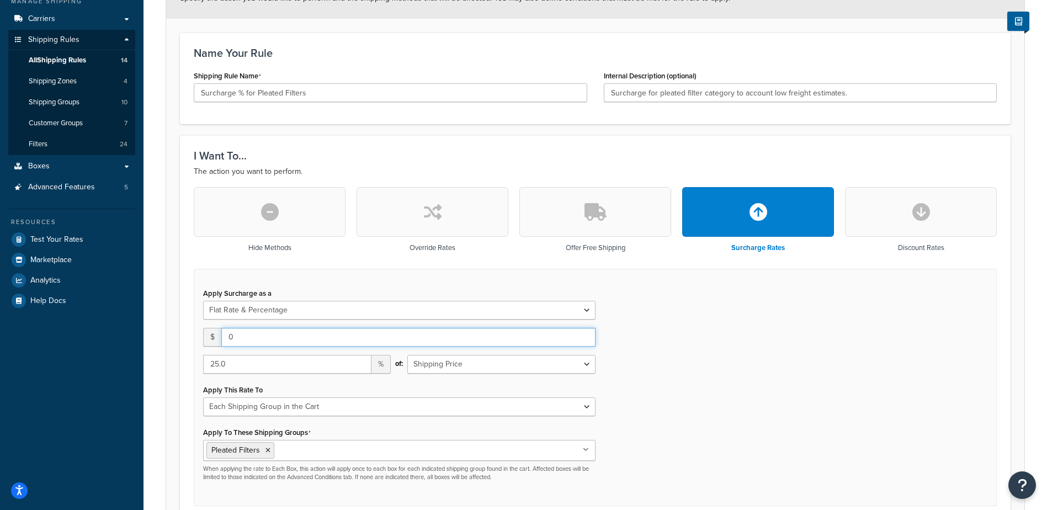
click at [280, 338] on input "0" at bounding box center [408, 337] width 374 height 19
drag, startPoint x: 280, startPoint y: 338, endPoint x: 185, endPoint y: 338, distance: 94.9
click at [185, 338] on div "I Want To... The action you want to perform. Hide Methods Override Rates Offer …" at bounding box center [595, 327] width 831 height 385
click at [714, 345] on div "Apply Surcharge as a Flat Rate Percentage Flat Rate & Percentage $ 0 25.0 % of:…" at bounding box center [595, 388] width 803 height 238
drag, startPoint x: 233, startPoint y: 363, endPoint x: 198, endPoint y: 363, distance: 35.3
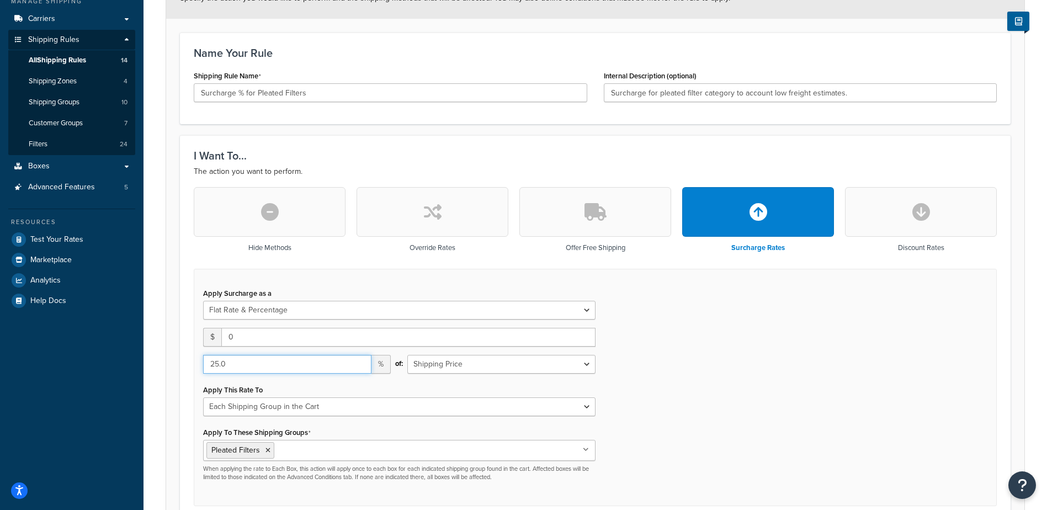
click at [198, 363] on div "25.0 %" at bounding box center [297, 368] width 204 height 27
type input "50"
click at [900, 392] on div "Apply Surcharge as a Flat Rate Percentage Flat Rate & Percentage $ 0 50 % of: S…" at bounding box center [595, 388] width 803 height 238
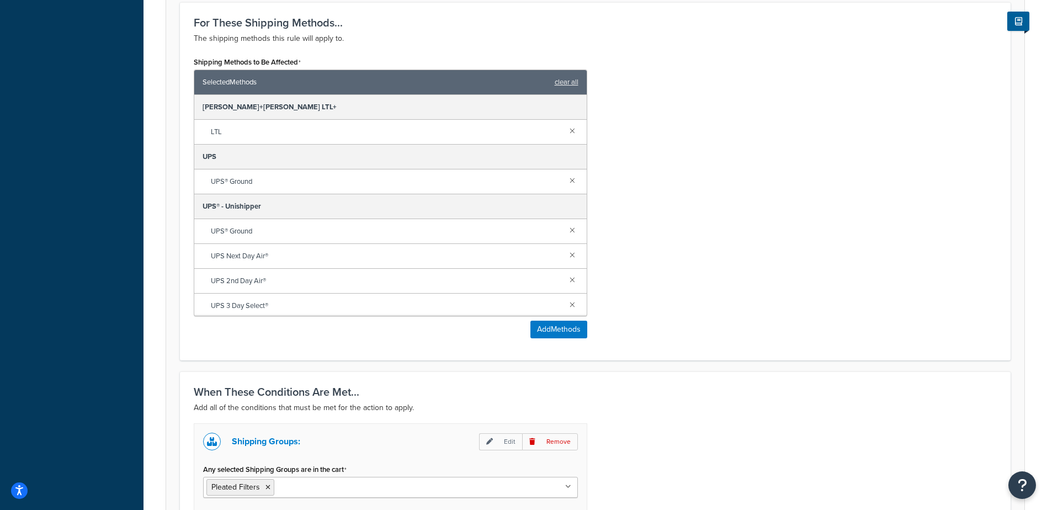
scroll to position [840, 0]
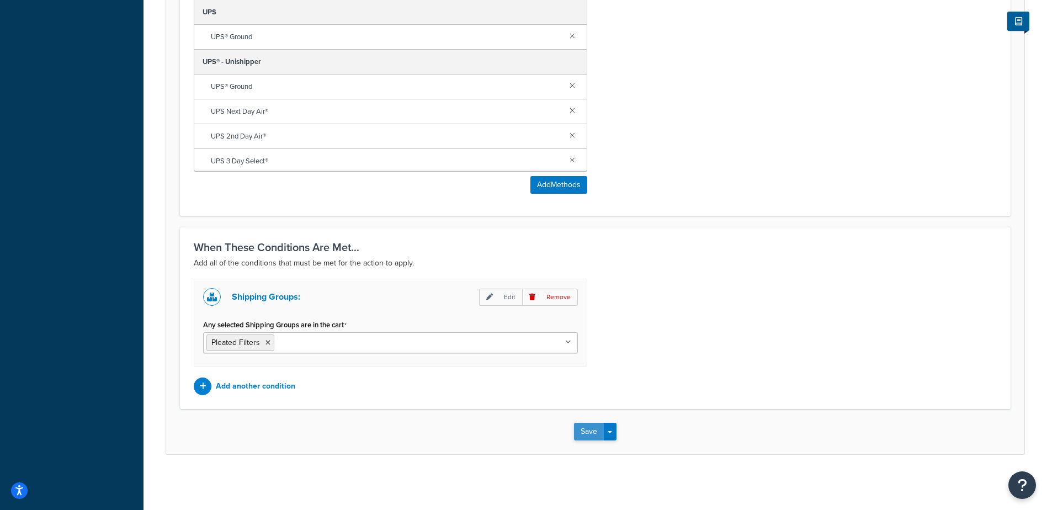
click at [578, 432] on button "Save" at bounding box center [589, 432] width 30 height 18
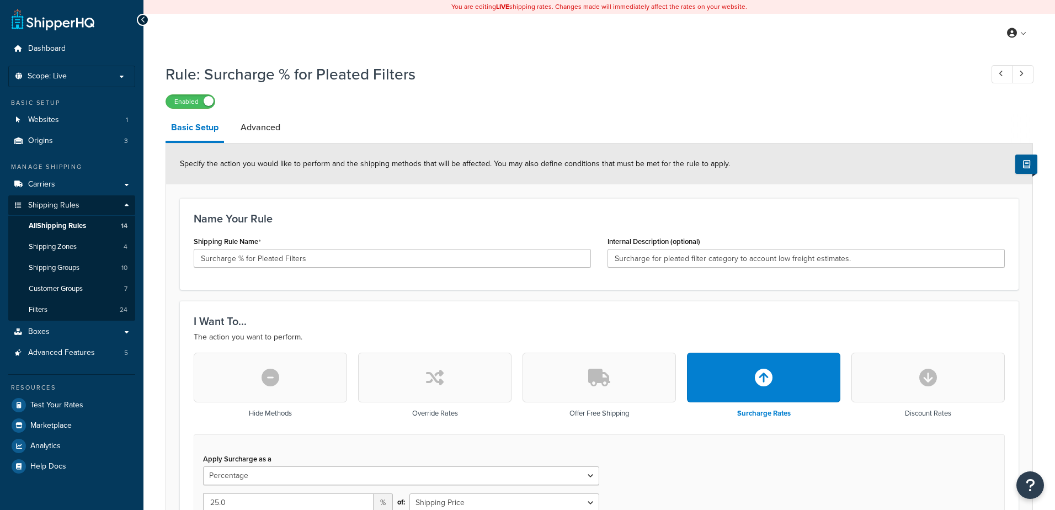
select select "PERCENTAGE"
select select "SHIPPING_GROUP"
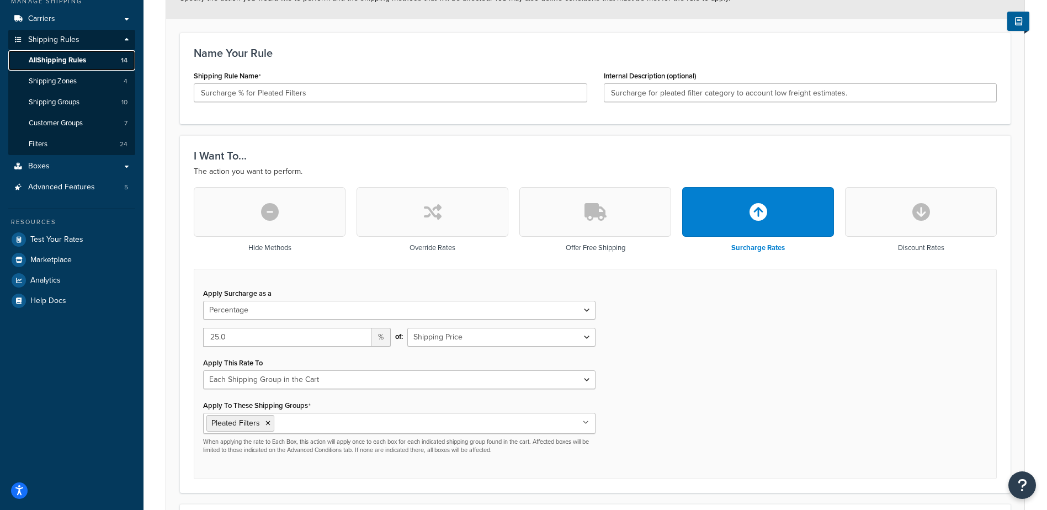
click at [99, 65] on link "All Shipping Rules 14" at bounding box center [71, 60] width 127 height 20
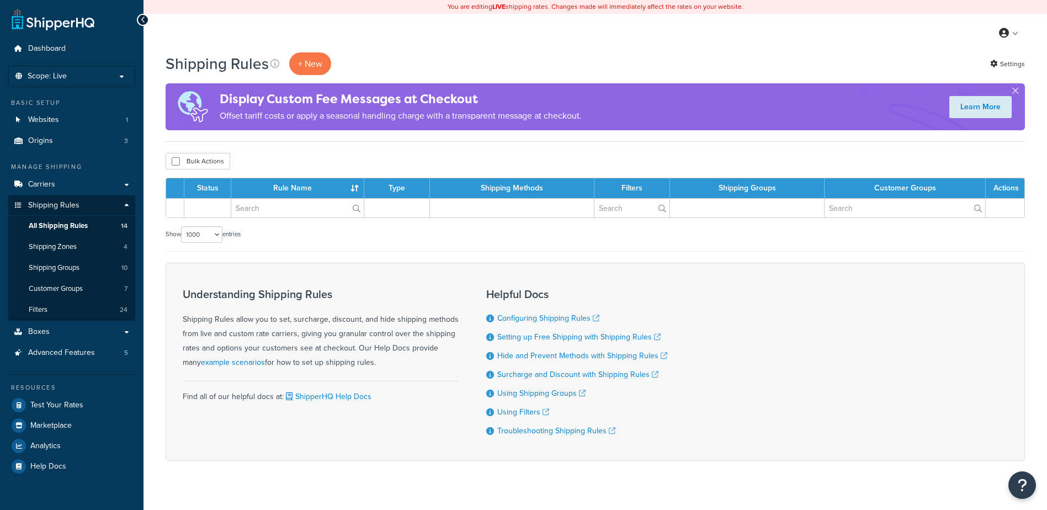
select select "1000"
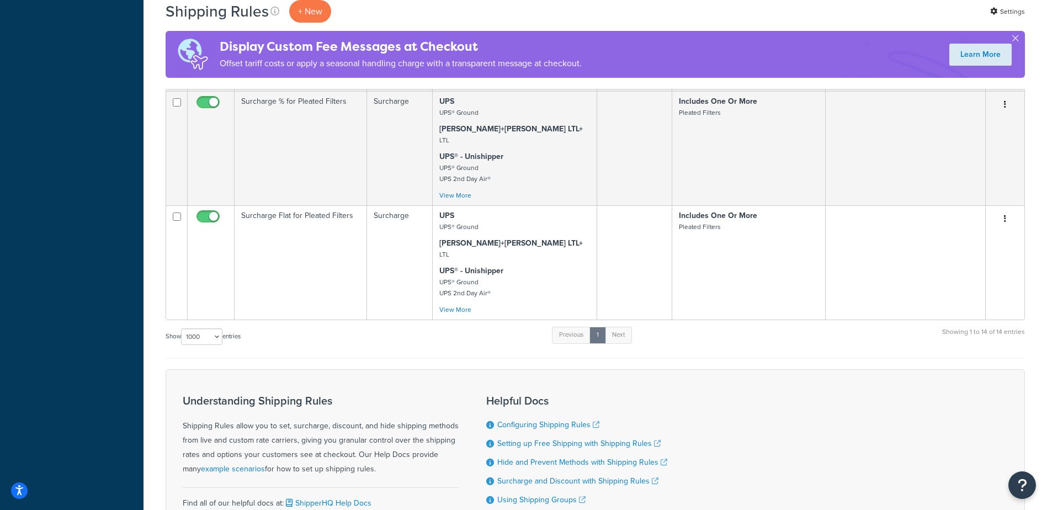
scroll to position [1214, 0]
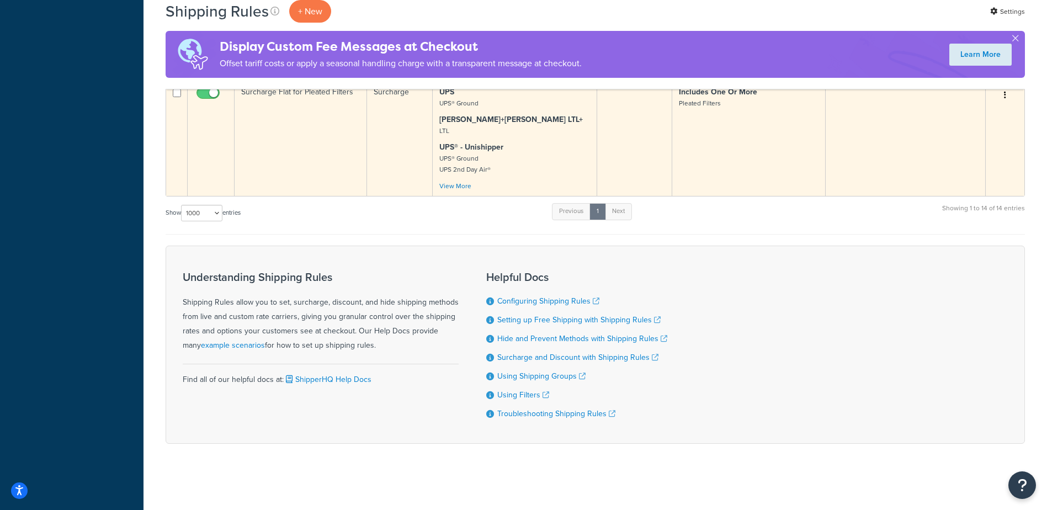
click at [295, 126] on td "Surcharge Flat for Pleated Filters" at bounding box center [301, 139] width 132 height 114
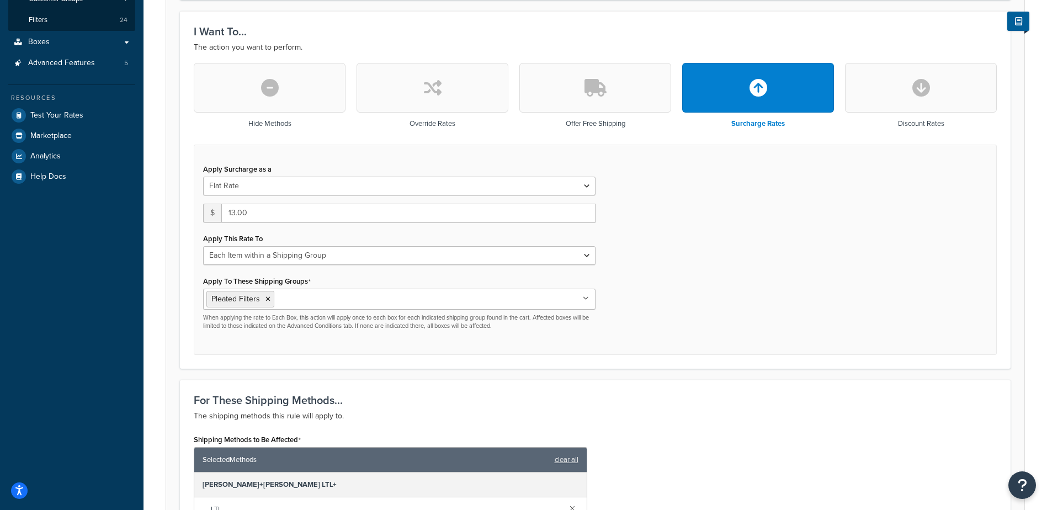
scroll to position [276, 0]
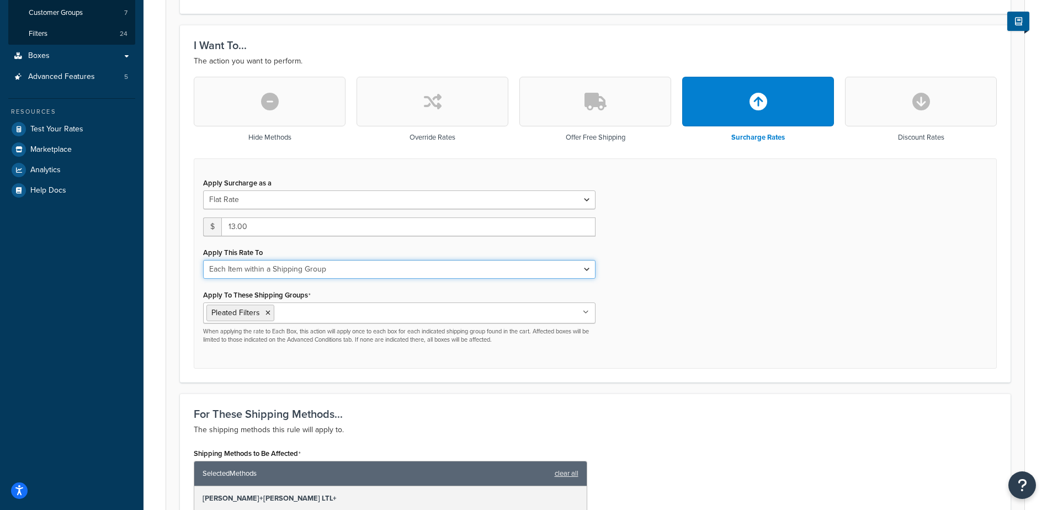
click at [386, 268] on select "Entire Cart Each Shipment in the Cart Each Origin in the Cart Each Shipping Gro…" at bounding box center [399, 269] width 392 height 19
select select "BOX"
click at [203, 260] on select "Entire Cart Each Shipment in the Cart Each Origin in the Cart Each Shipping Gro…" at bounding box center [399, 269] width 392 height 19
click at [689, 337] on div "Apply Surcharge as a Flat Rate Percentage Flat Rate & Percentage $ 13.00 Apply …" at bounding box center [595, 263] width 803 height 211
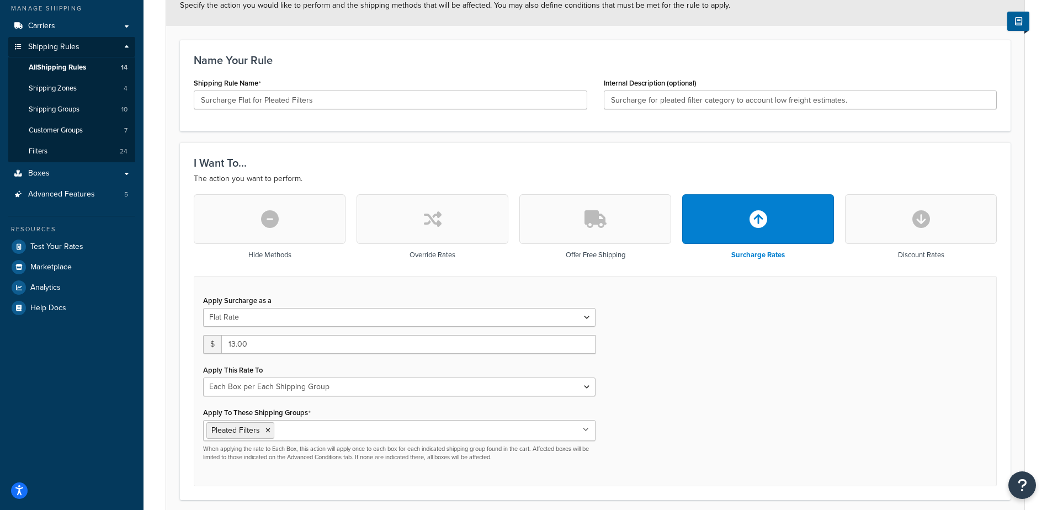
scroll to position [0, 0]
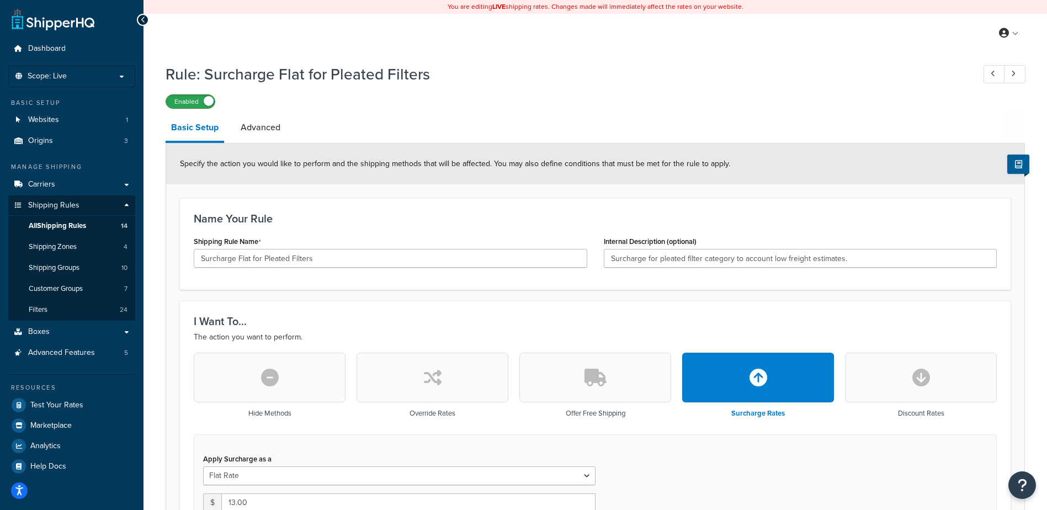
click at [179, 103] on label "Enabled" at bounding box center [190, 101] width 49 height 13
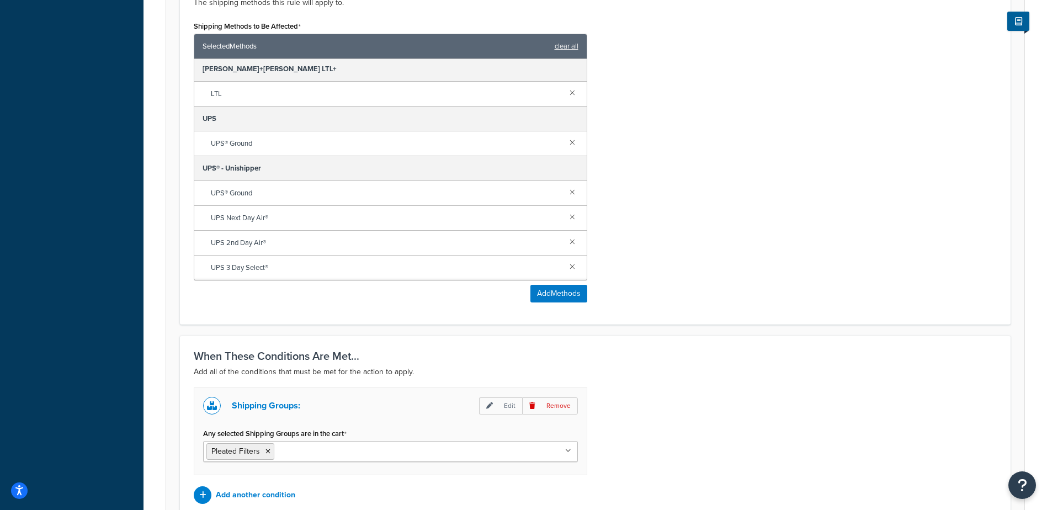
scroll to position [813, 0]
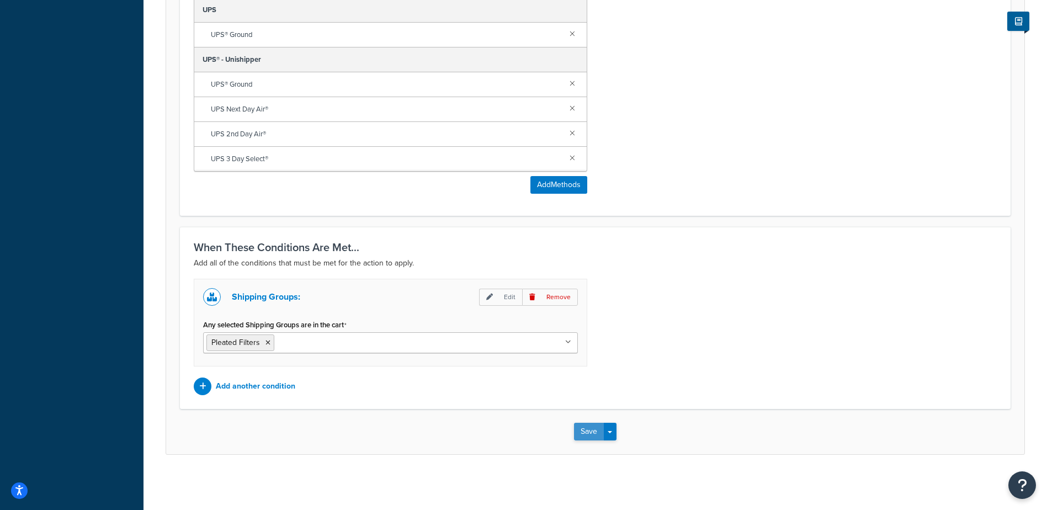
click at [578, 426] on button "Save" at bounding box center [589, 432] width 30 height 18
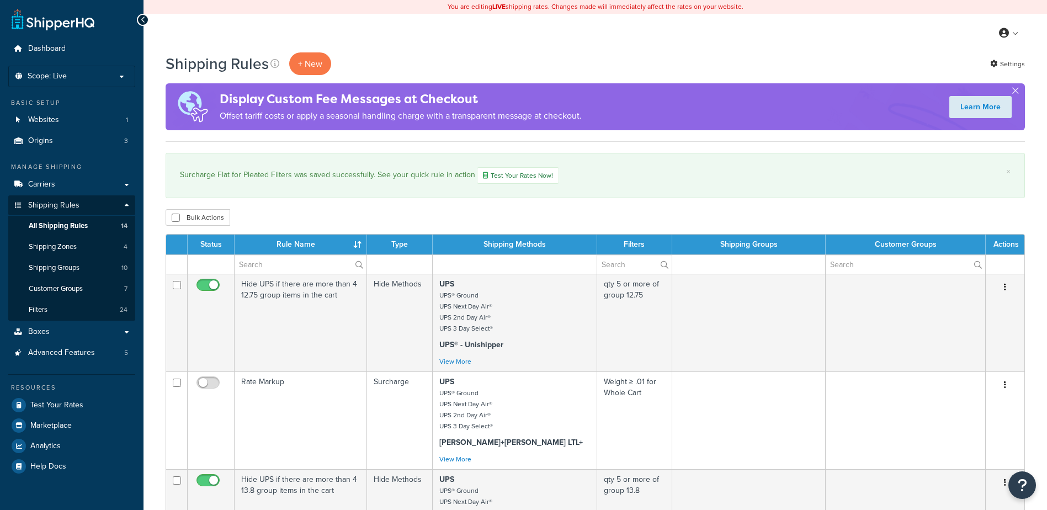
select select "1000"
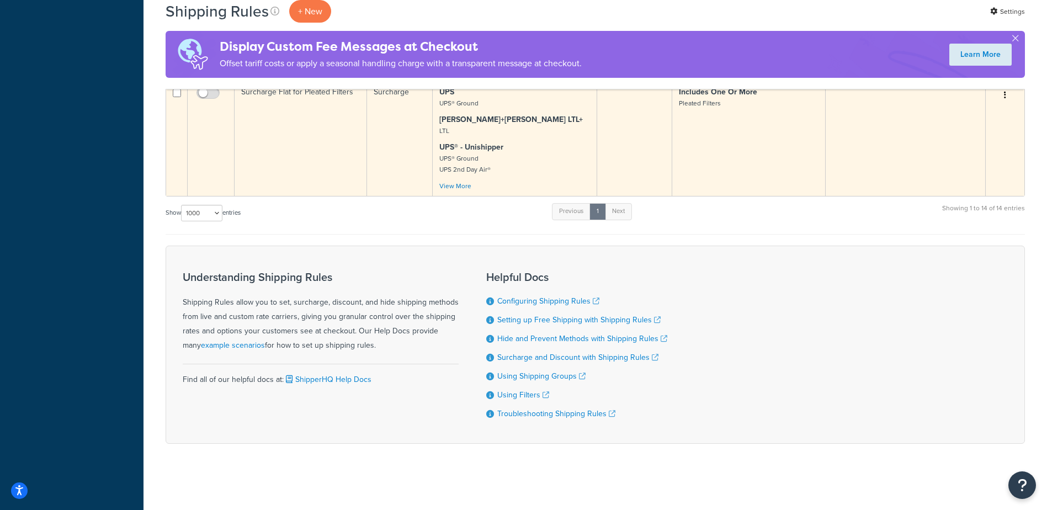
scroll to position [994, 0]
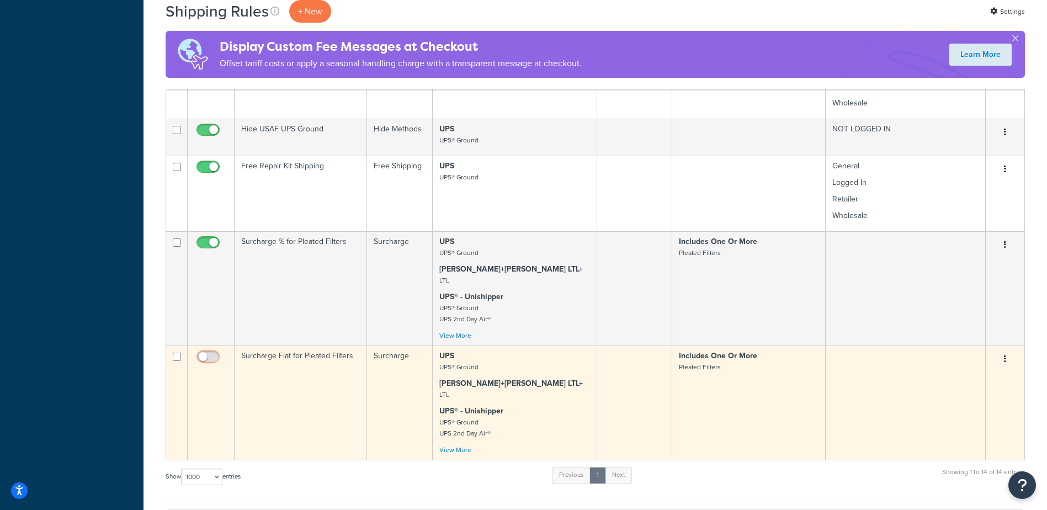
click at [205, 365] on input "checkbox" at bounding box center [209, 360] width 30 height 14
checkbox input "true"
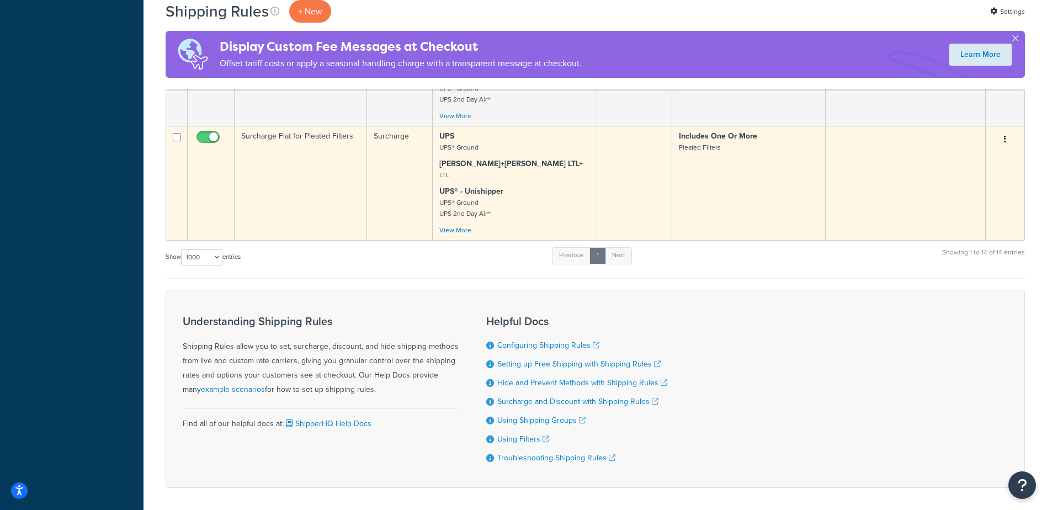
scroll to position [1160, 0]
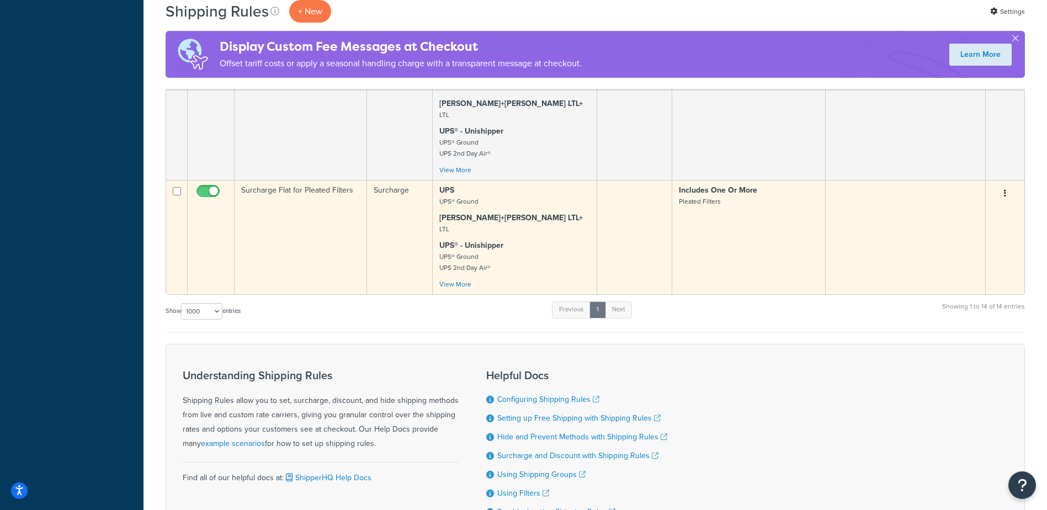
click at [322, 259] on td "Surcharge Flat for Pleated Filters" at bounding box center [301, 237] width 132 height 114
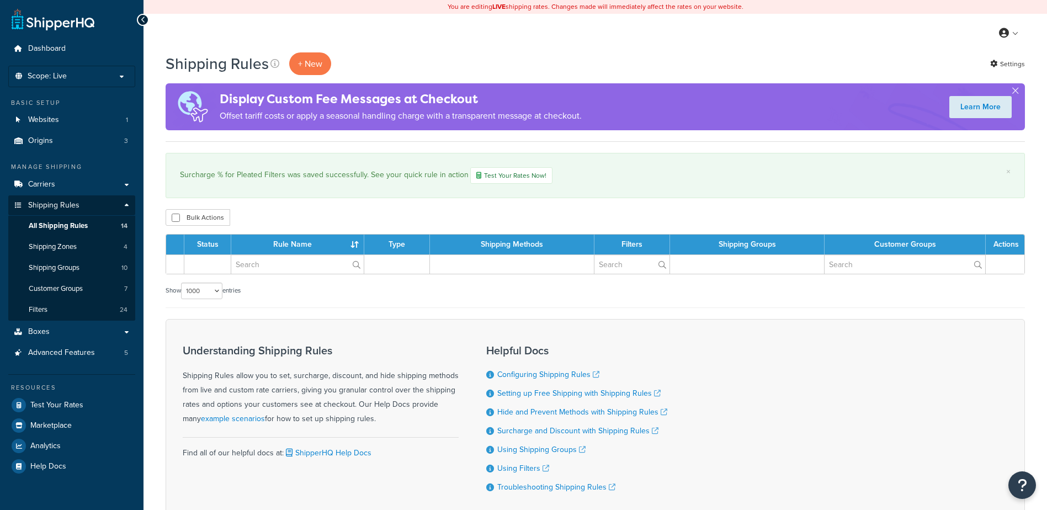
select select "1000"
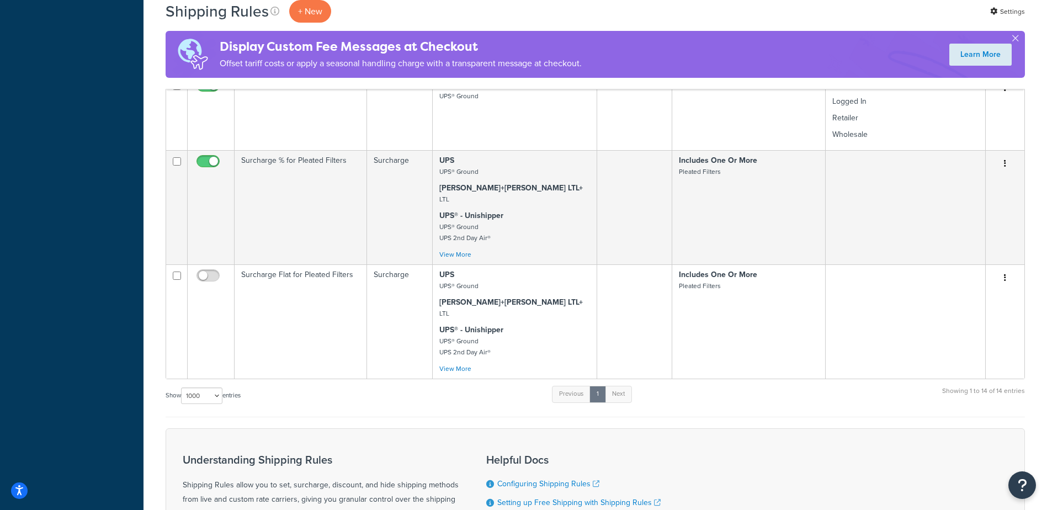
scroll to position [1049, 0]
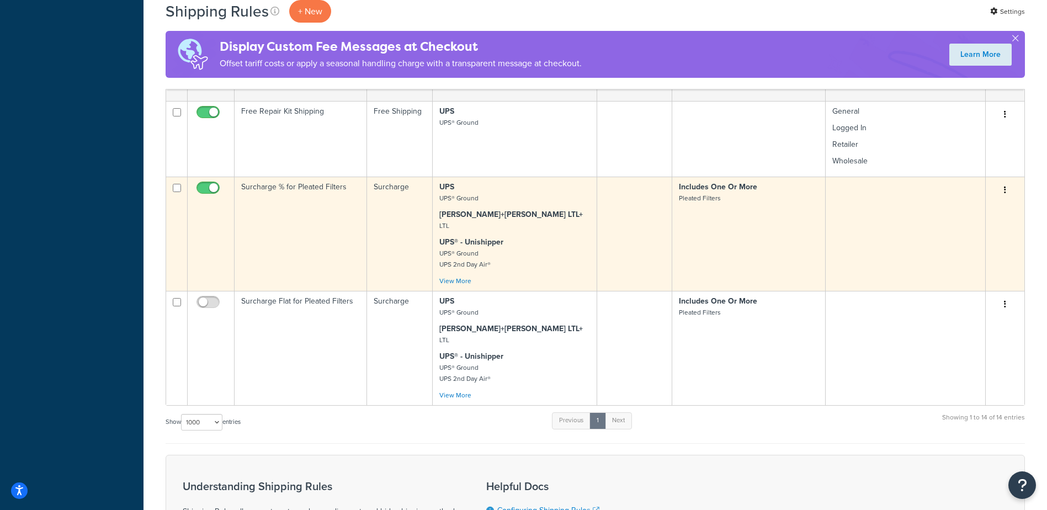
click at [318, 253] on td "Surcharge % for Pleated Filters" at bounding box center [301, 234] width 132 height 114
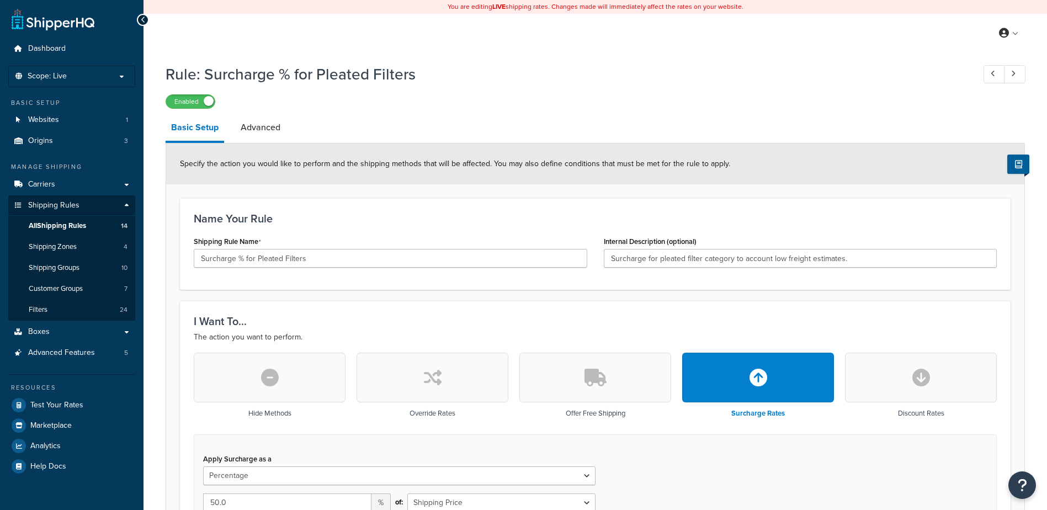
select select "PERCENTAGE"
select select "SHIPPING_GROUP"
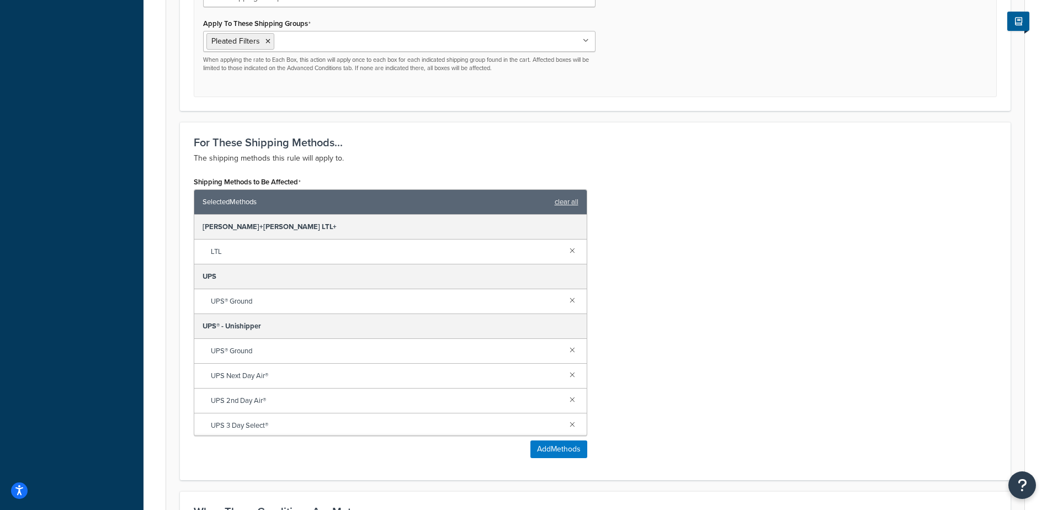
scroll to position [552, 0]
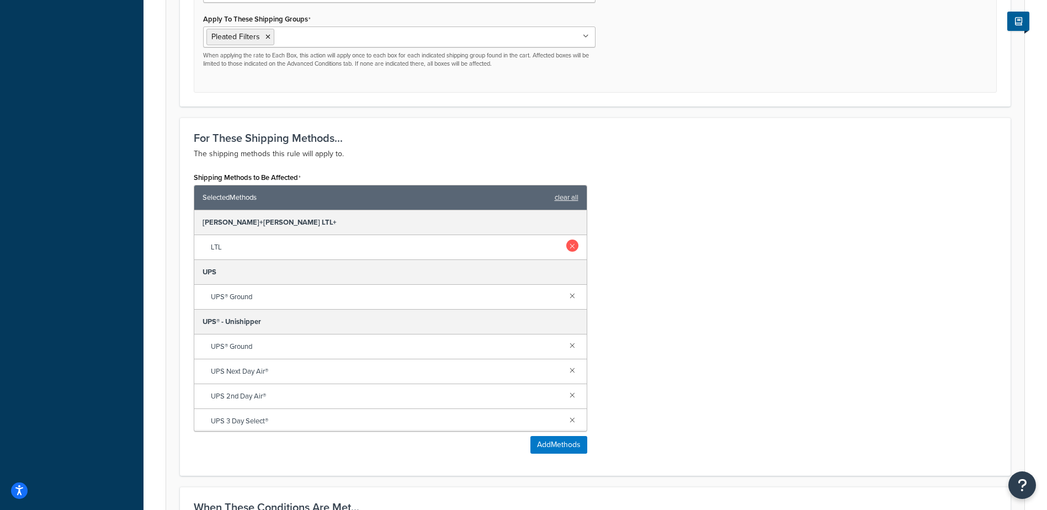
click at [566, 246] on link at bounding box center [572, 246] width 12 height 12
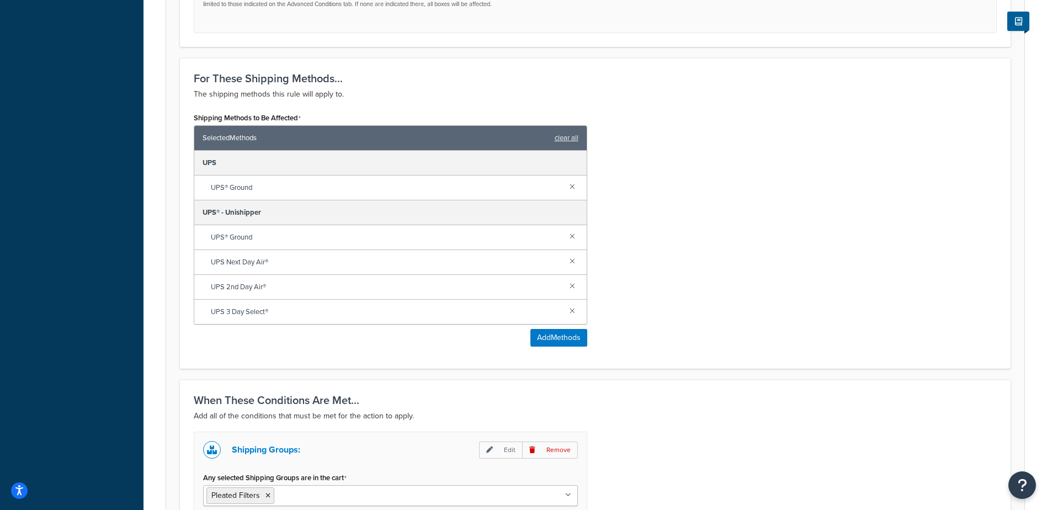
scroll to position [765, 0]
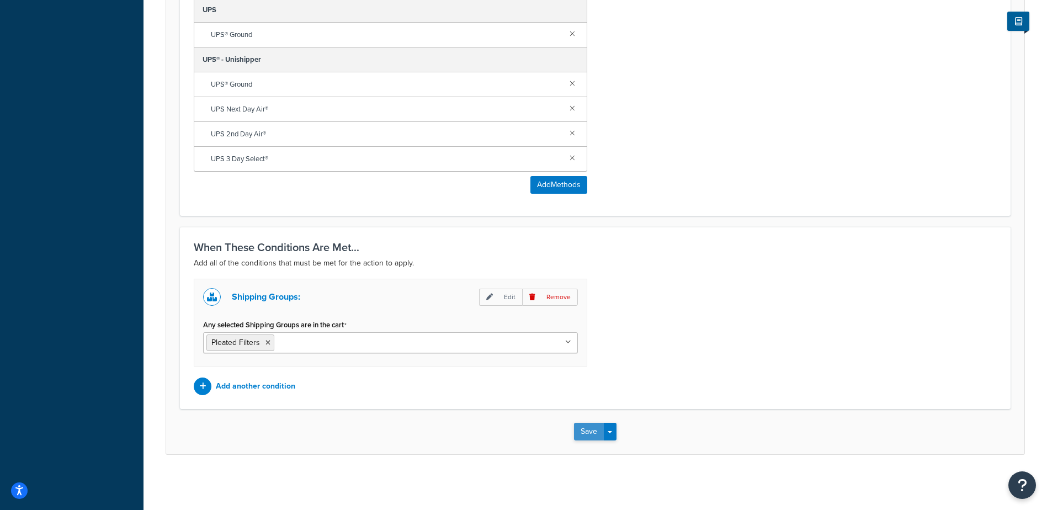
click at [584, 430] on button "Save" at bounding box center [589, 432] width 30 height 18
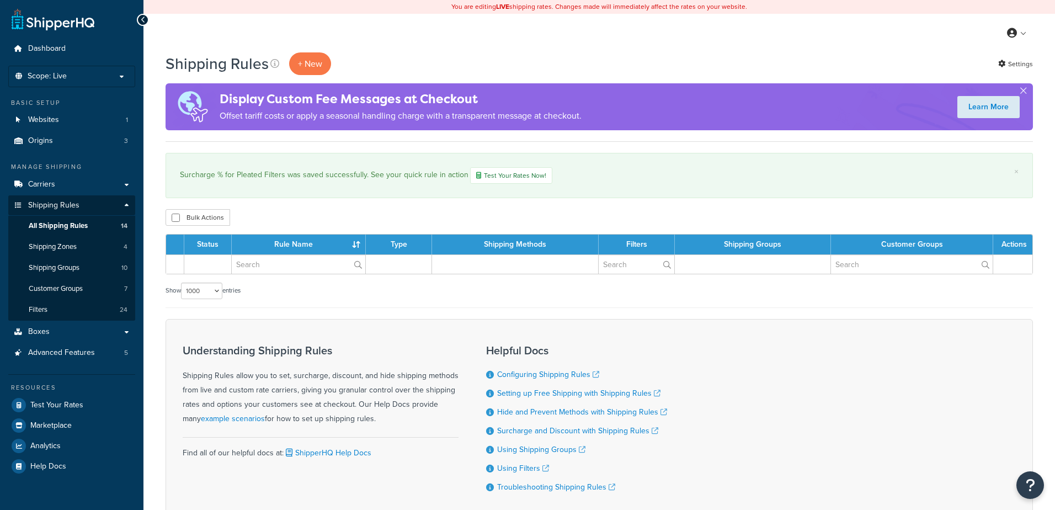
select select "1000"
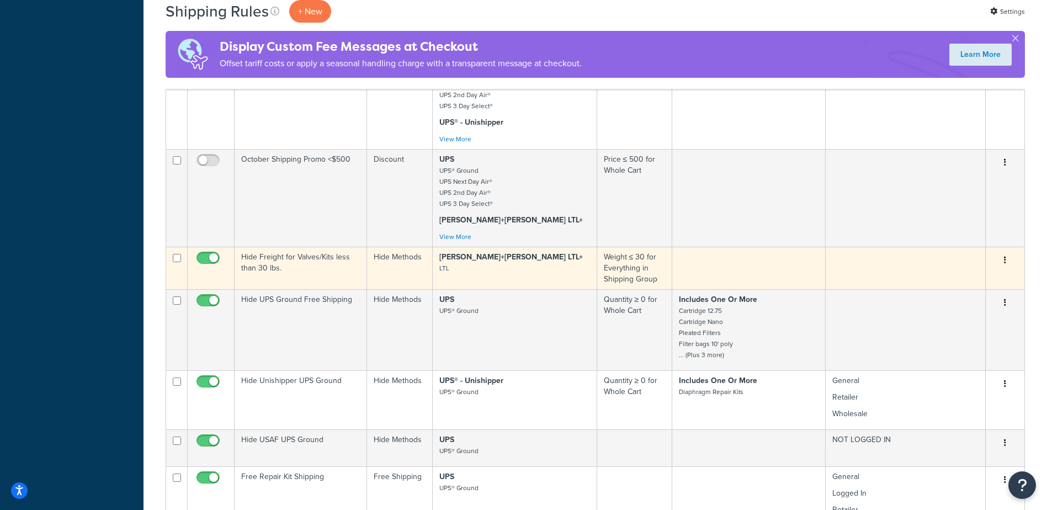
scroll to position [1049, 0]
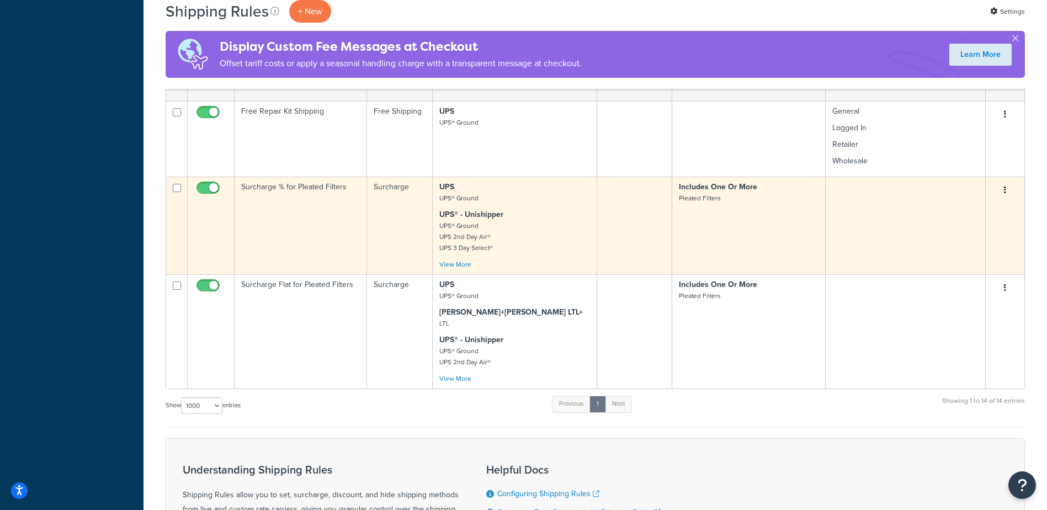
click at [327, 233] on td "Surcharge % for Pleated Filters" at bounding box center [301, 226] width 132 height 98
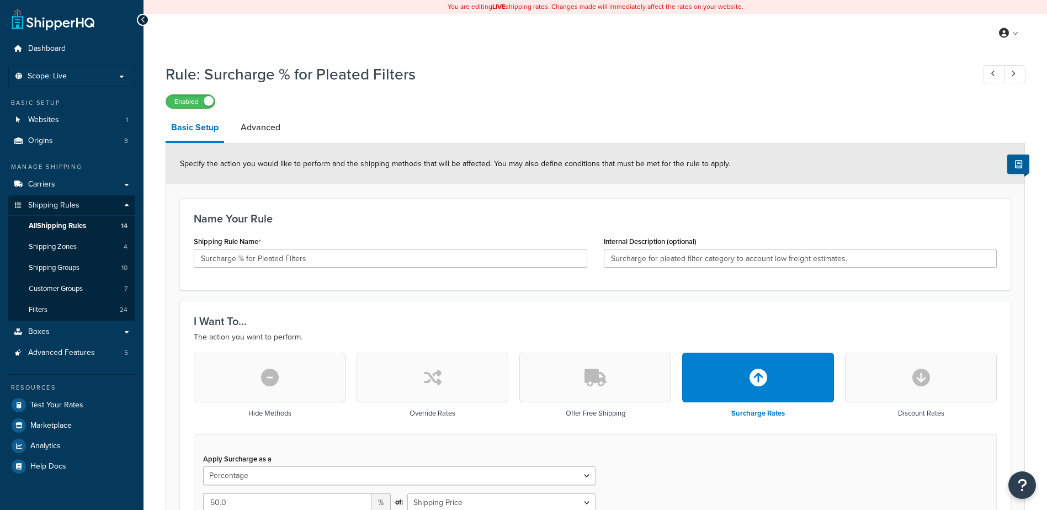
select select "PERCENTAGE"
select select "SHIPPING_GROUP"
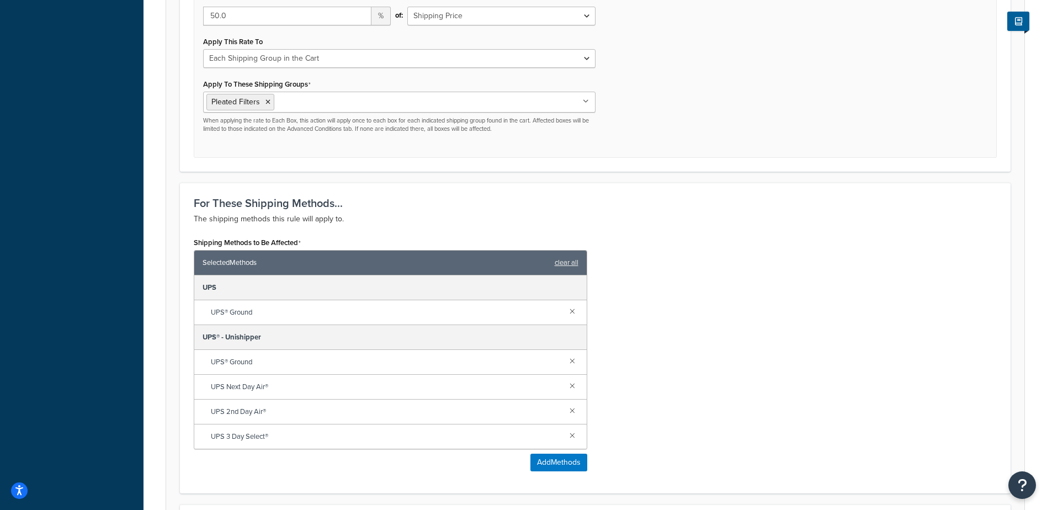
scroll to position [765, 0]
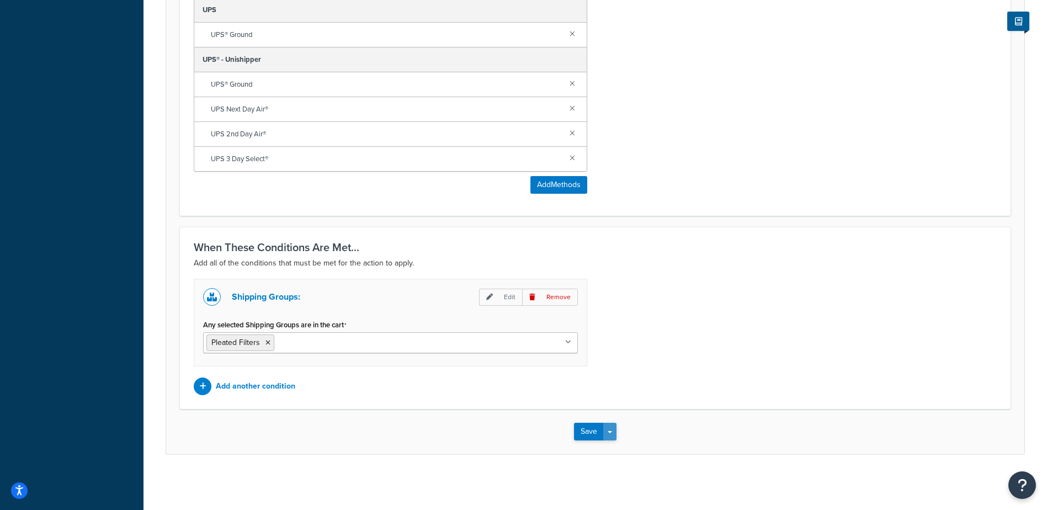
click at [609, 434] on button "Save Dropdown" at bounding box center [609, 432] width 13 height 18
click at [623, 474] on button "Save and Duplicate" at bounding box center [627, 474] width 107 height 23
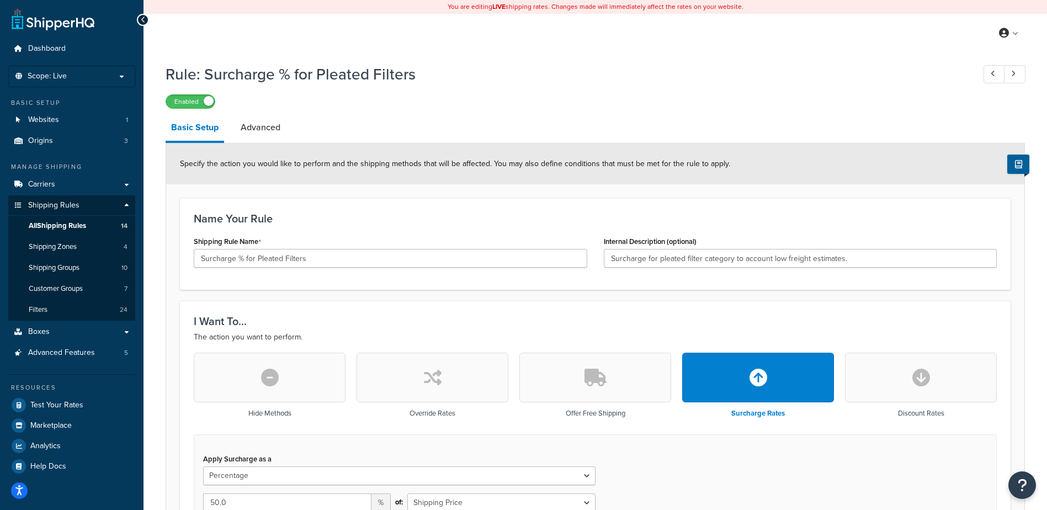
scroll to position [77, 0]
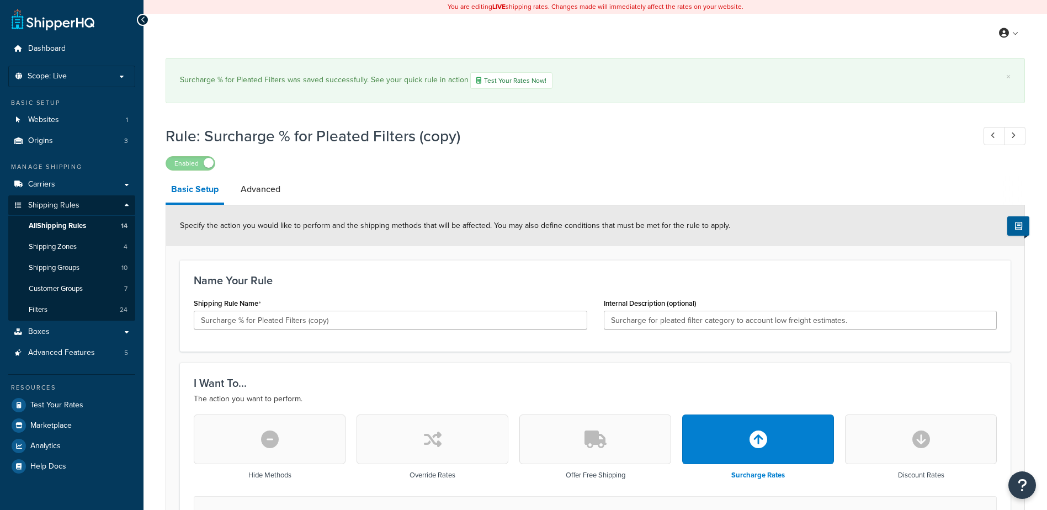
select select "PERCENTAGE"
select select "SHIPPING_GROUP"
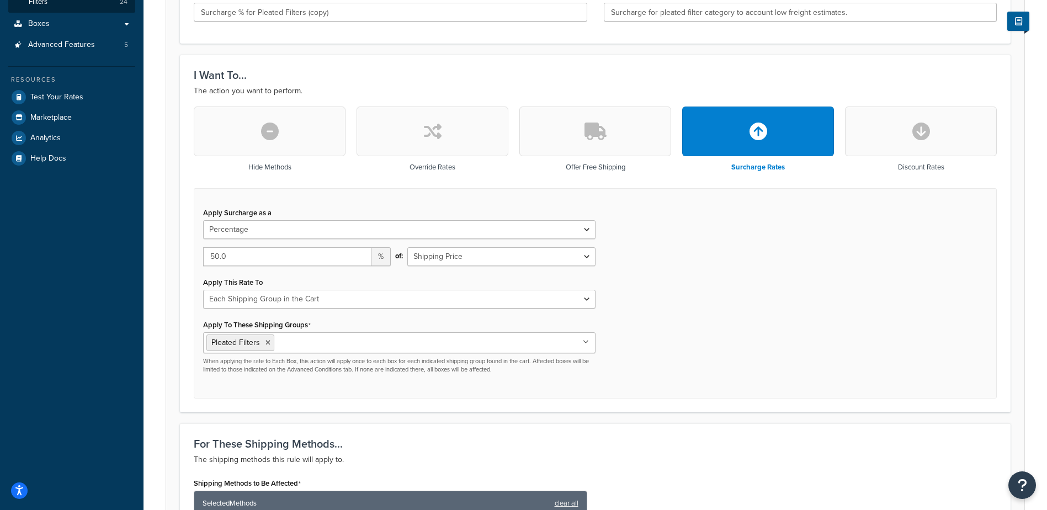
scroll to position [331, 0]
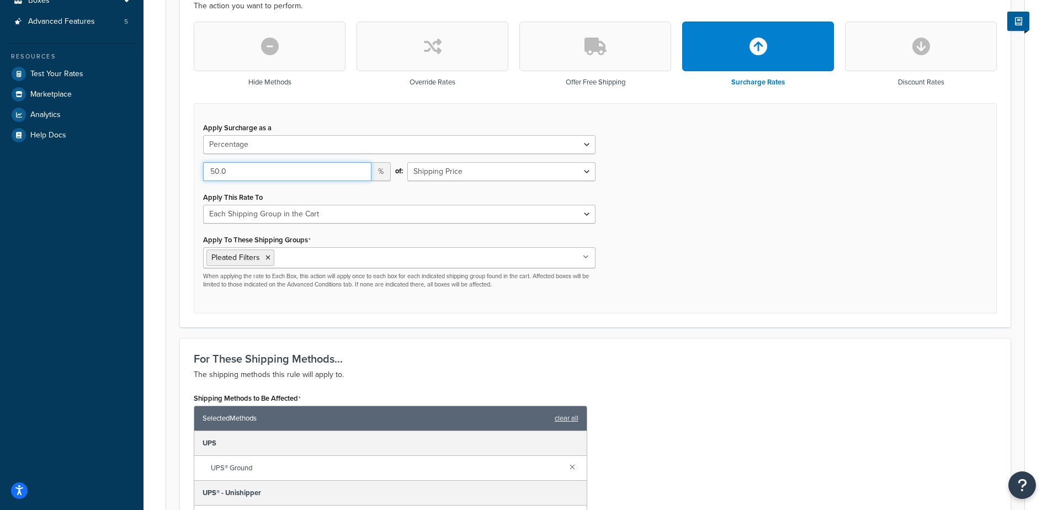
click at [283, 173] on input "50.0" at bounding box center [287, 171] width 168 height 19
drag, startPoint x: 246, startPoint y: 177, endPoint x: 137, endPoint y: 179, distance: 108.8
click at [137, 179] on div "Dashboard Scope: Live Basic Setup Websites 1 Origins 3 Manage Shipping Carriers…" at bounding box center [523, 306] width 1047 height 1274
type input "20"
click at [727, 193] on div "Apply Surcharge as a Flat Rate Percentage Flat Rate & Percentage 20 % of: Shipp…" at bounding box center [595, 208] width 803 height 211
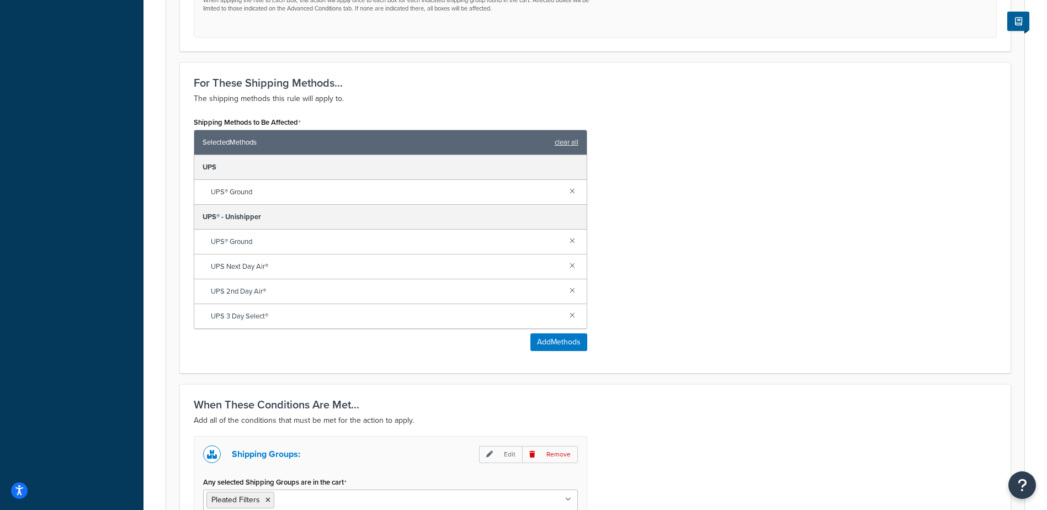
scroll to position [717, 0]
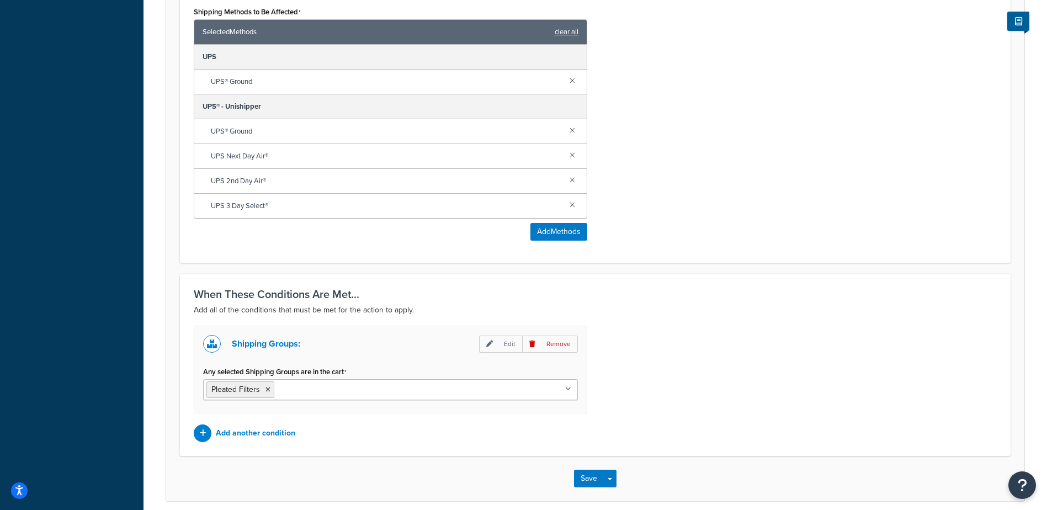
click at [567, 38] on link "clear all" at bounding box center [567, 31] width 24 height 15
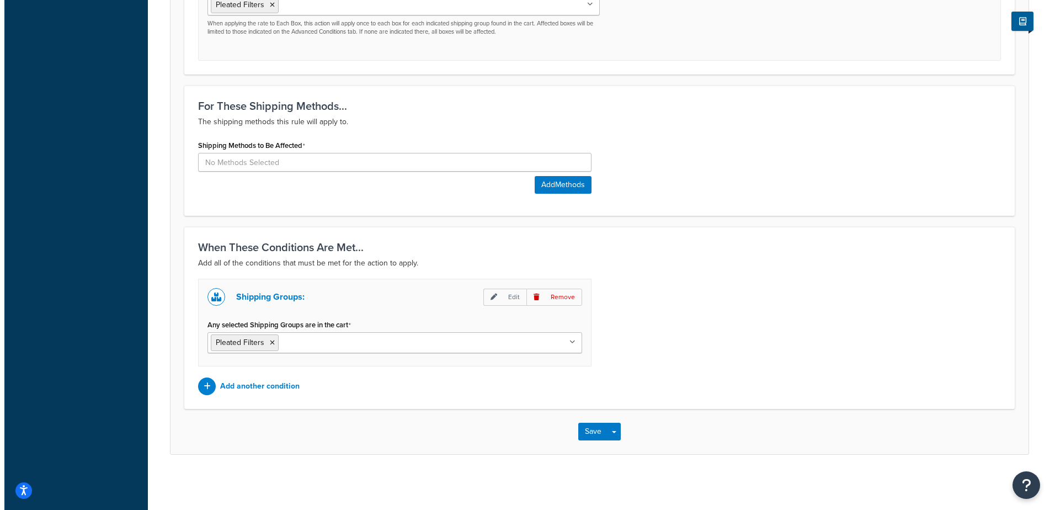
scroll to position [585, 0]
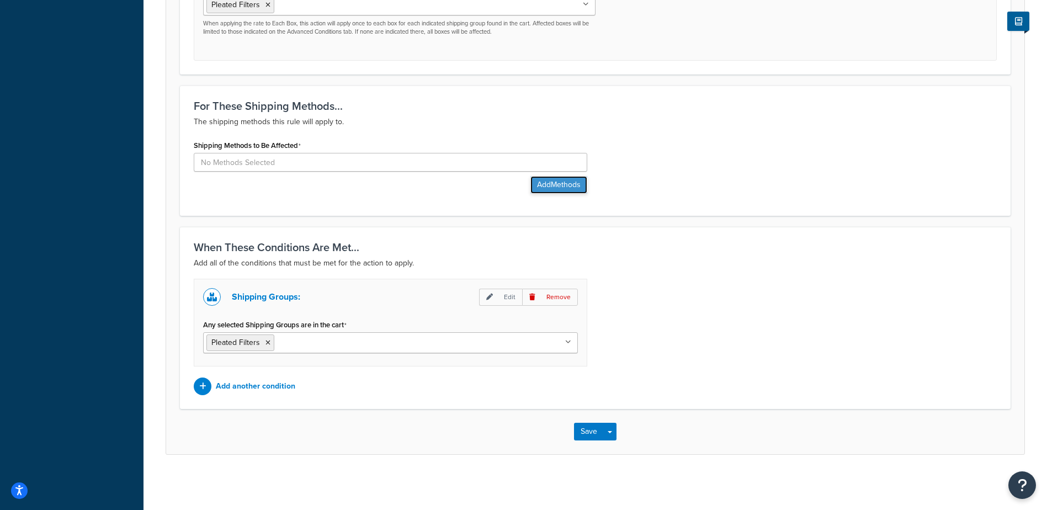
click at [550, 180] on button "Add Methods" at bounding box center [558, 185] width 57 height 18
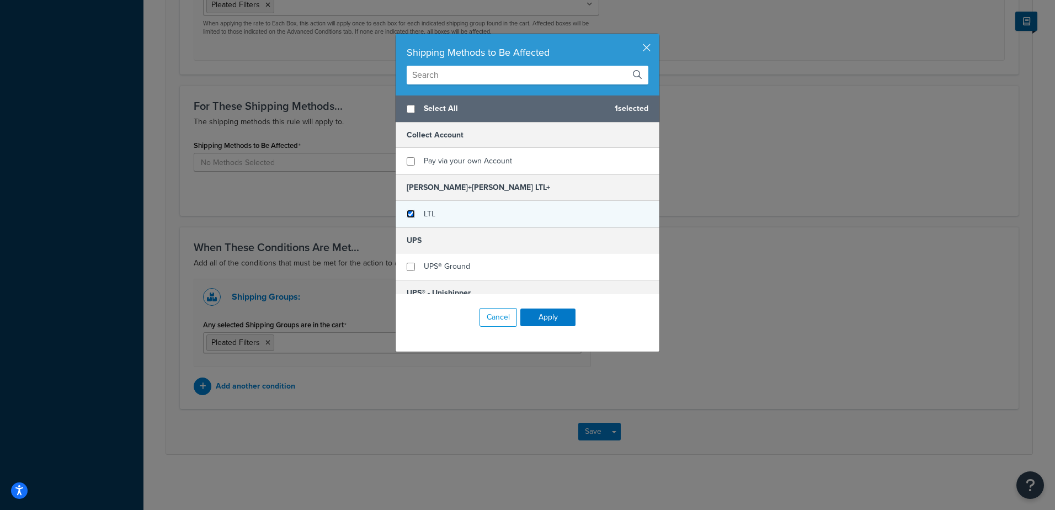
click at [407, 212] on input "checkbox" at bounding box center [411, 214] width 8 height 8
checkbox input "true"
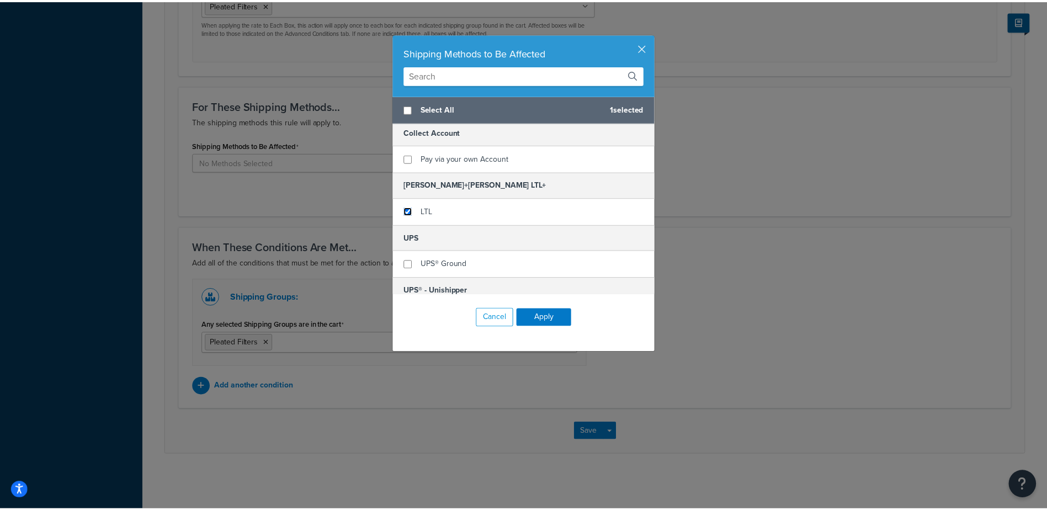
scroll to position [0, 0]
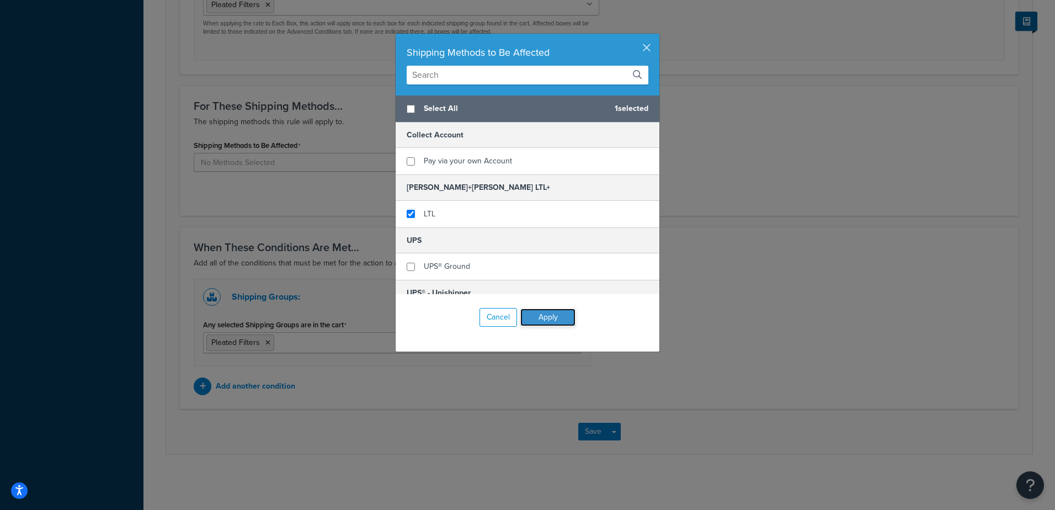
click at [541, 315] on button "Apply" at bounding box center [547, 318] width 55 height 18
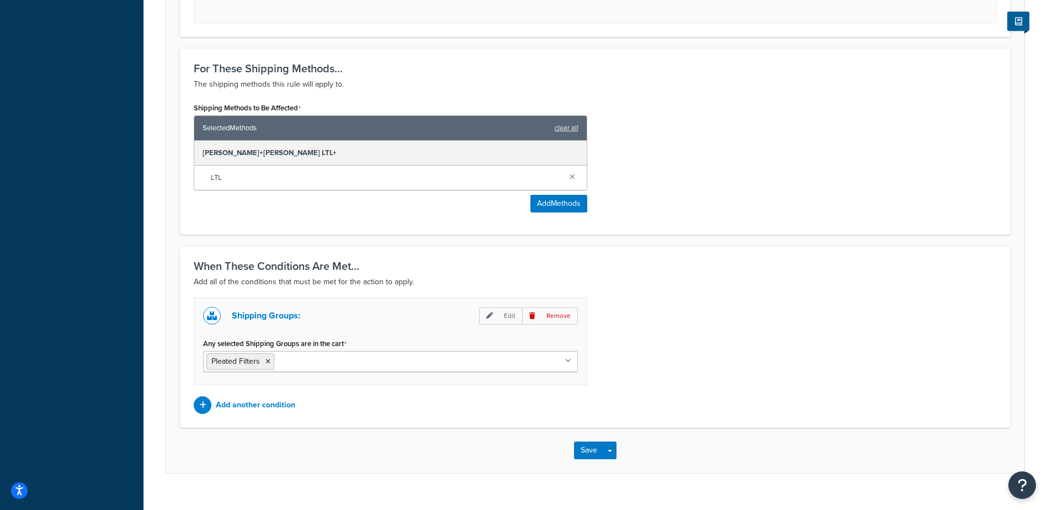
scroll to position [641, 0]
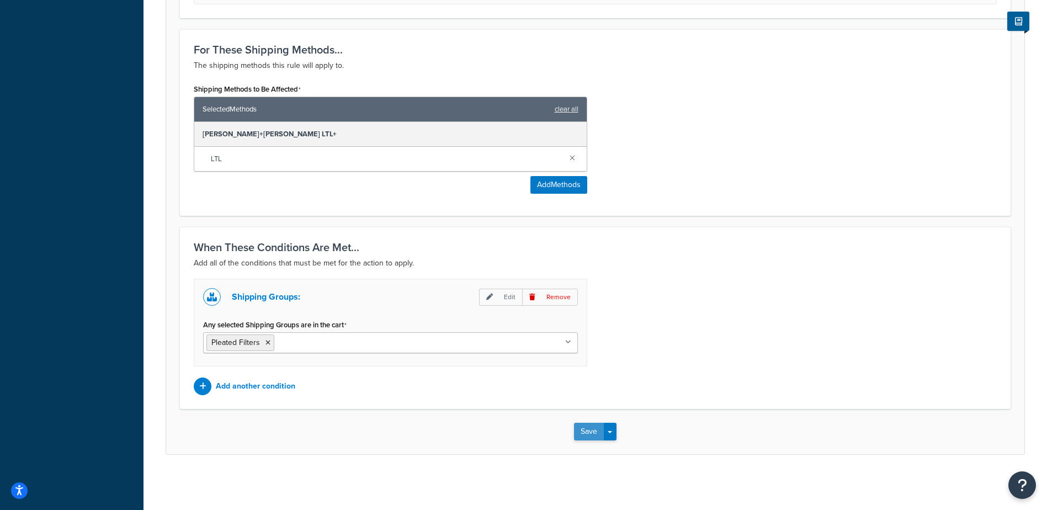
click at [585, 434] on button "Save" at bounding box center [589, 432] width 30 height 18
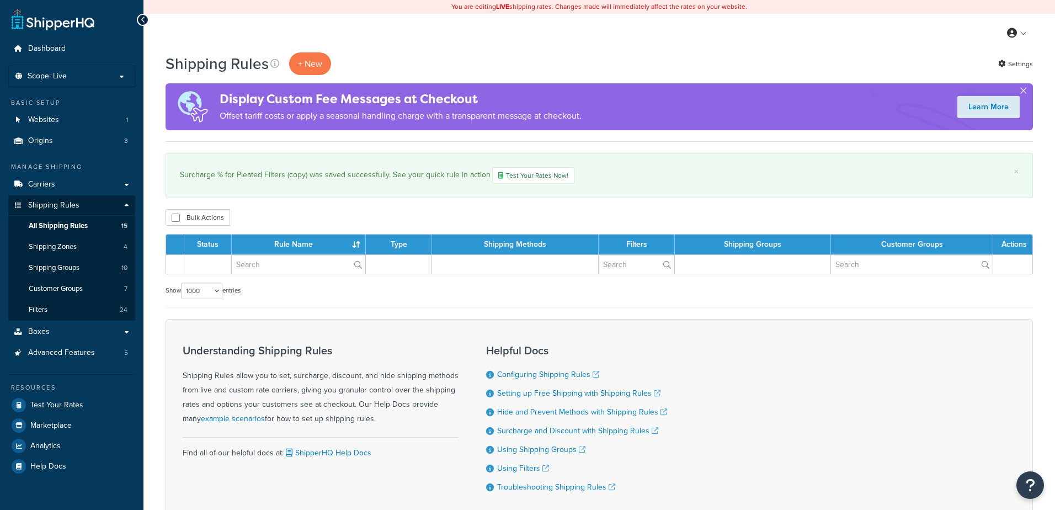
select select "1000"
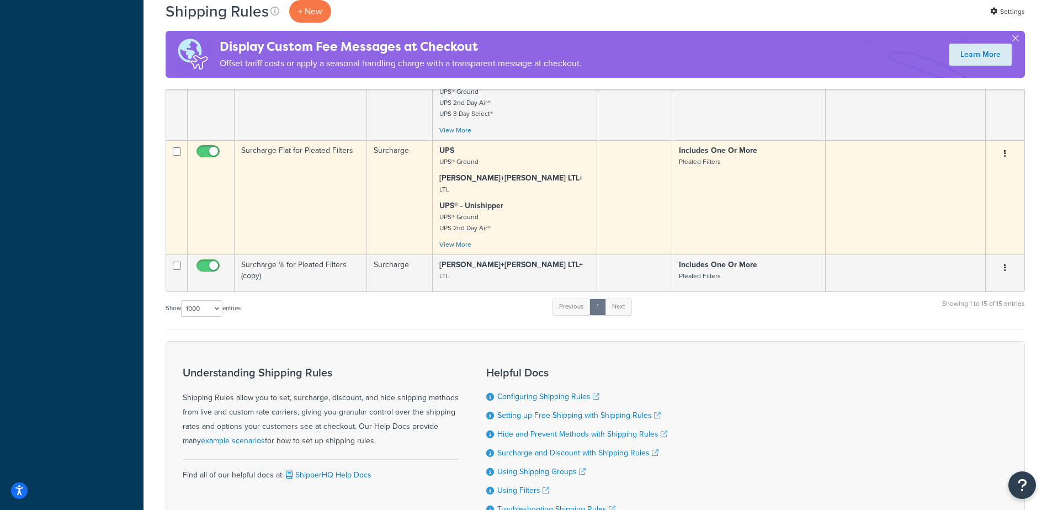
scroll to position [1180, 0]
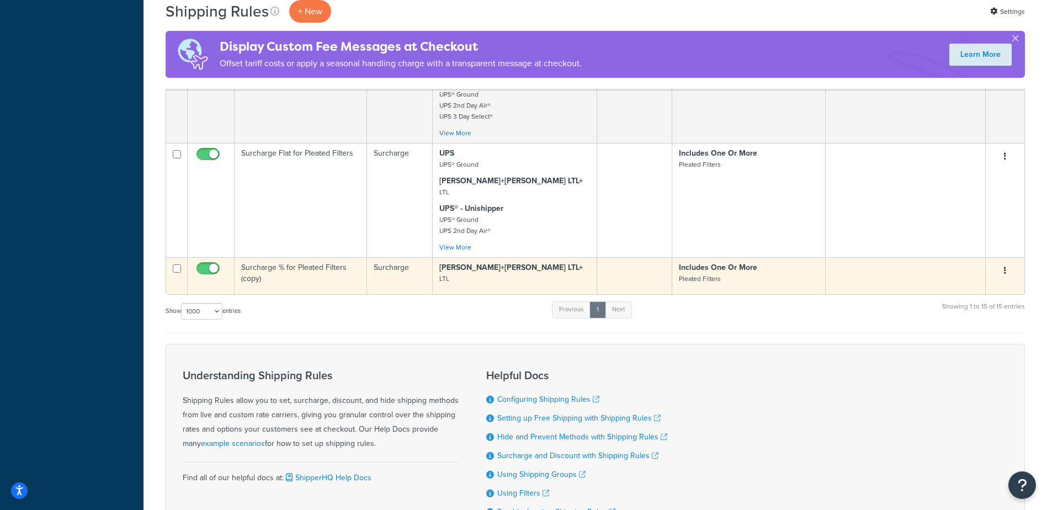
click at [311, 284] on td "Surcharge % for Pleated Filters (copy)" at bounding box center [301, 275] width 132 height 37
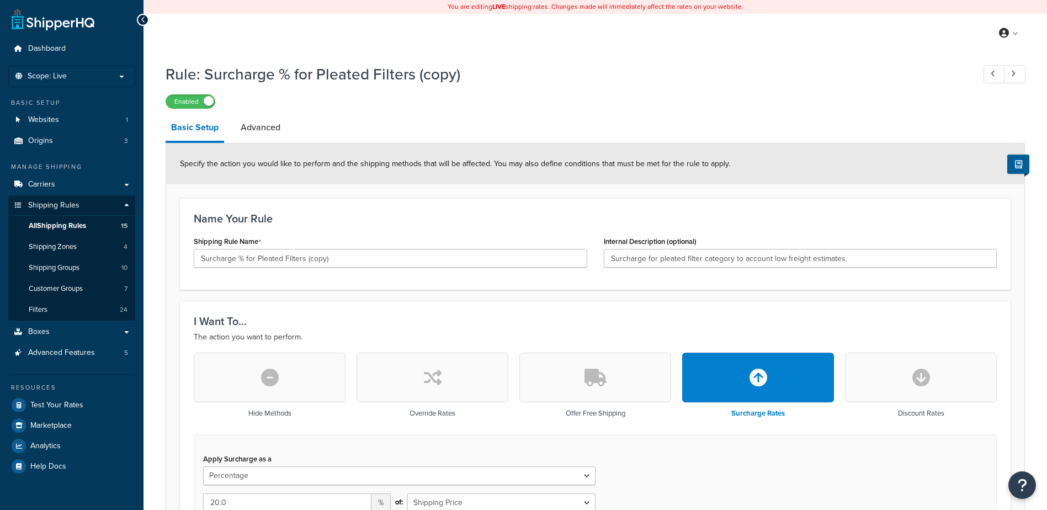
select select "PERCENTAGE"
select select "SHIPPING_GROUP"
drag, startPoint x: 333, startPoint y: 264, endPoint x: 307, endPoint y: 264, distance: 25.9
click at [307, 264] on input "Surcharge % for Pleated Filters (copy)" at bounding box center [390, 258] width 393 height 19
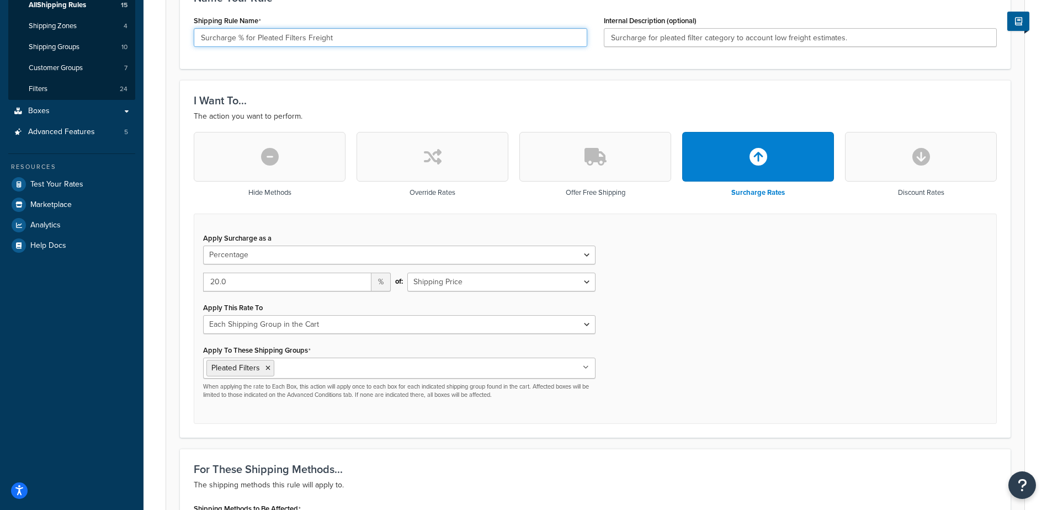
type input "Surcharge % for Pleated Filters Freight"
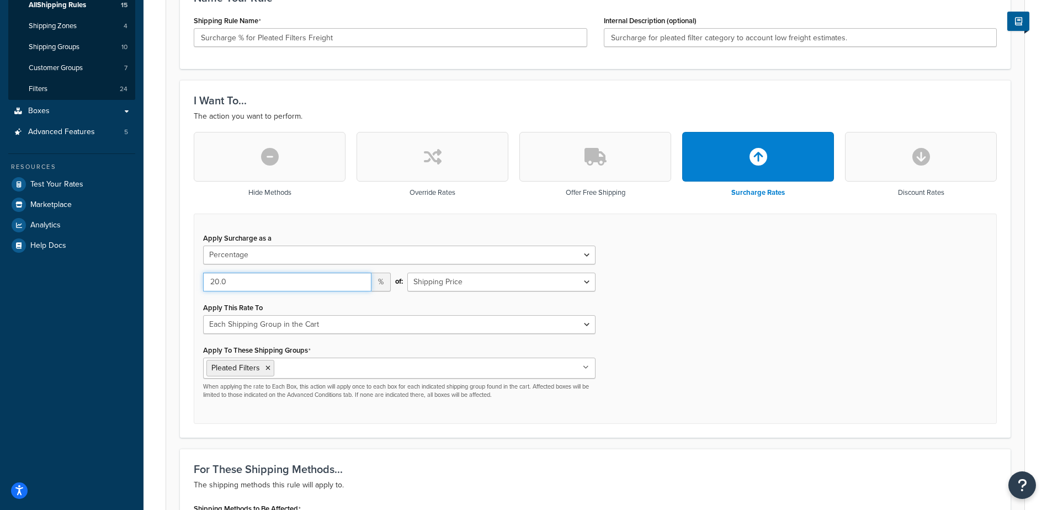
drag, startPoint x: 267, startPoint y: 285, endPoint x: 162, endPoint y: 280, distance: 105.0
click at [162, 280] on div "Rule: Surcharge % for Pleated Filters (copy) Enabled Basic Setup Advanced Speci…" at bounding box center [594, 369] width 903 height 1065
type input "15"
click at [688, 300] on div "Apply Surcharge as a Flat Rate Percentage Flat Rate & Percentage 15 % of: Shipp…" at bounding box center [595, 319] width 803 height 211
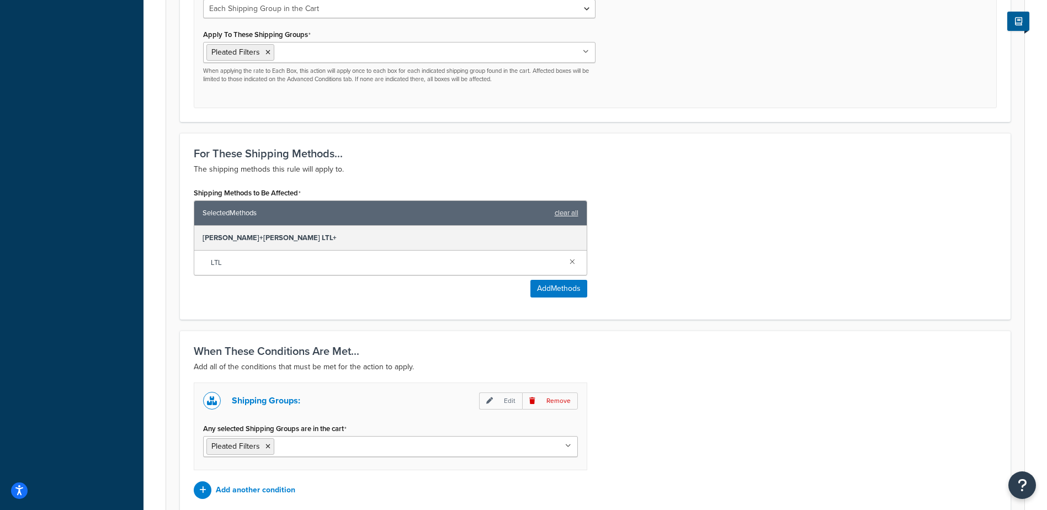
scroll to position [641, 0]
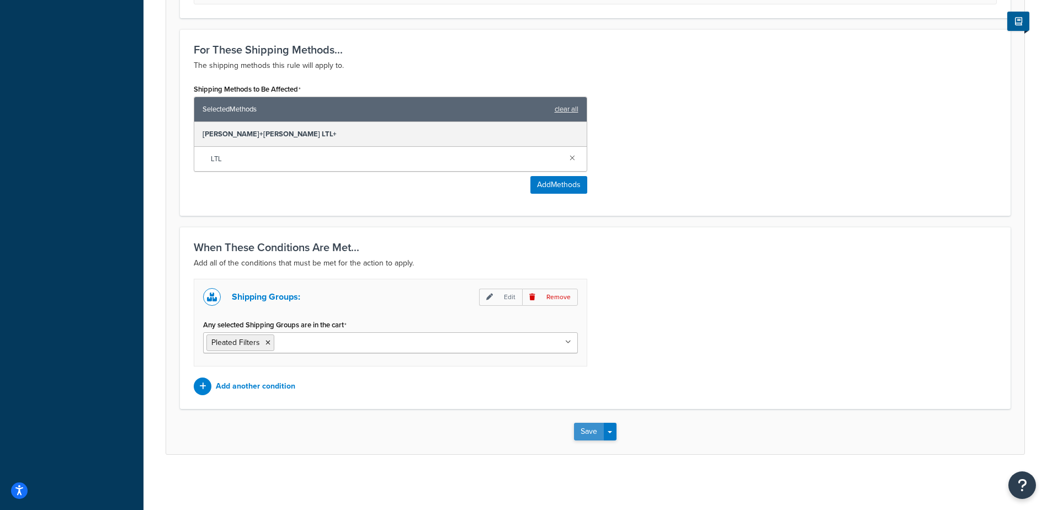
click at [582, 433] on button "Save" at bounding box center [589, 432] width 30 height 18
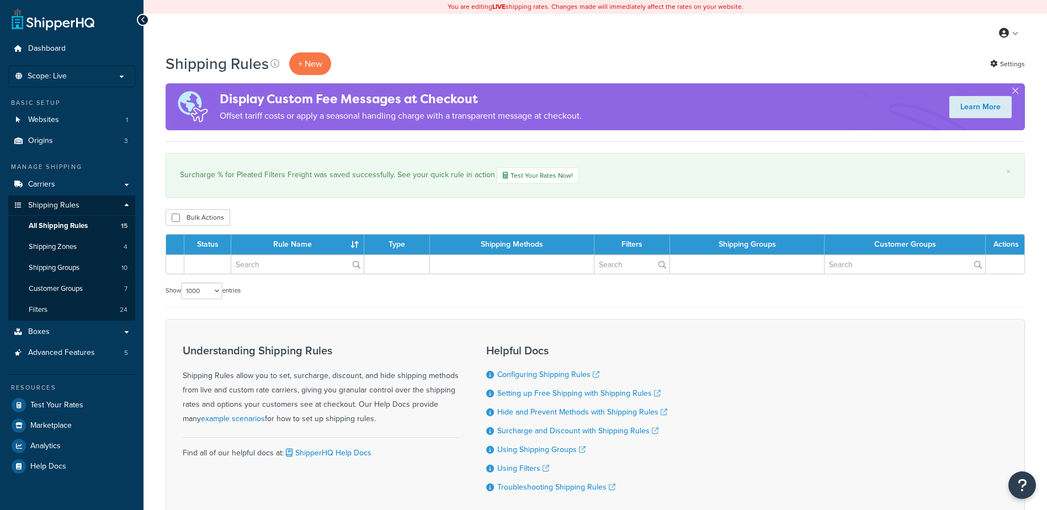
select select "1000"
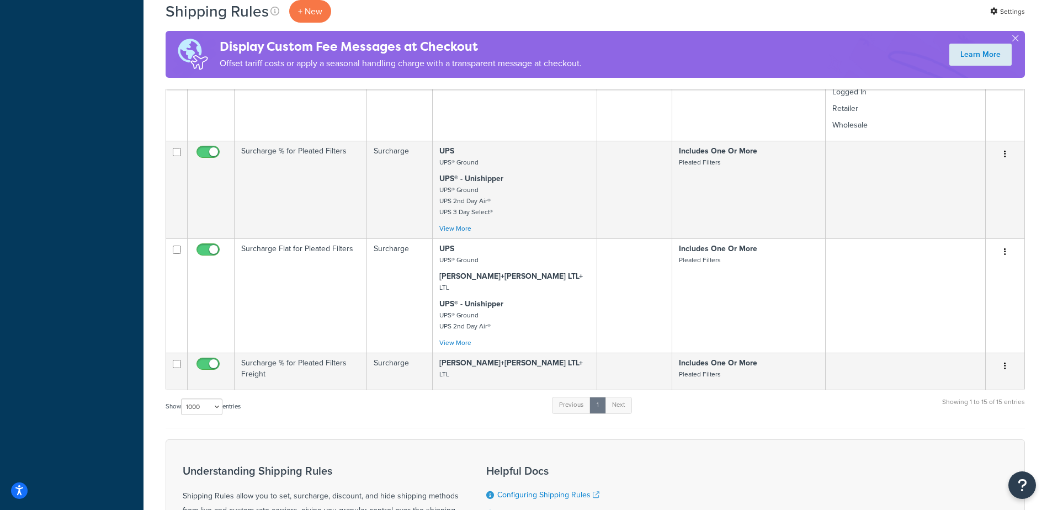
scroll to position [1104, 0]
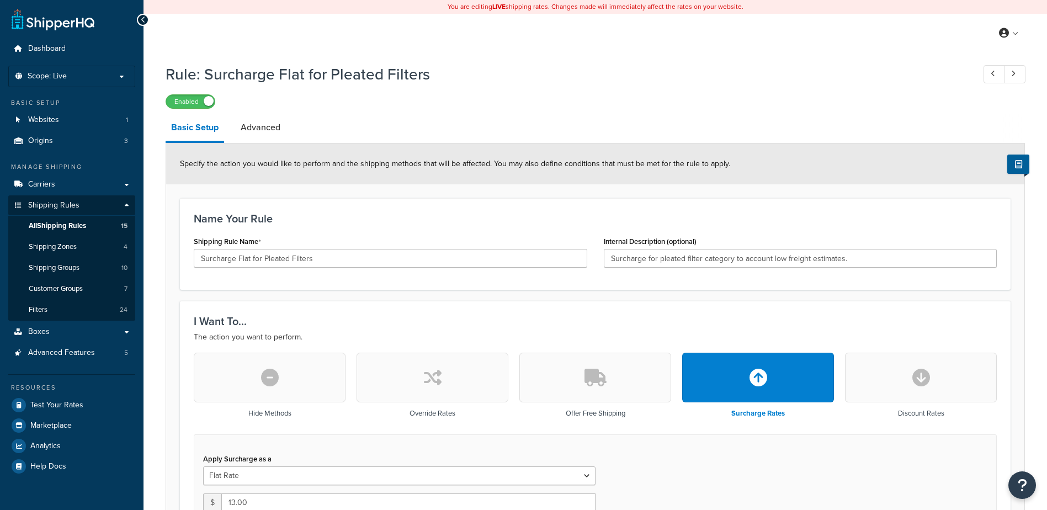
select select "BOX"
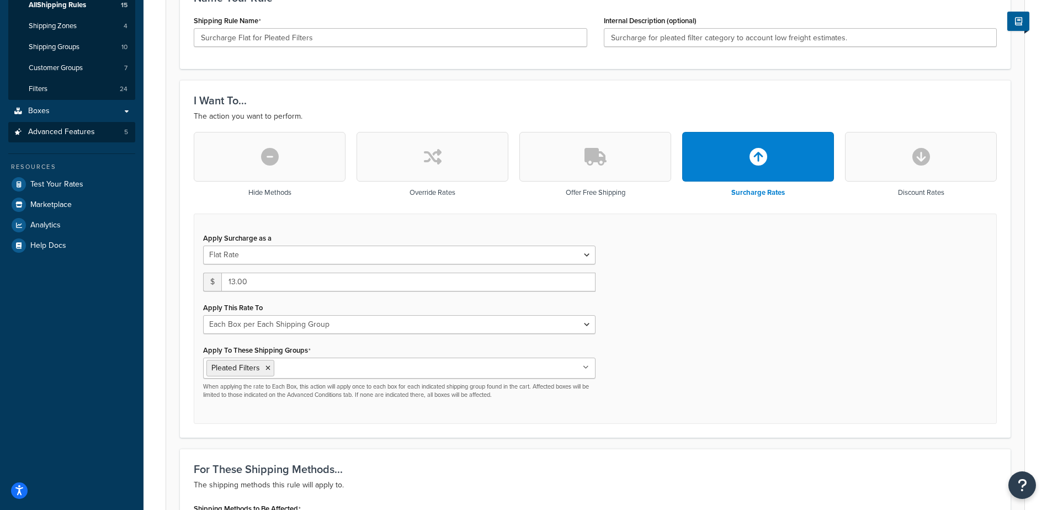
scroll to position [55, 0]
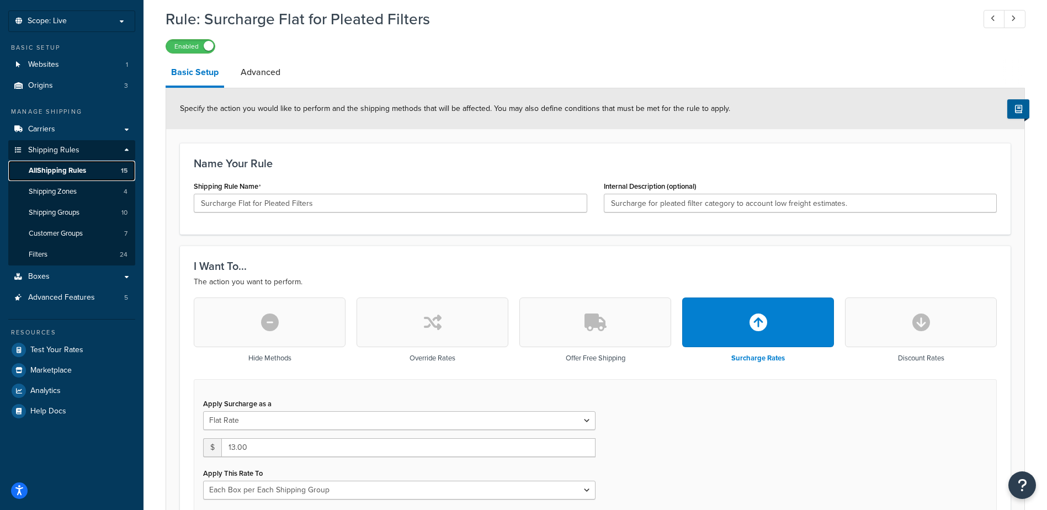
click at [81, 172] on span "All Shipping Rules" at bounding box center [57, 170] width 57 height 9
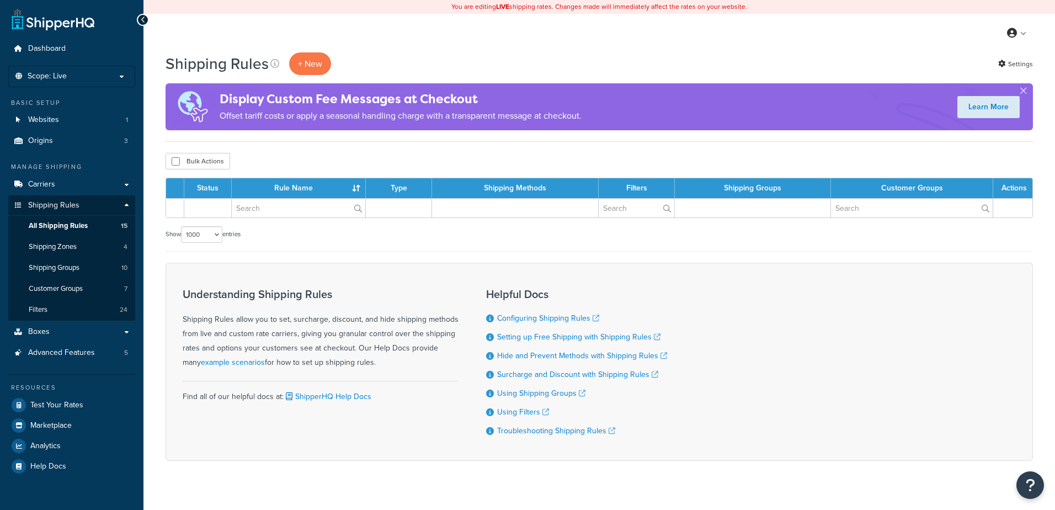
select select "1000"
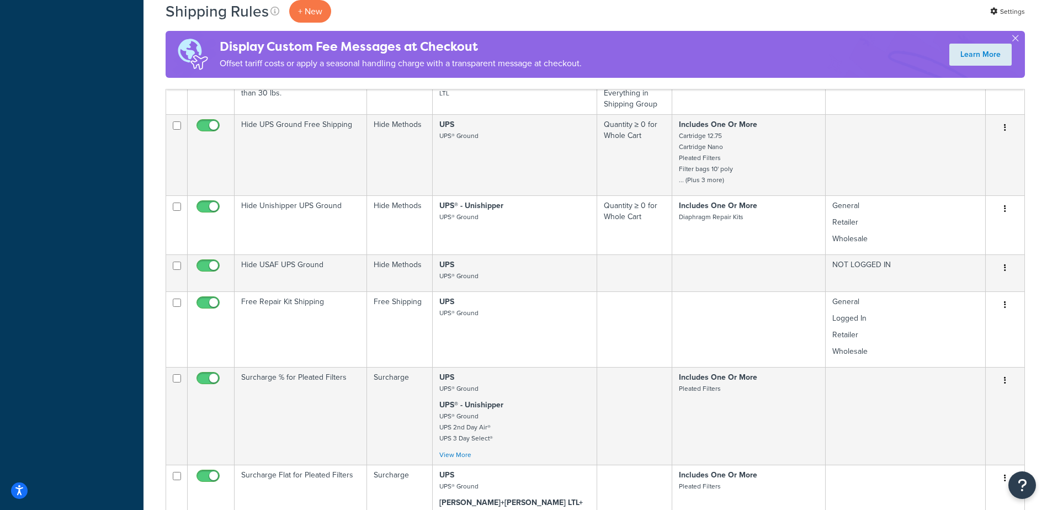
scroll to position [1049, 0]
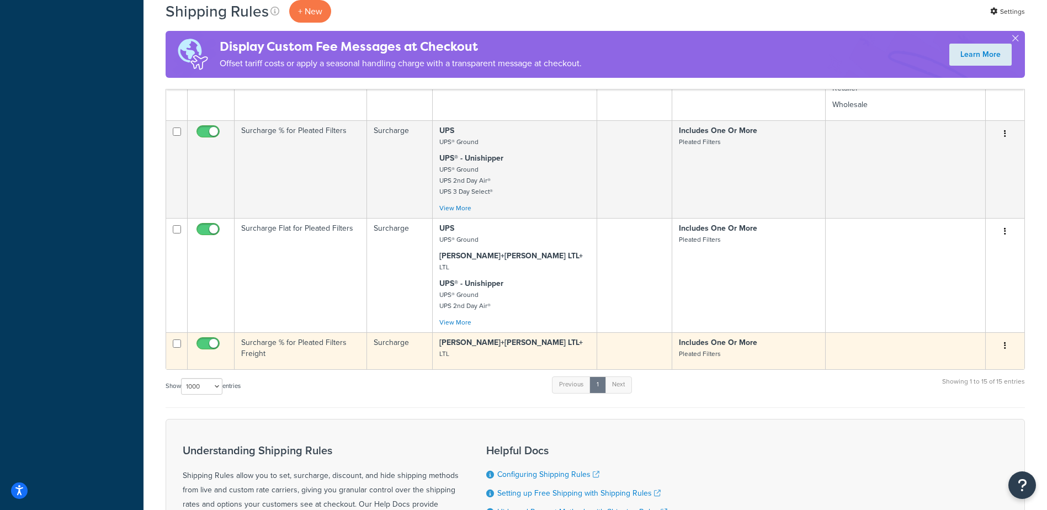
click at [300, 360] on td "Surcharge % for Pleated Filters Freight" at bounding box center [301, 350] width 132 height 37
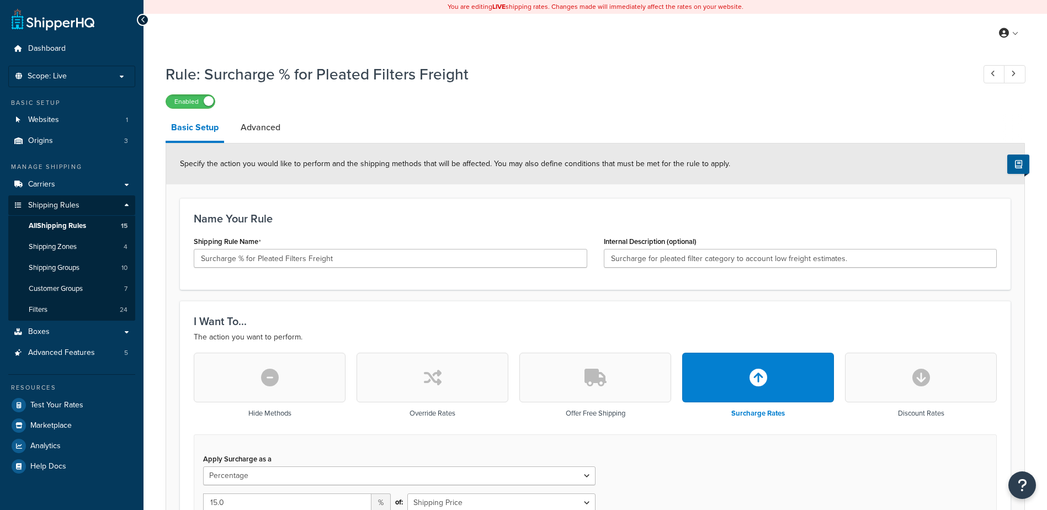
select select "PERCENTAGE"
select select "SHIPPING_GROUP"
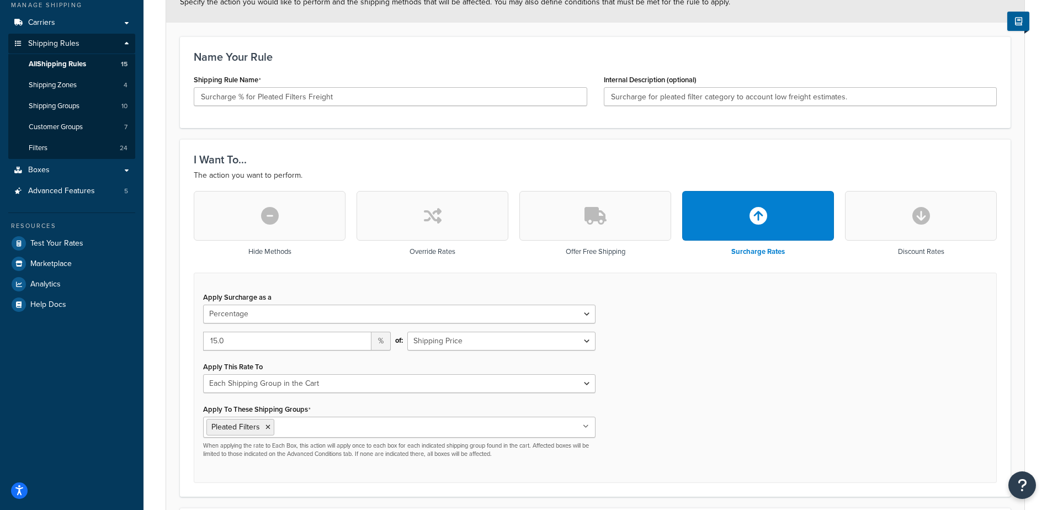
scroll to position [331, 0]
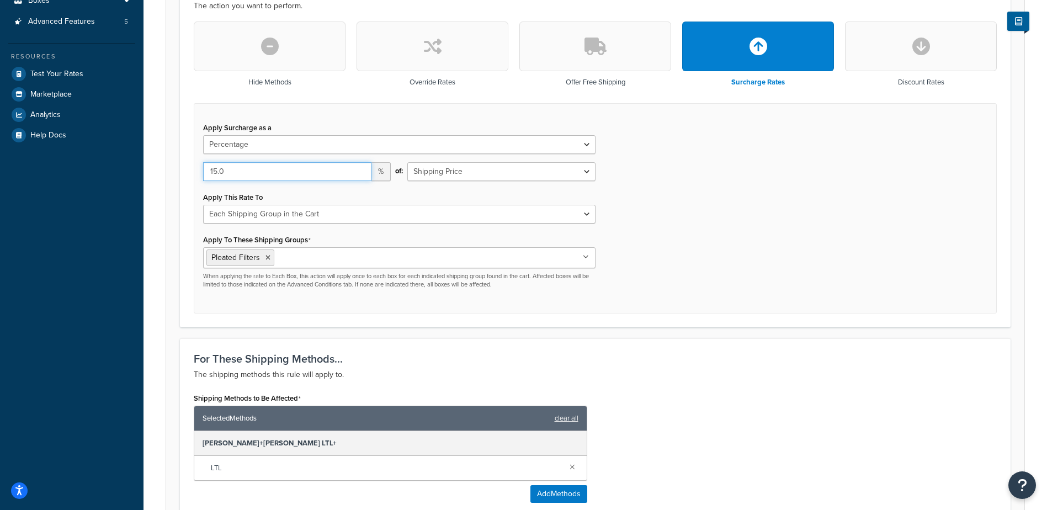
drag, startPoint x: 246, startPoint y: 164, endPoint x: 58, endPoint y: 169, distance: 188.3
click at [63, 171] on div "Dashboard Scope: Live Basic Setup Websites 1 Origins 3 Manage Shipping Carriers…" at bounding box center [523, 244] width 1047 height 1150
type input "10"
click at [716, 227] on div "Apply Surcharge as a Flat Rate Percentage Flat Rate & Percentage 10 % of: Shipp…" at bounding box center [595, 208] width 803 height 211
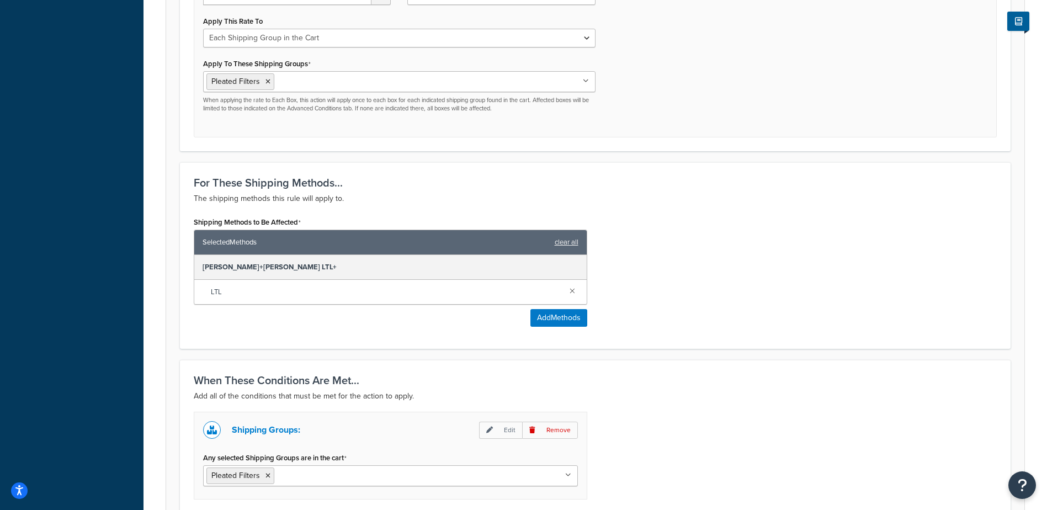
scroll to position [641, 0]
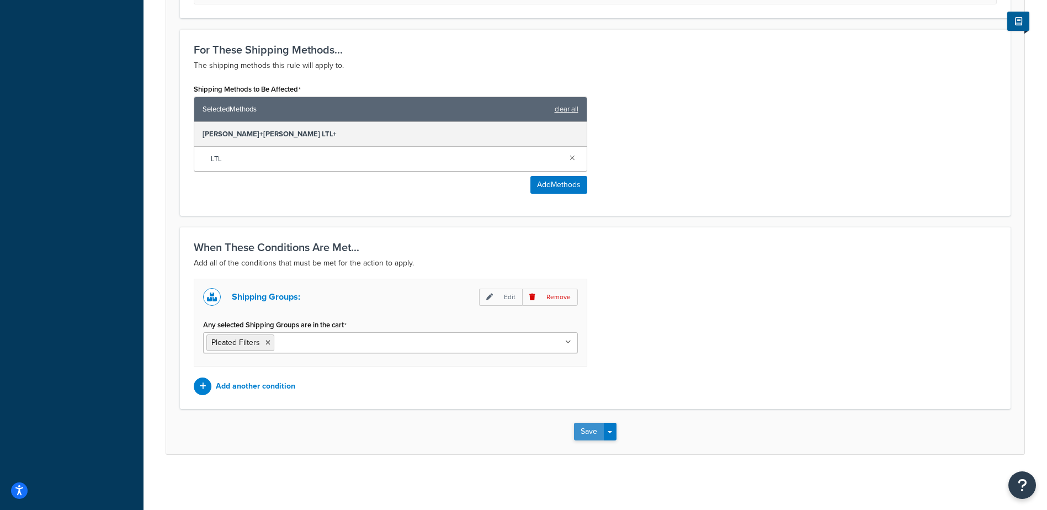
click at [590, 433] on button "Save" at bounding box center [589, 432] width 30 height 18
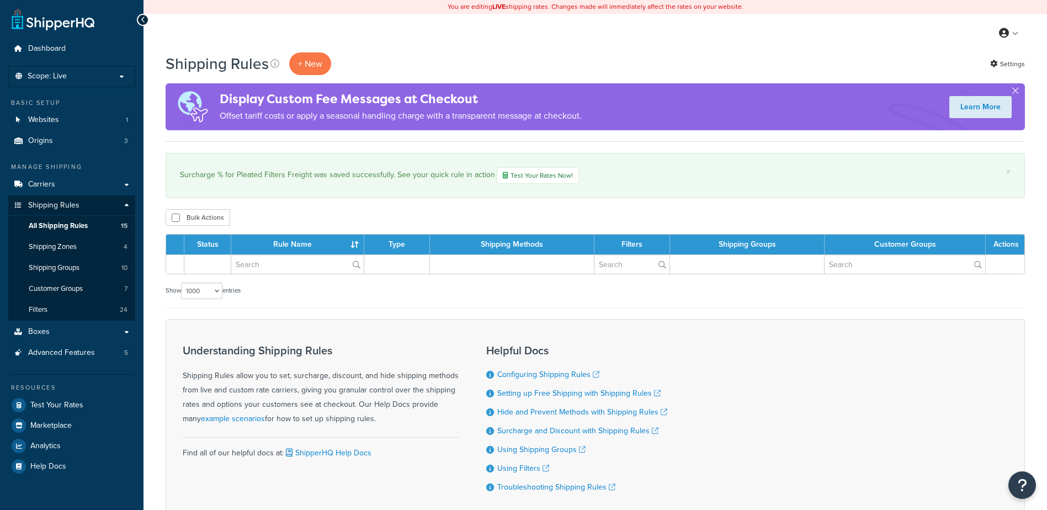
select select "1000"
